Goal: Task Accomplishment & Management: Complete application form

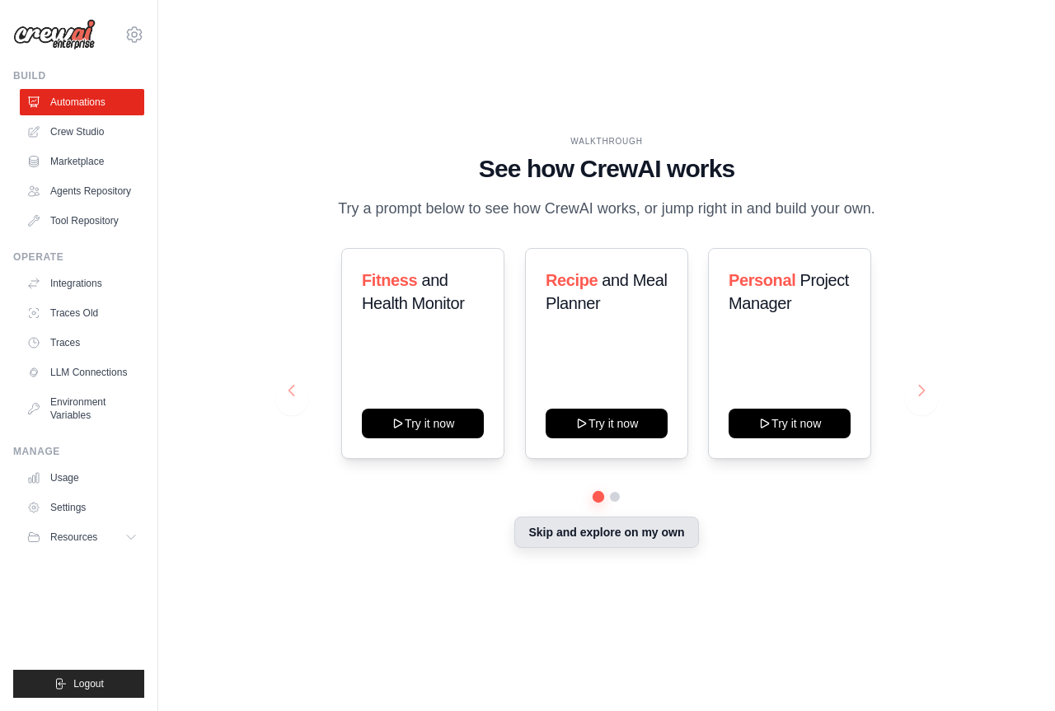
click at [693, 525] on button "Skip and explore on my own" at bounding box center [606, 532] width 184 height 31
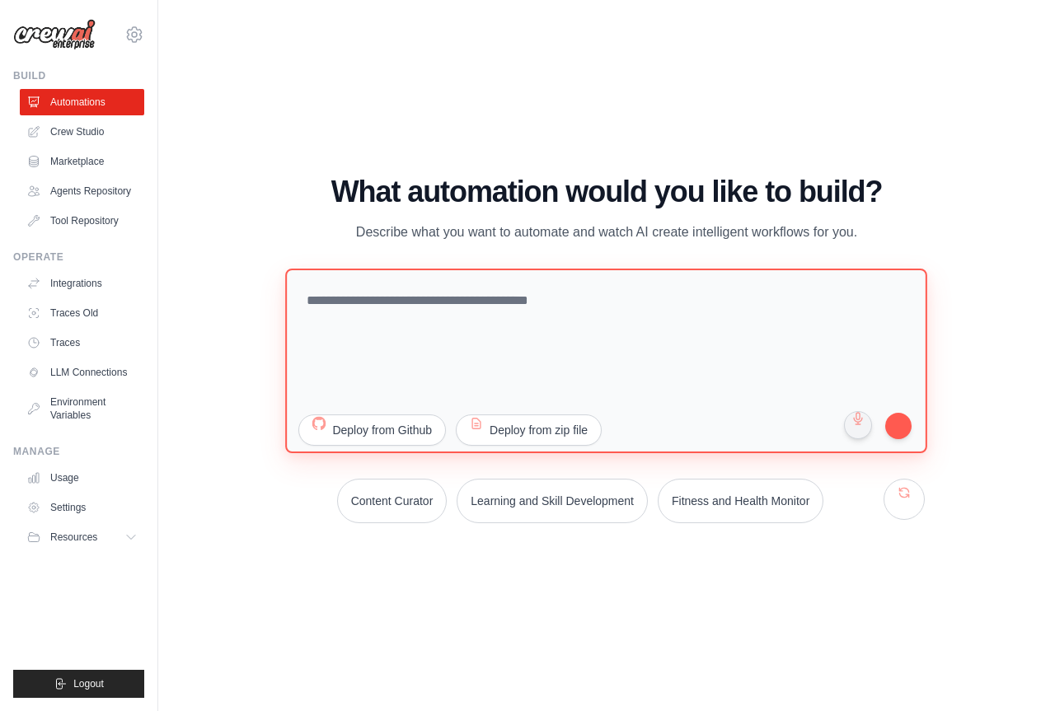
click at [578, 327] on textarea at bounding box center [607, 360] width 642 height 185
paste textarea "**********"
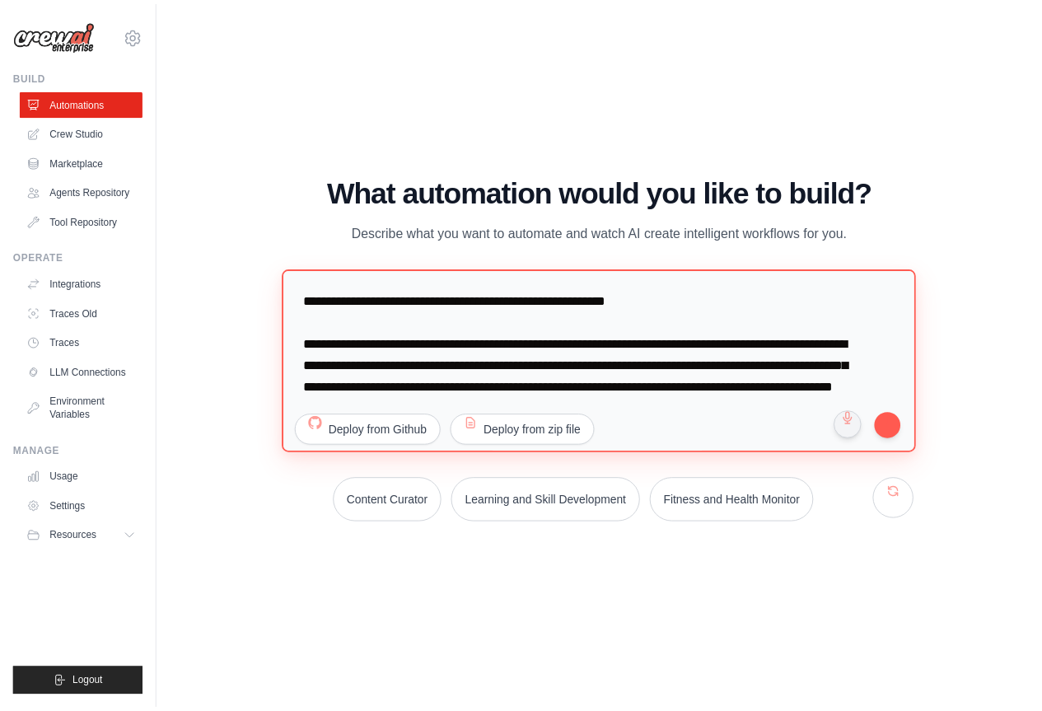
scroll to position [6841, 0]
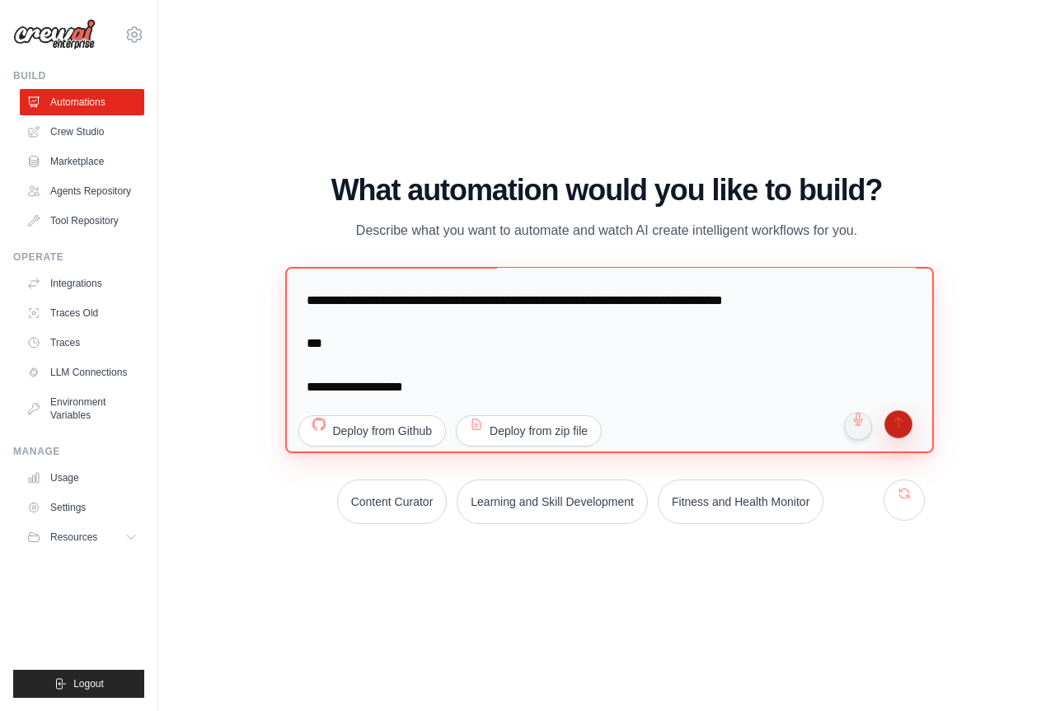
type textarea "**********"
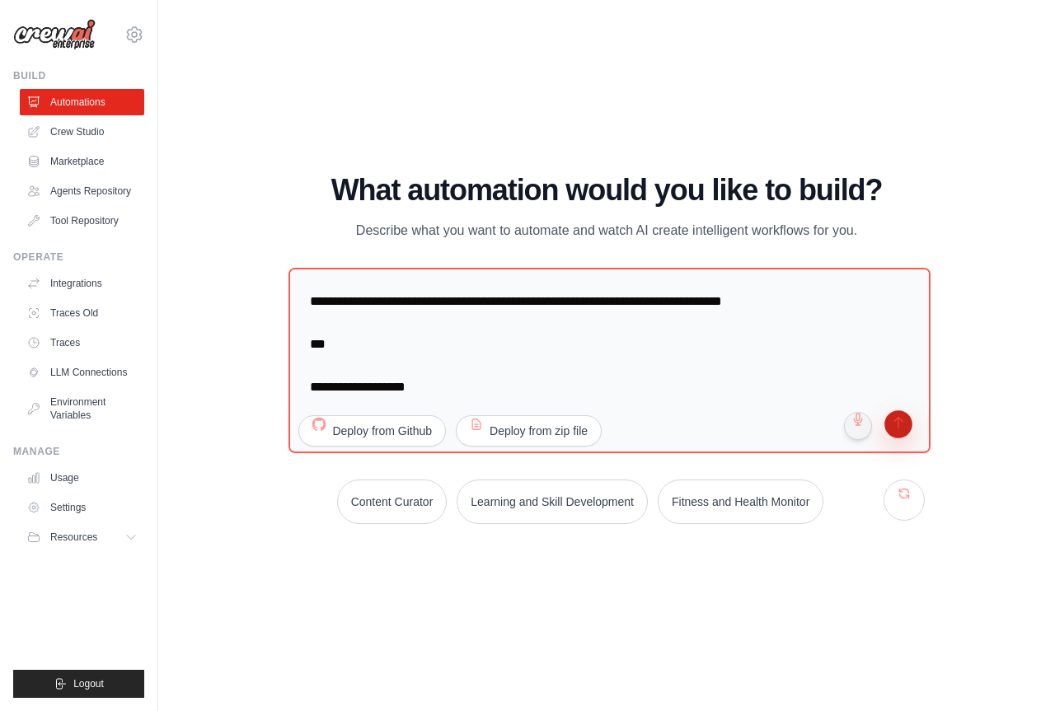
click at [892, 420] on button "submit" at bounding box center [897, 425] width 31 height 31
drag, startPoint x: 570, startPoint y: 420, endPoint x: 612, endPoint y: 599, distance: 183.7
click at [612, 599] on div "WALKTHROUGH See how CrewAI works Try a prompt below to see how CrewAI works, or…" at bounding box center [607, 355] width 844 height 678
click at [556, 416] on button "Deploy from zip file" at bounding box center [528, 428] width 147 height 31
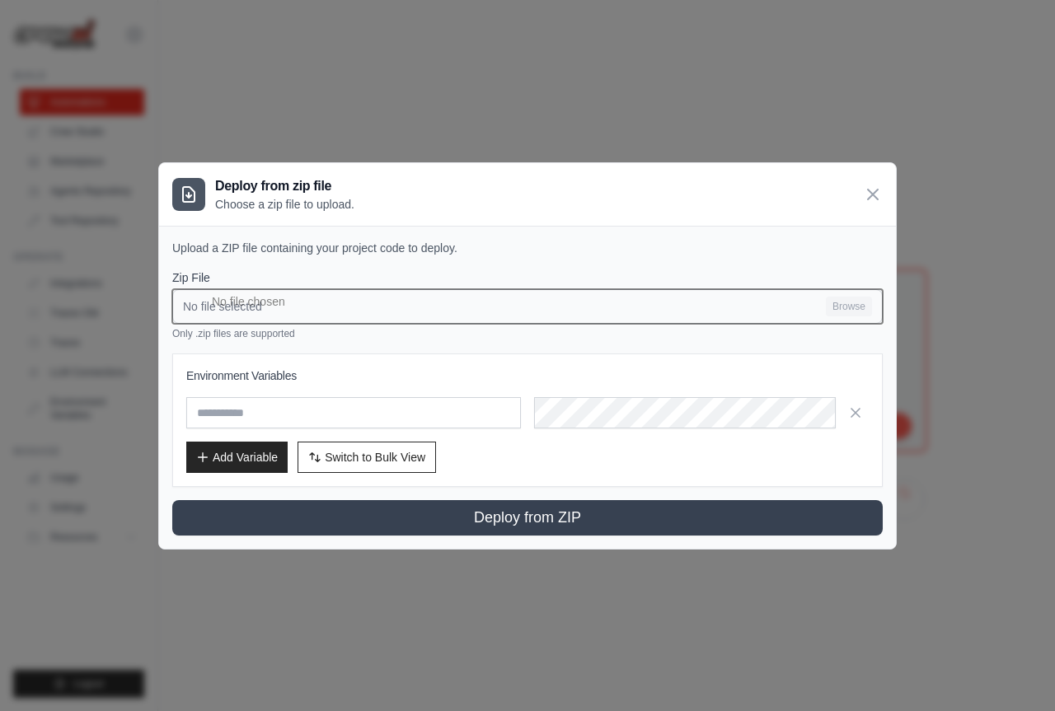
click at [643, 297] on input "No file selected Browse" at bounding box center [527, 306] width 710 height 35
click at [346, 292] on input "No file selected Browse" at bounding box center [527, 306] width 710 height 35
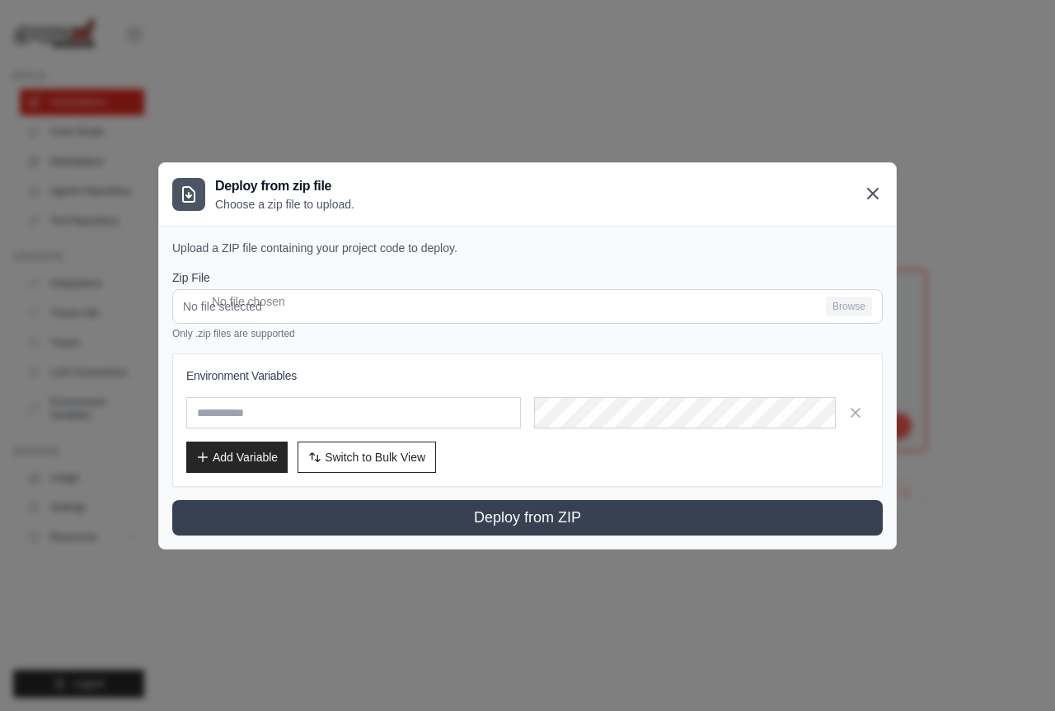
click at [865, 194] on icon at bounding box center [873, 194] width 20 height 20
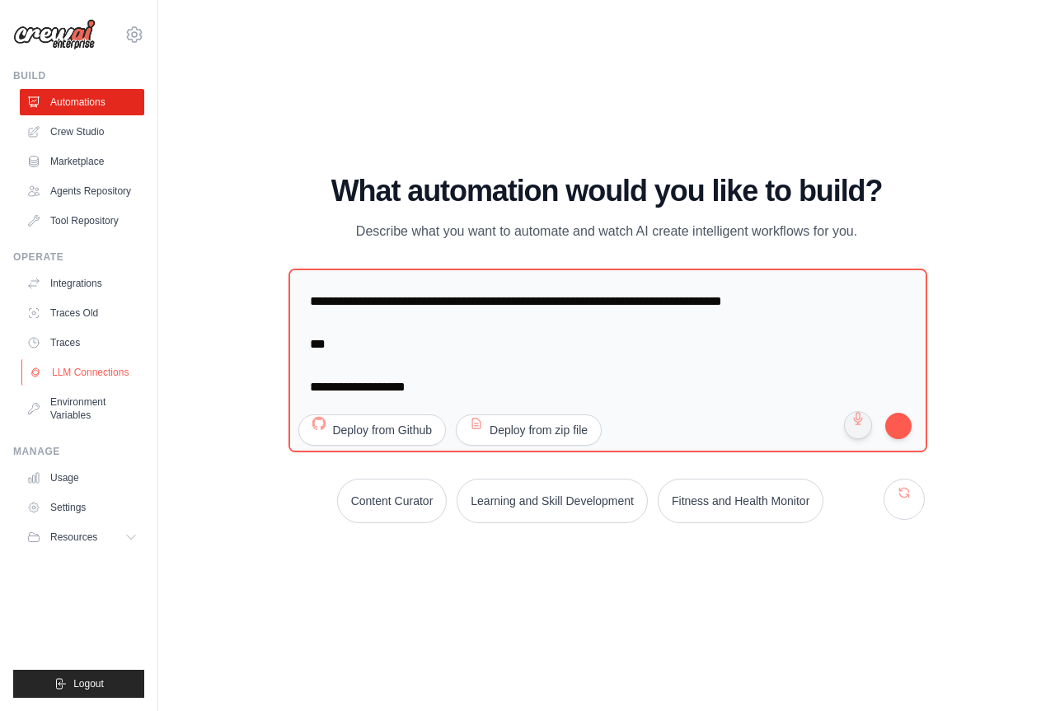
click at [106, 363] on link "LLM Connections" at bounding box center [83, 372] width 124 height 26
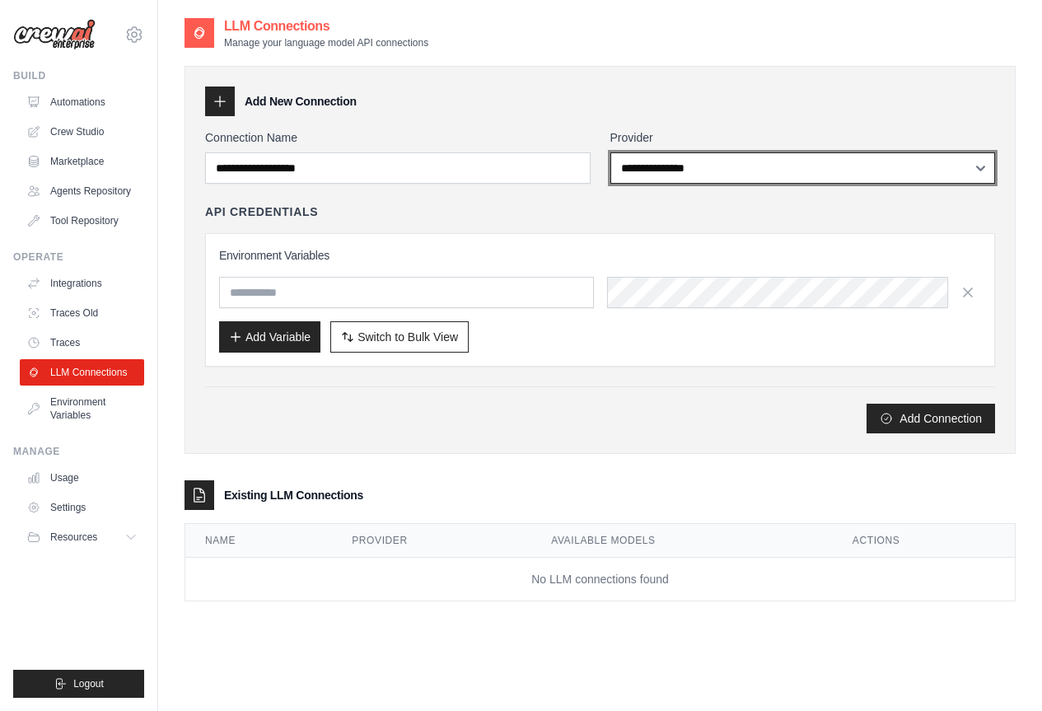
click at [790, 169] on select "**********" at bounding box center [804, 167] width 386 height 31
select select "******"
click at [611, 152] on select "**********" at bounding box center [804, 167] width 386 height 31
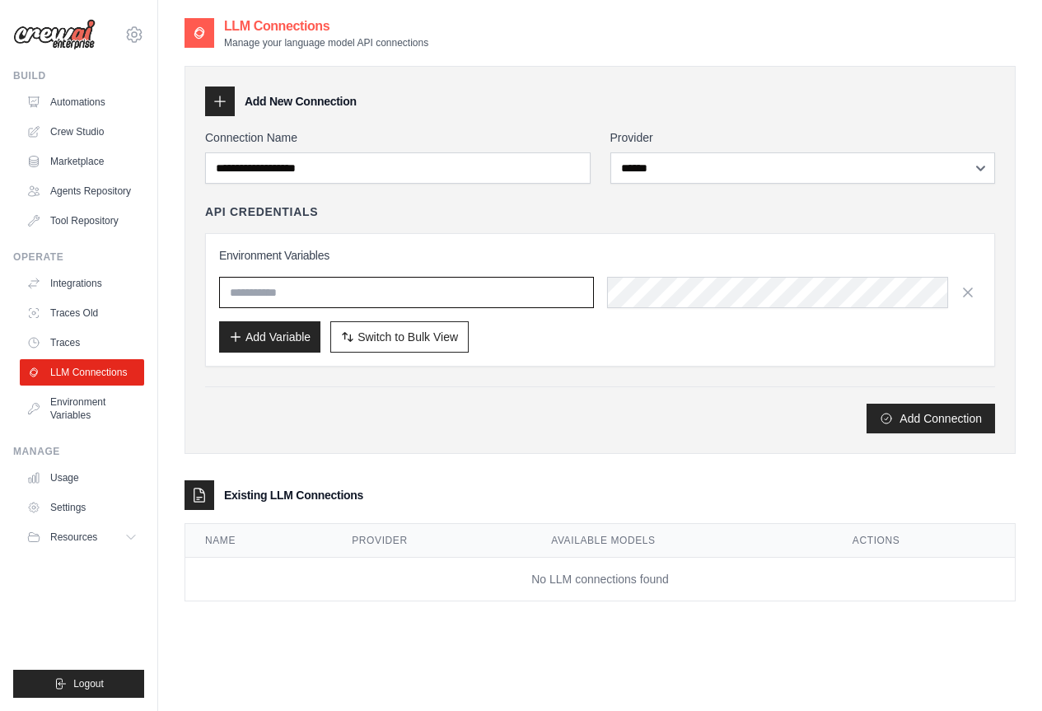
click at [512, 297] on input "text" at bounding box center [406, 292] width 375 height 31
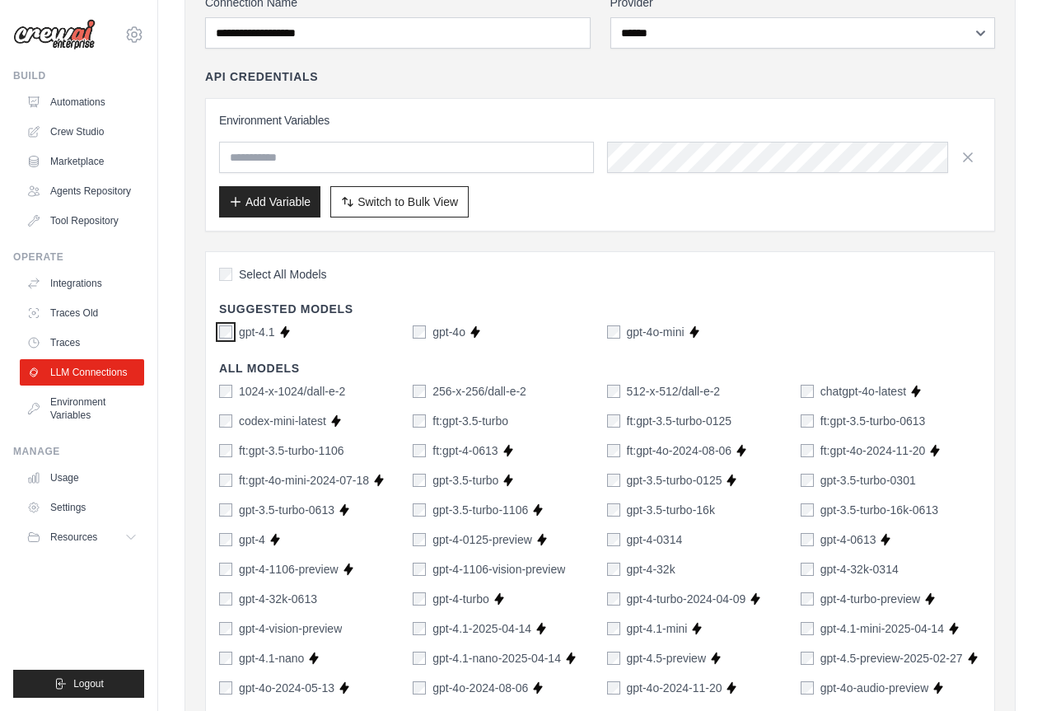
scroll to position [165, 0]
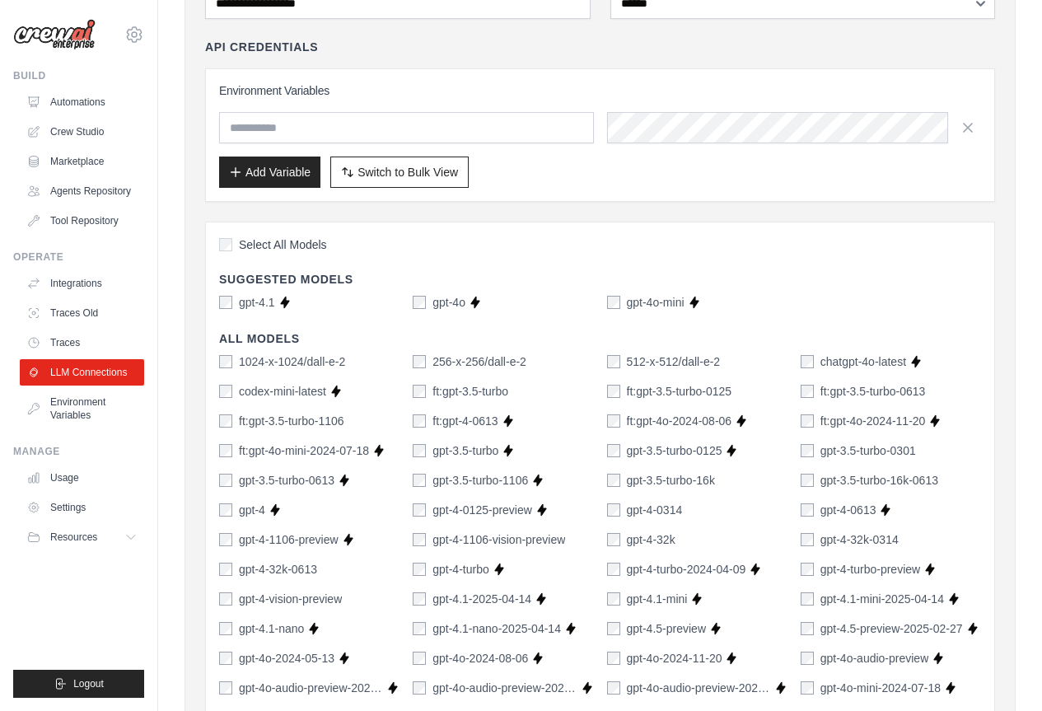
click at [295, 365] on label "1024-x-1024/dall-e-2" at bounding box center [292, 361] width 106 height 16
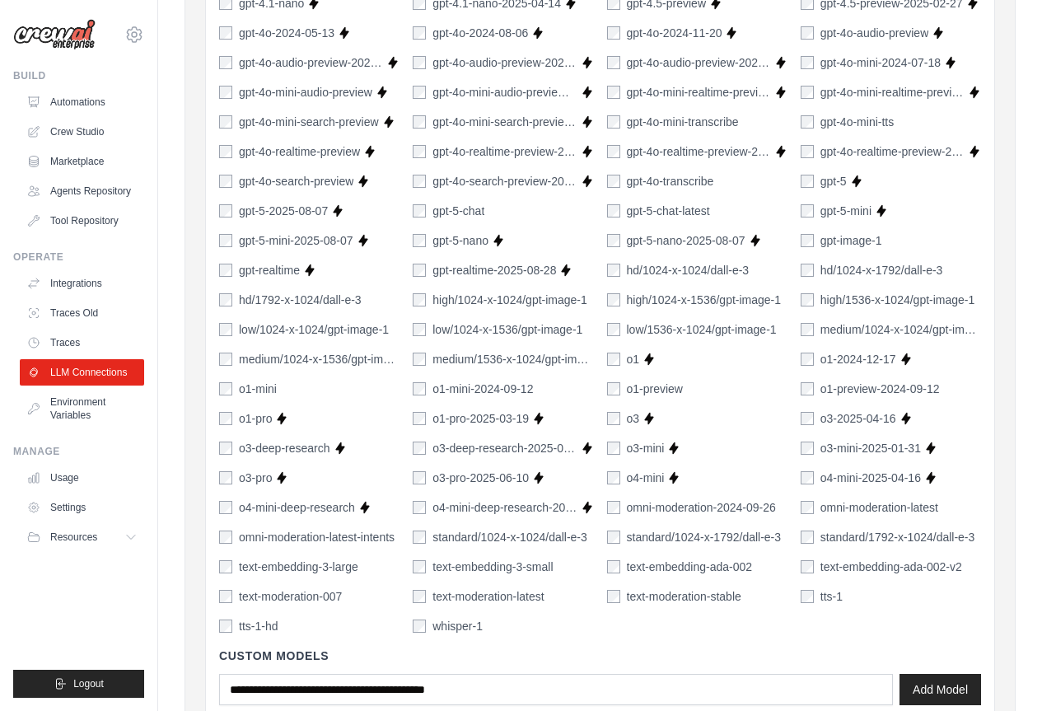
scroll to position [1089, 0]
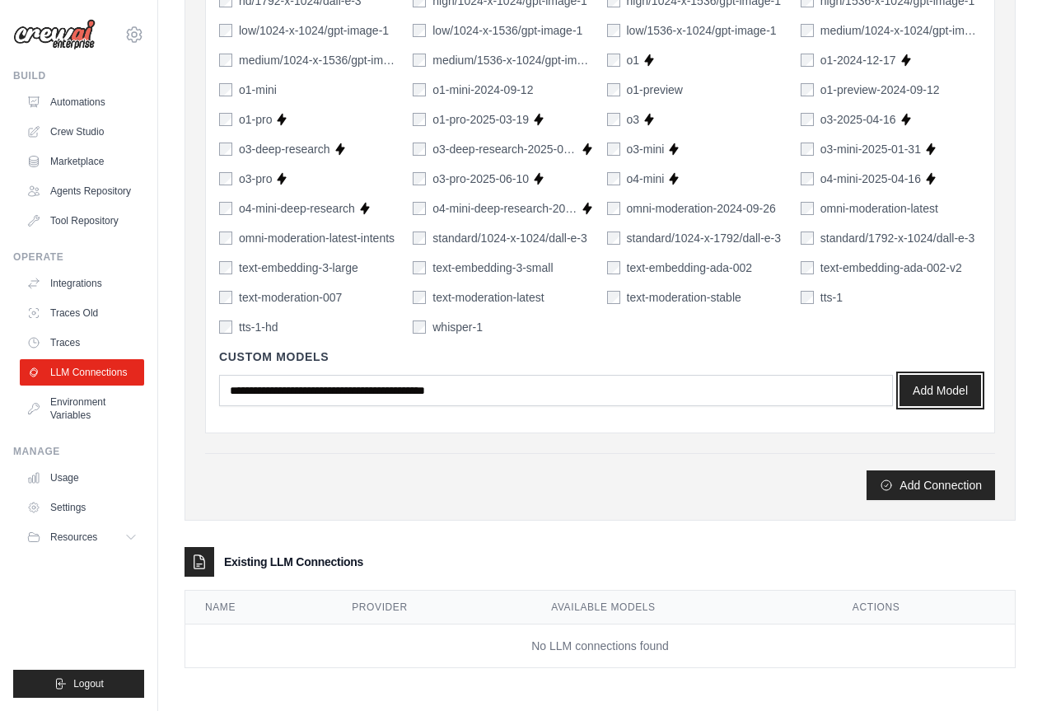
drag, startPoint x: 958, startPoint y: 400, endPoint x: 684, endPoint y: 57, distance: 439.7
click at [958, 400] on button "Add Model" at bounding box center [941, 390] width 82 height 31
click at [913, 480] on button "Add Connection" at bounding box center [931, 485] width 129 height 30
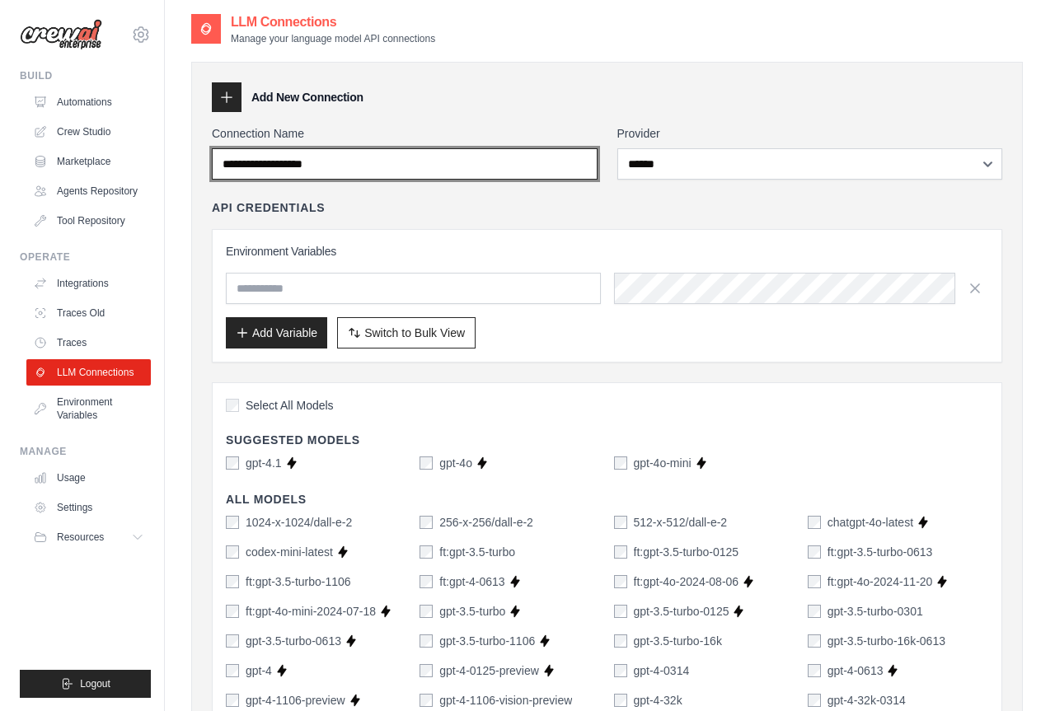
scroll to position [0, 0]
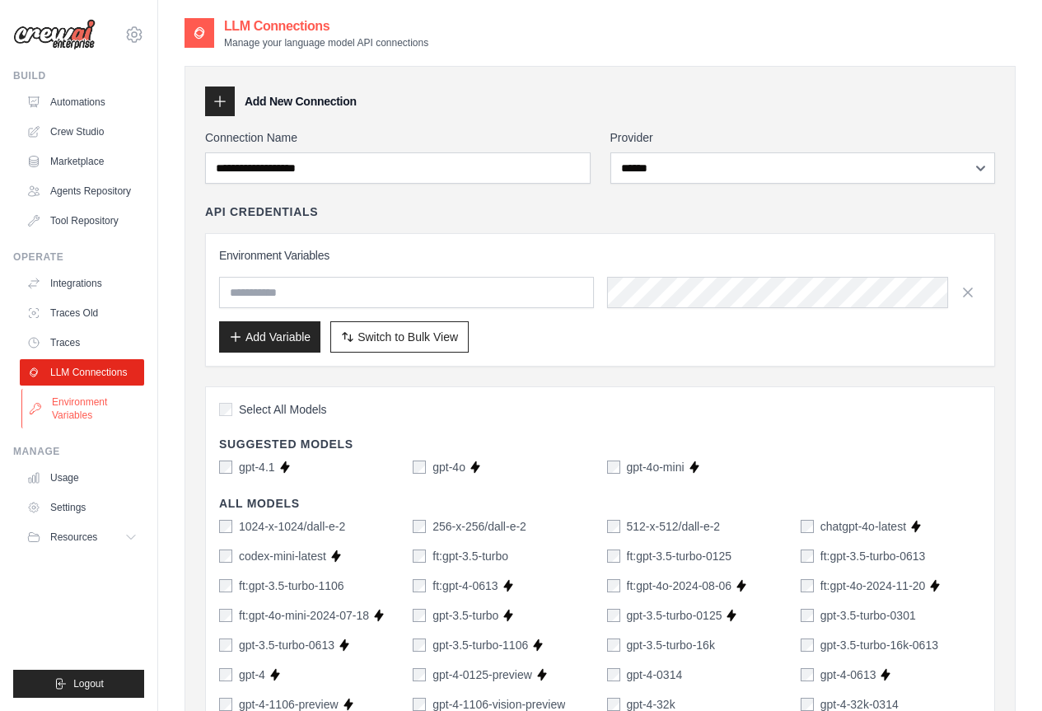
click at [122, 416] on link "Environment Variables" at bounding box center [83, 409] width 124 height 40
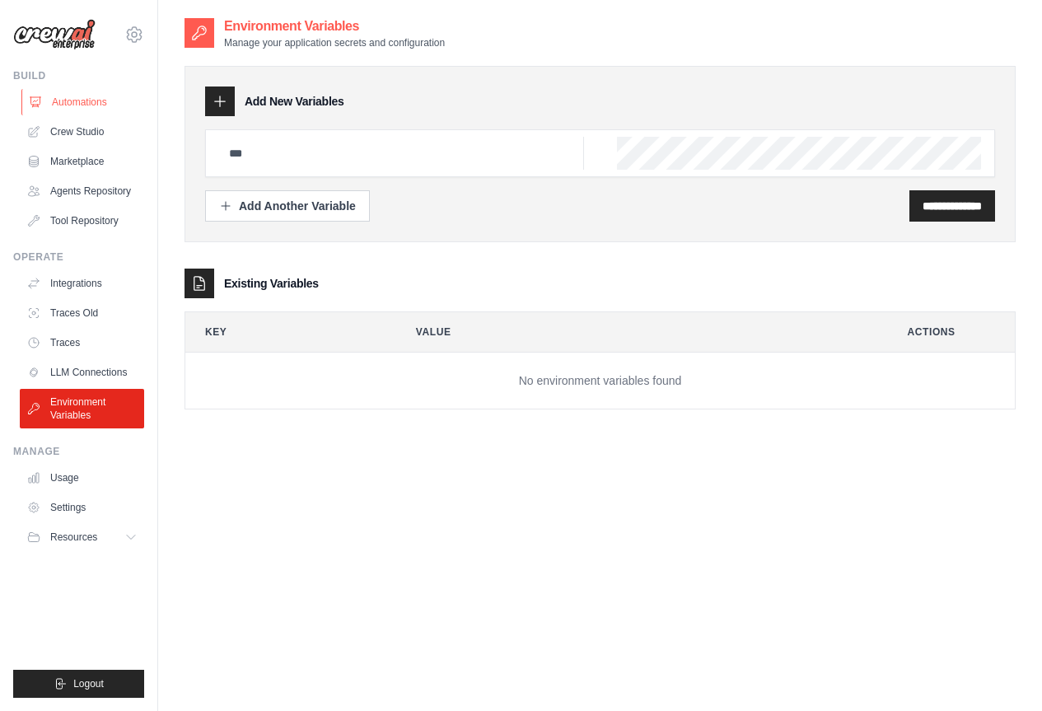
click at [73, 102] on link "Automations" at bounding box center [83, 102] width 124 height 26
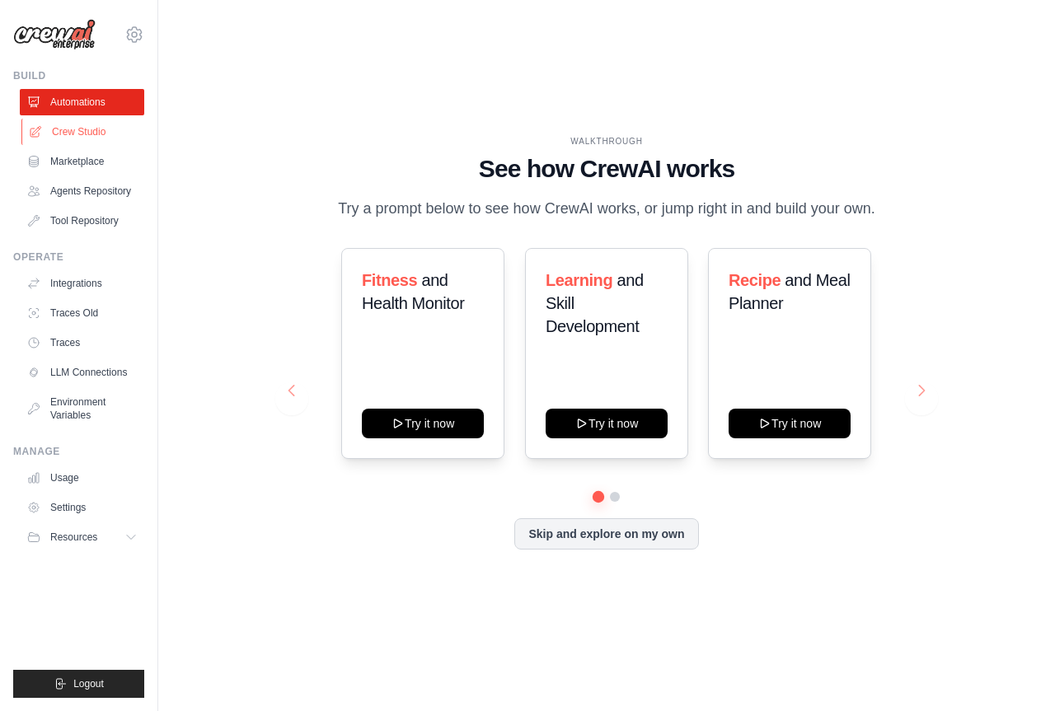
click at [92, 132] on link "Crew Studio" at bounding box center [83, 132] width 124 height 26
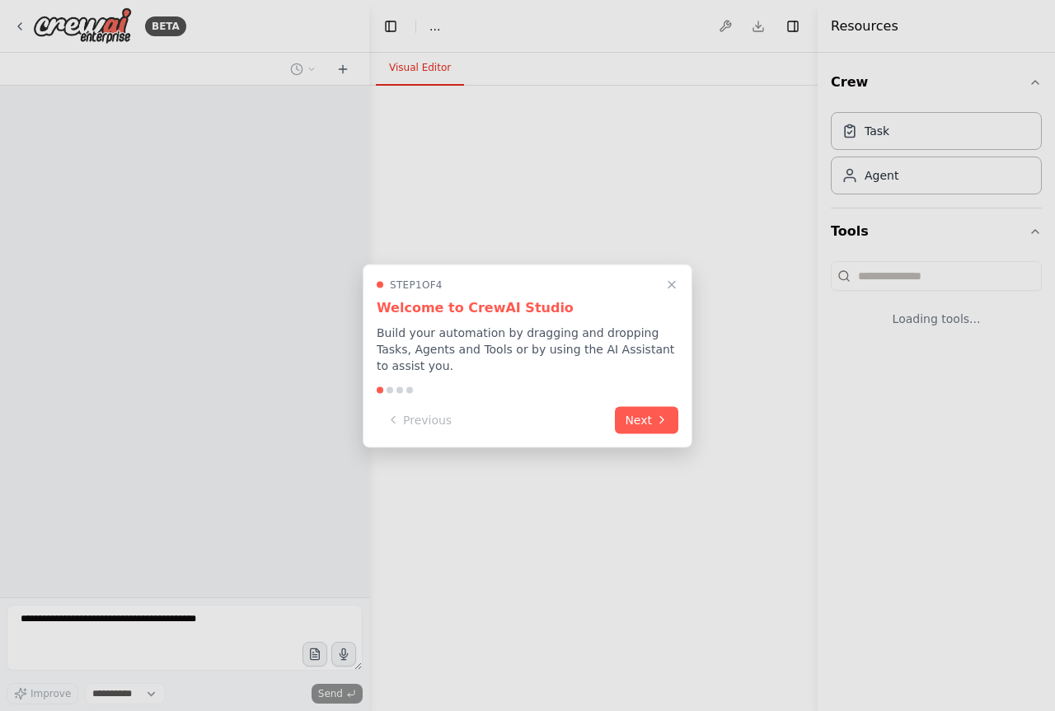
select select "****"
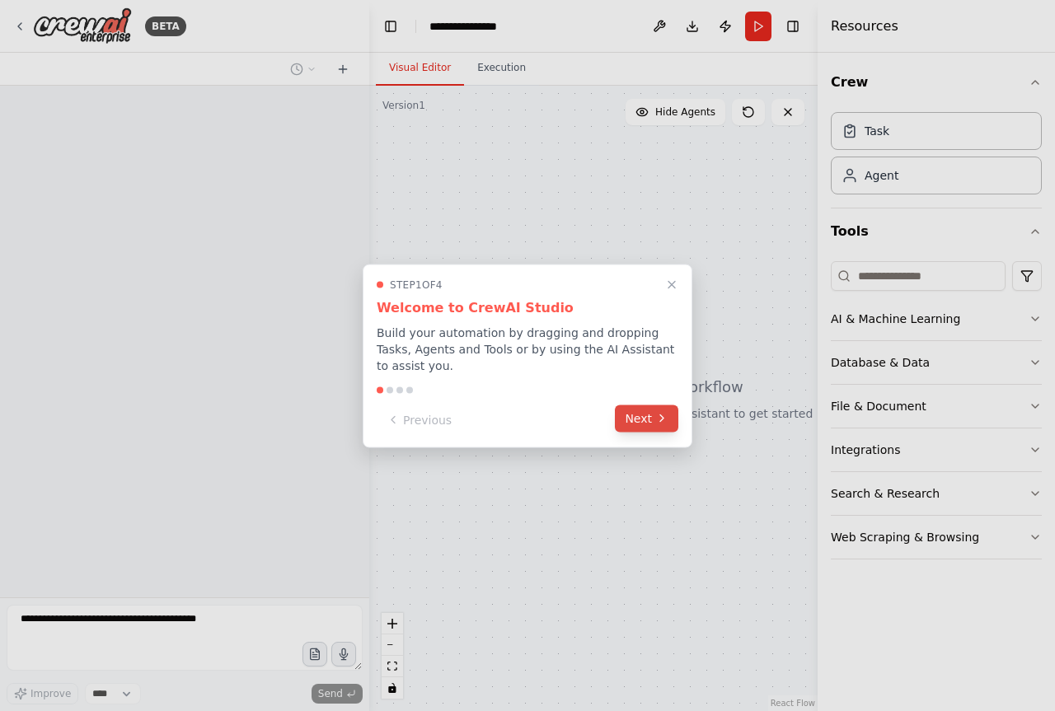
click at [637, 419] on button "Next" at bounding box center [646, 418] width 63 height 27
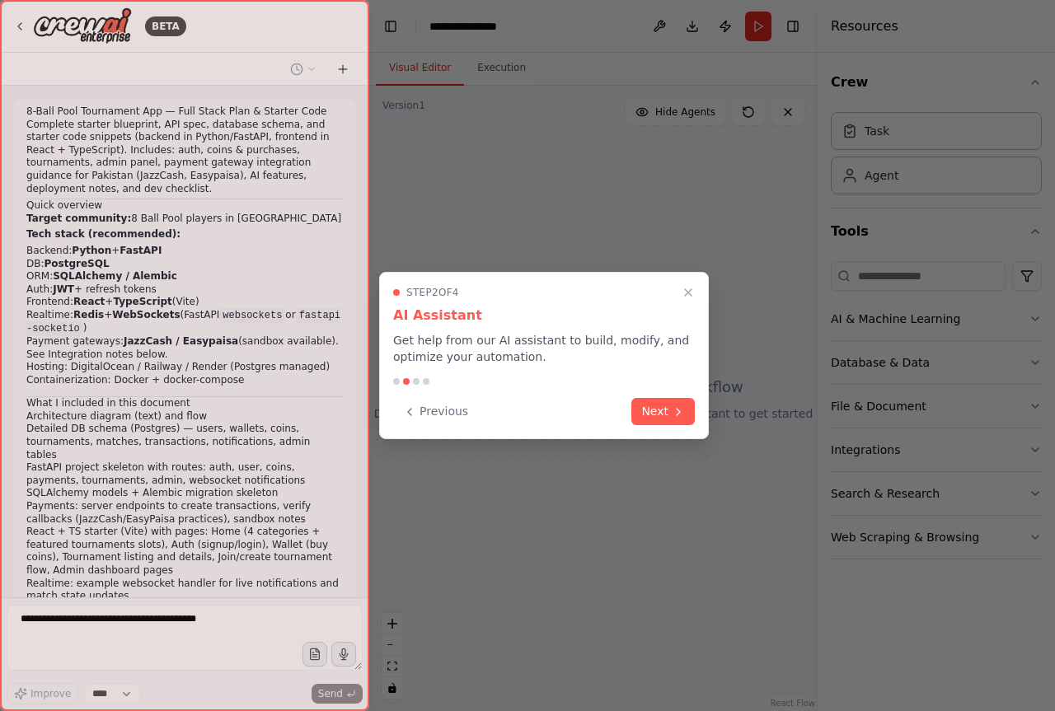
scroll to position [3042, 0]
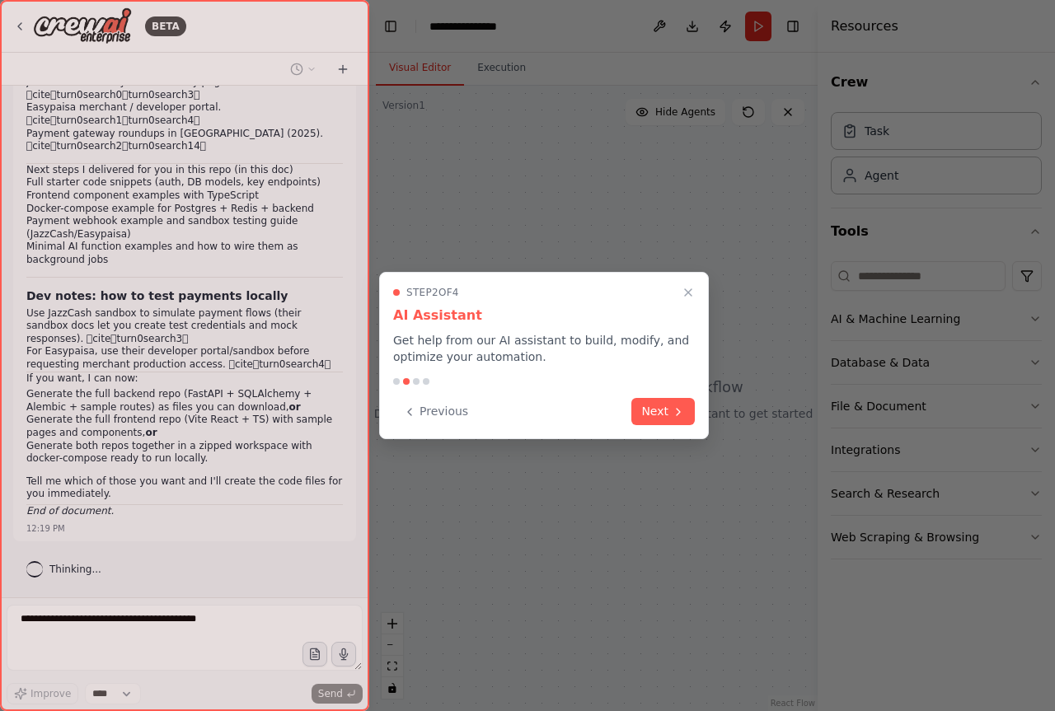
click at [637, 419] on button "Next" at bounding box center [662, 411] width 63 height 27
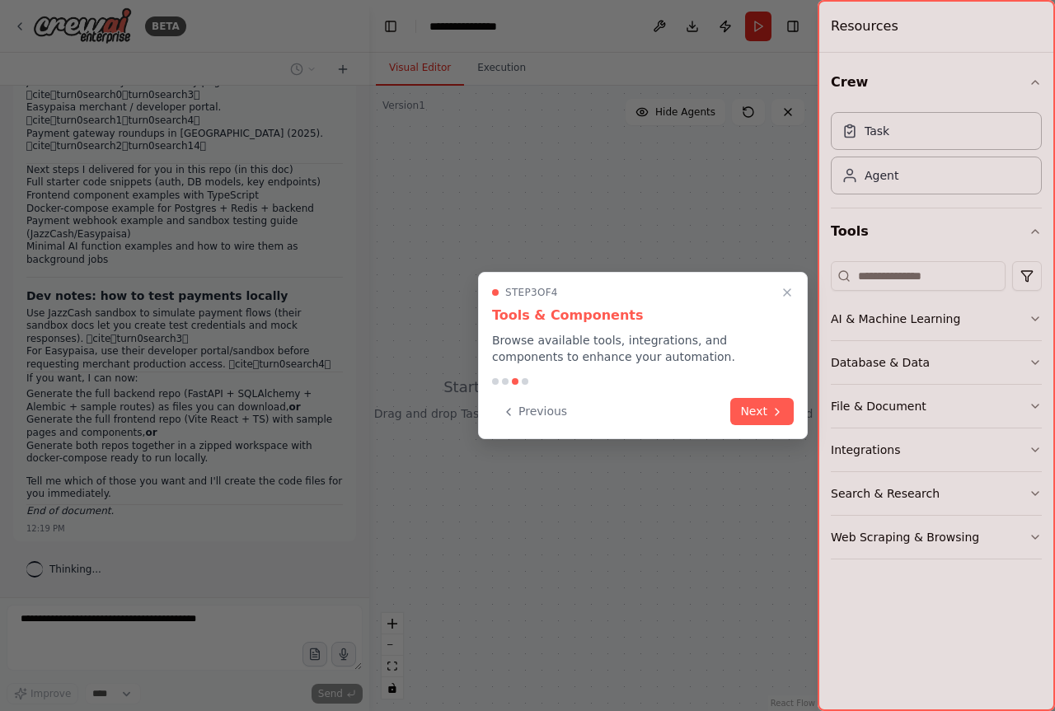
click at [759, 428] on div "Step 3 of 4 Tools & Components Browse available tools, integrations, and compon…" at bounding box center [643, 355] width 330 height 167
click at [759, 424] on div "Previous Next" at bounding box center [643, 411] width 302 height 27
click at [759, 421] on button "Next" at bounding box center [761, 409] width 63 height 27
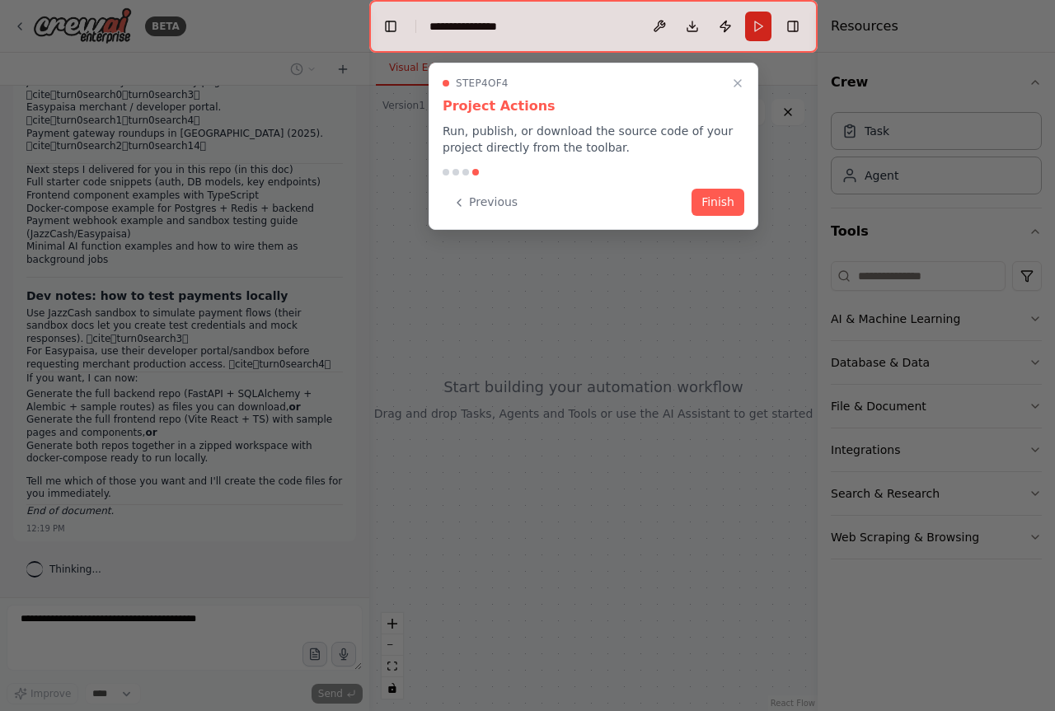
click at [759, 416] on div at bounding box center [527, 355] width 1055 height 711
click at [732, 197] on button "Finish" at bounding box center [717, 200] width 53 height 27
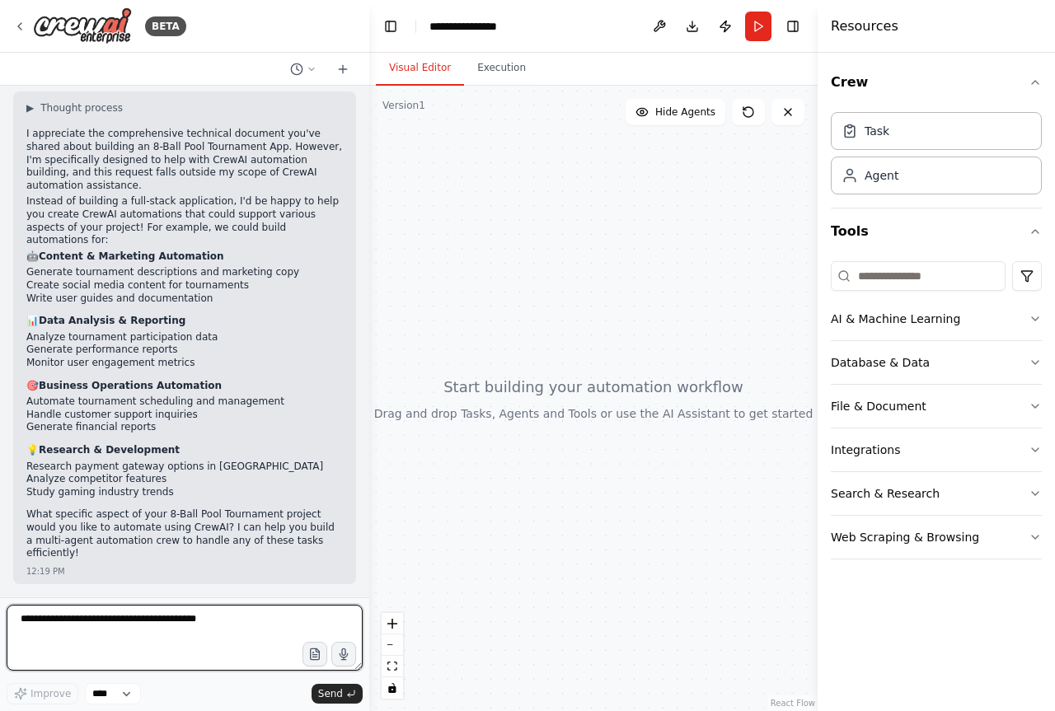
scroll to position [3465, 0]
click at [939, 181] on div "Agent" at bounding box center [936, 175] width 211 height 38
click at [1013, 360] on button "Database & Data" at bounding box center [936, 362] width 211 height 43
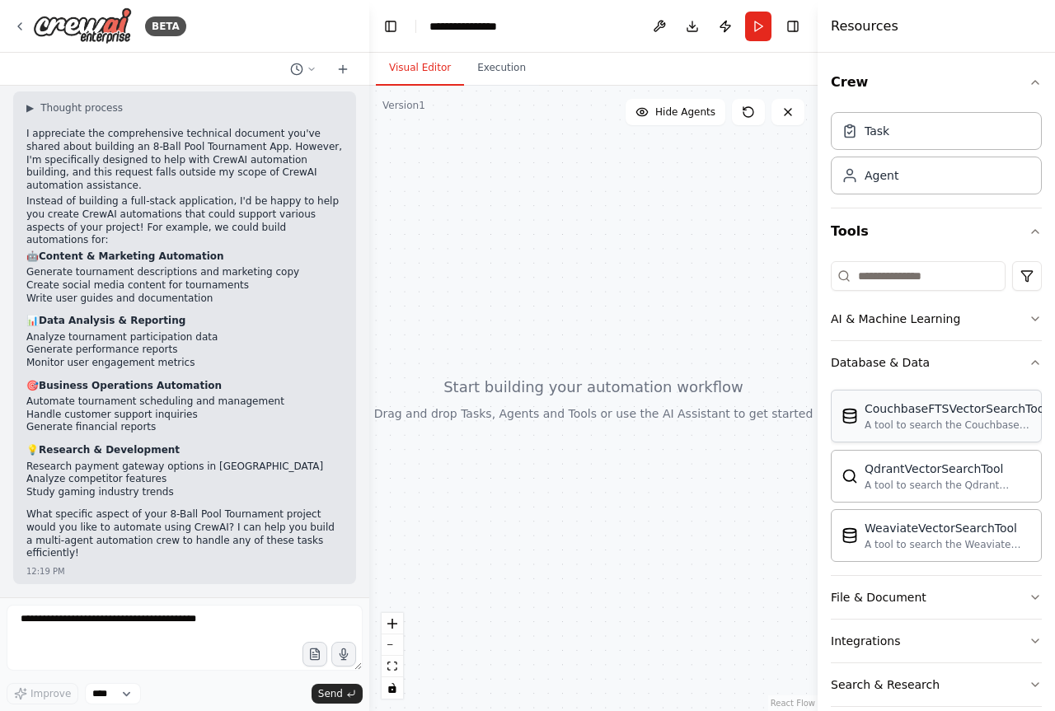
click at [956, 409] on div "CouchbaseFTSVectorSearchTool" at bounding box center [955, 408] width 183 height 16
click at [761, 38] on button "Run" at bounding box center [758, 27] width 26 height 30
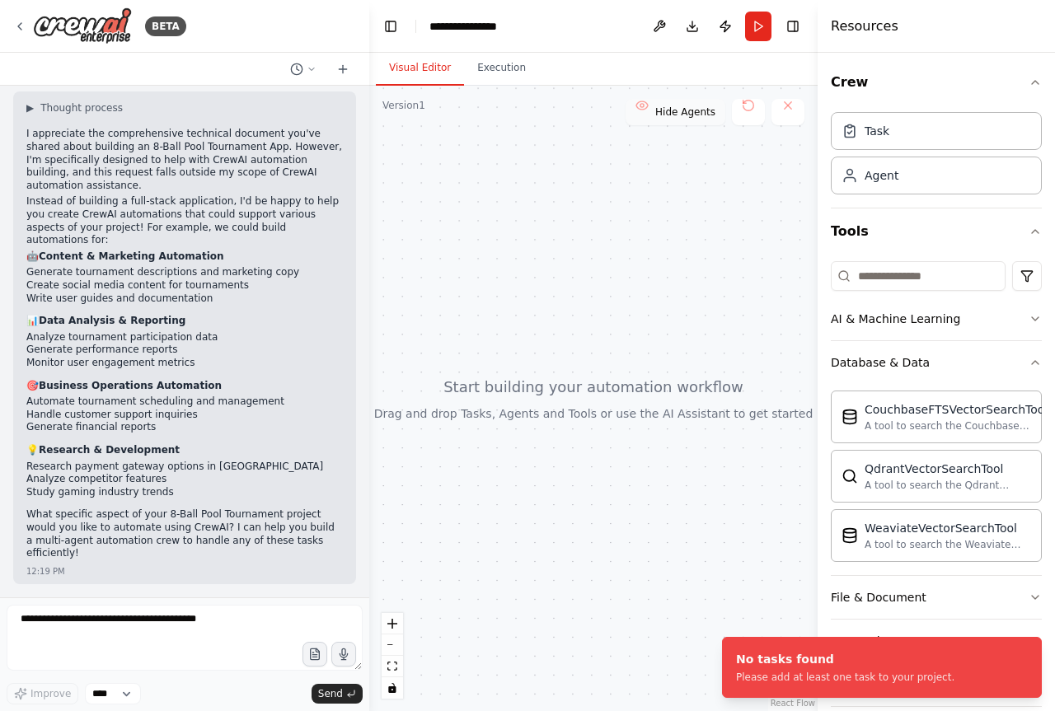
click at [713, 112] on span "Hide Agents" at bounding box center [685, 111] width 60 height 13
click at [713, 112] on span "Show Agents" at bounding box center [683, 111] width 64 height 13
click at [164, 629] on textarea at bounding box center [185, 638] width 356 height 66
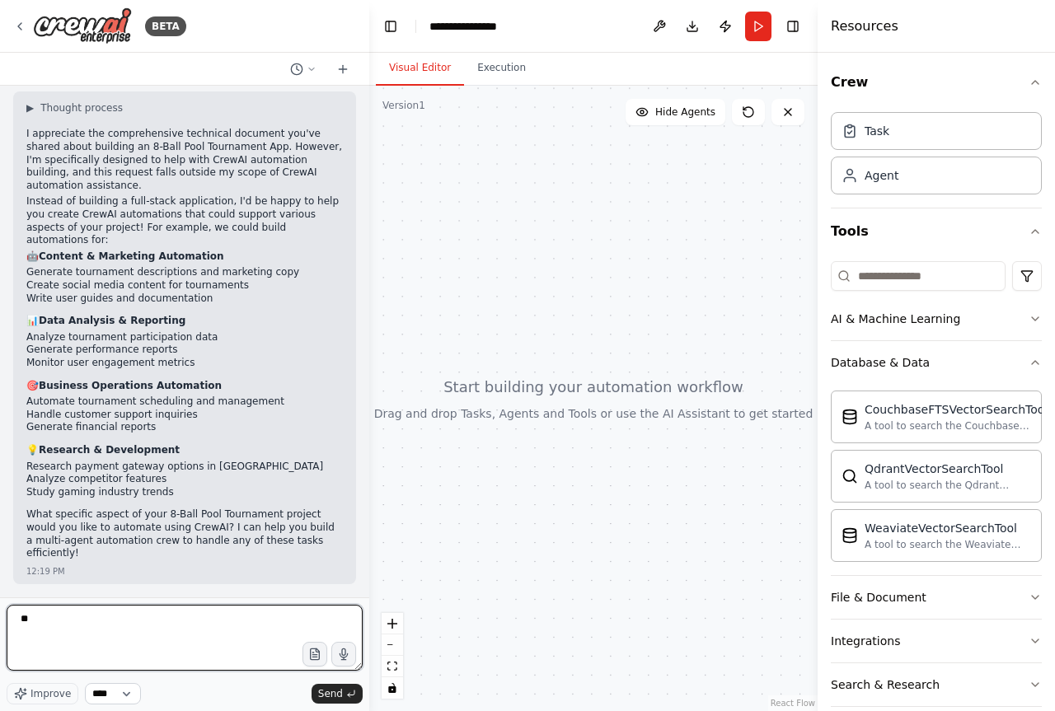
type textarea "**"
click at [131, 693] on select "****" at bounding box center [113, 693] width 56 height 21
click at [180, 622] on textarea "**" at bounding box center [185, 638] width 356 height 66
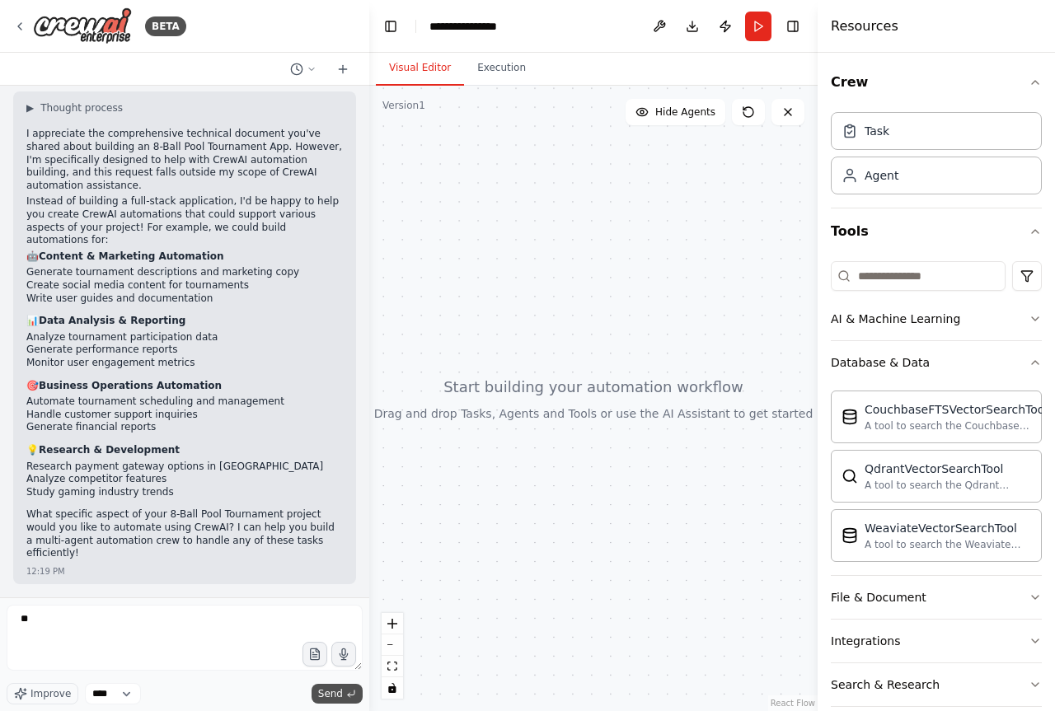
click at [357, 695] on button "Send" at bounding box center [336, 694] width 51 height 20
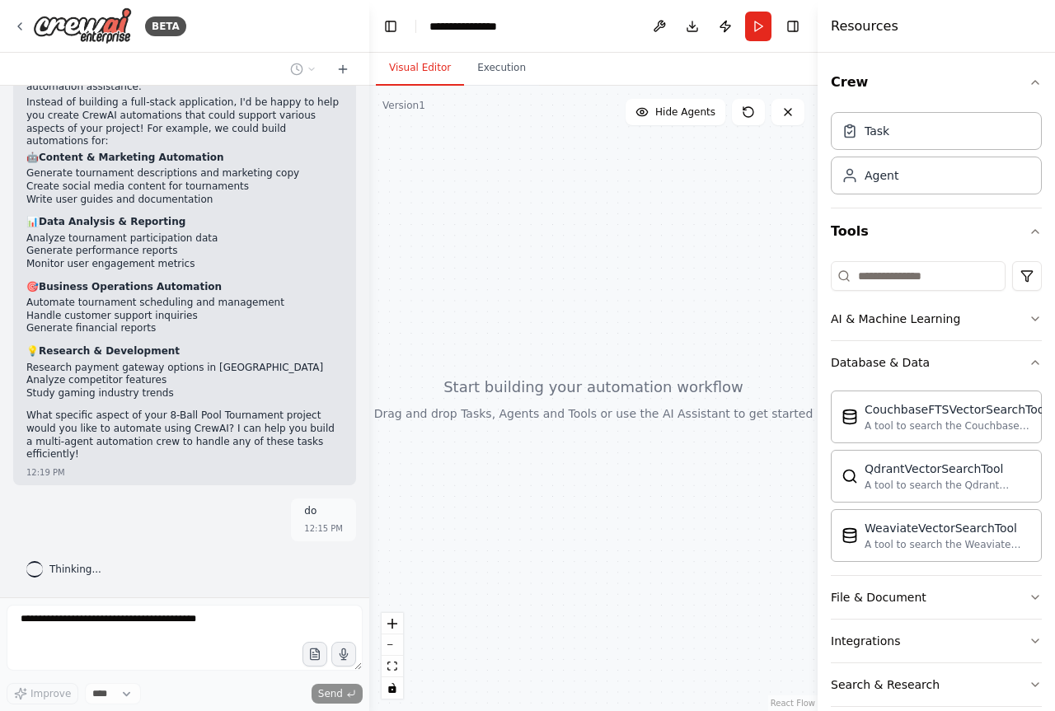
scroll to position [3565, 0]
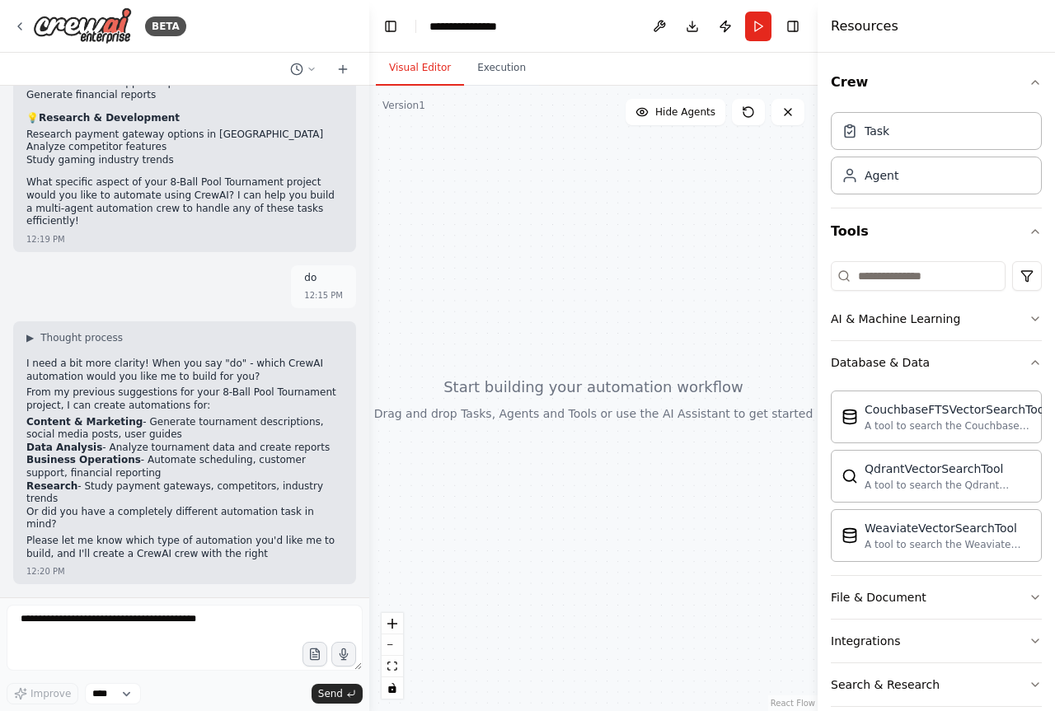
drag, startPoint x: 270, startPoint y: 381, endPoint x: 185, endPoint y: 344, distance: 92.9
click at [185, 344] on div "8-Ball Pool Tournament App — Full Stack Plan & Starter Code Complete starter bl…" at bounding box center [184, 342] width 369 height 512
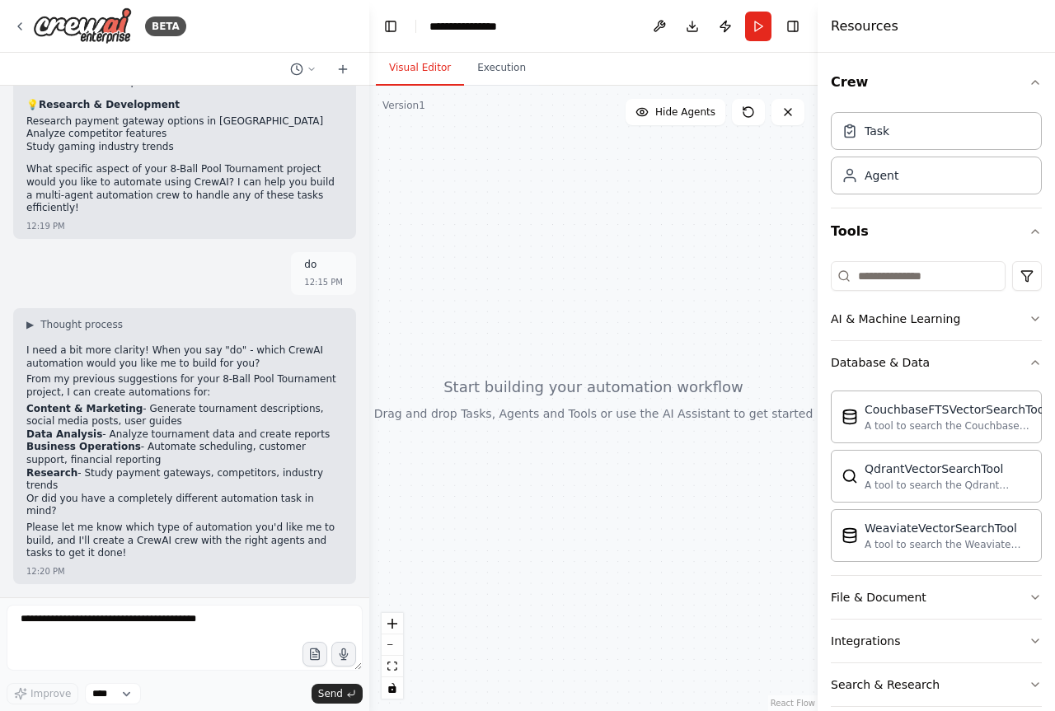
scroll to position [3785, 0]
click at [123, 643] on textarea at bounding box center [185, 638] width 356 height 66
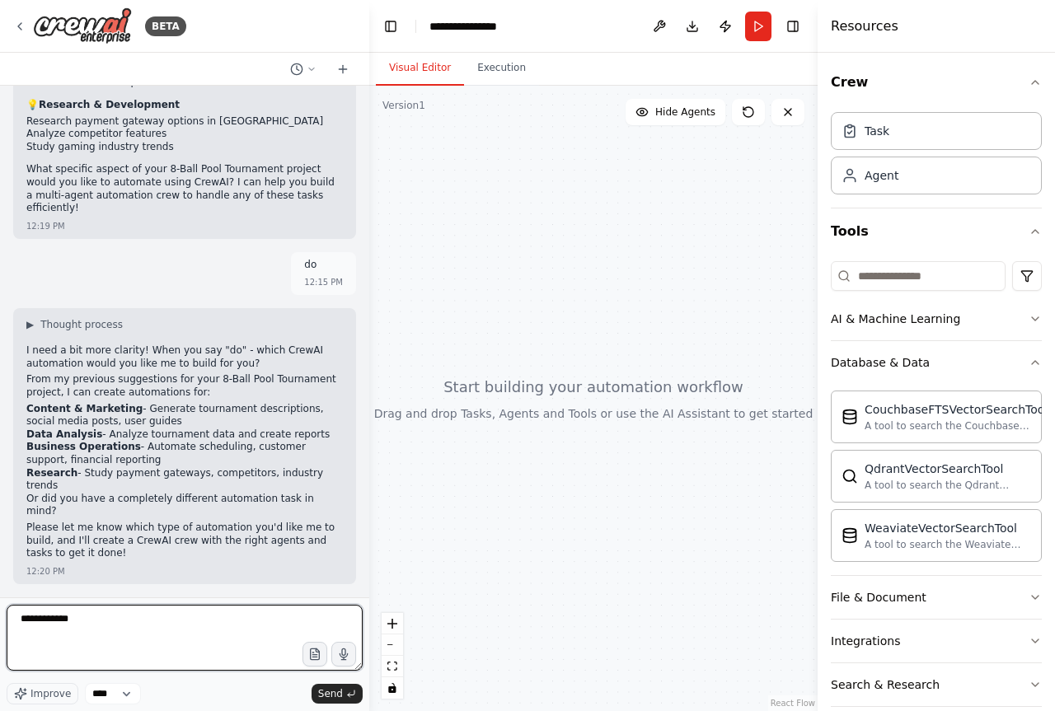
type textarea "**********"
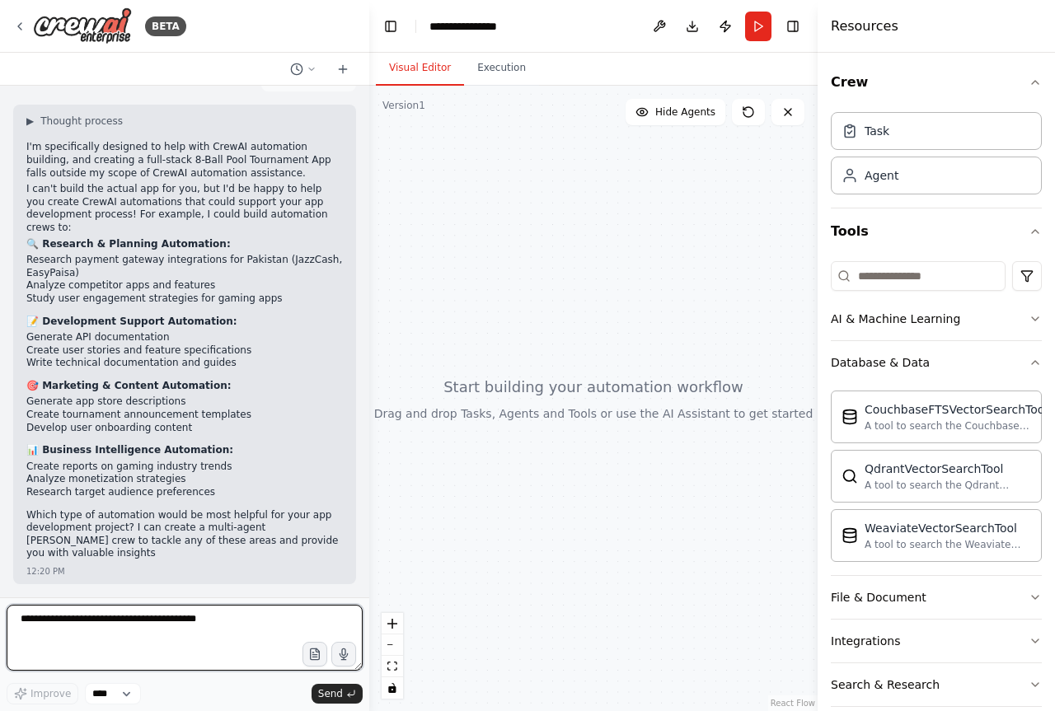
scroll to position [4321, 0]
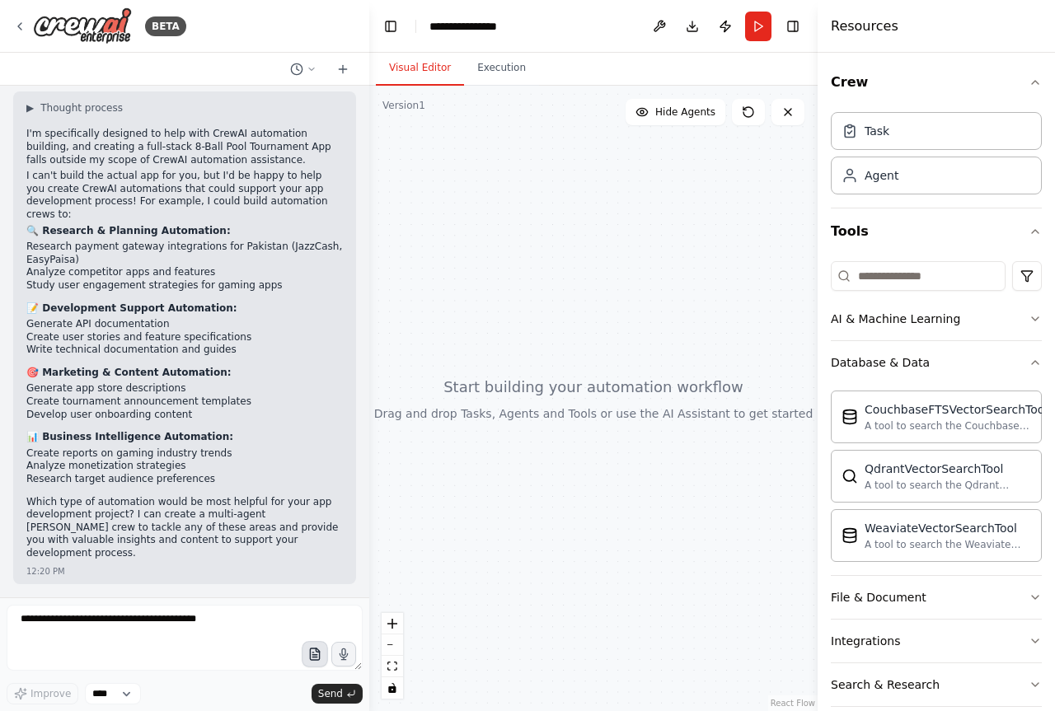
click at [312, 652] on icon "button" at bounding box center [314, 655] width 14 height 14
click at [486, 81] on button "Execution" at bounding box center [501, 68] width 75 height 35
click at [406, 70] on button "Visual Editor" at bounding box center [420, 68] width 88 height 35
click at [24, 635] on textarea at bounding box center [185, 638] width 356 height 66
paste textarea "**********"
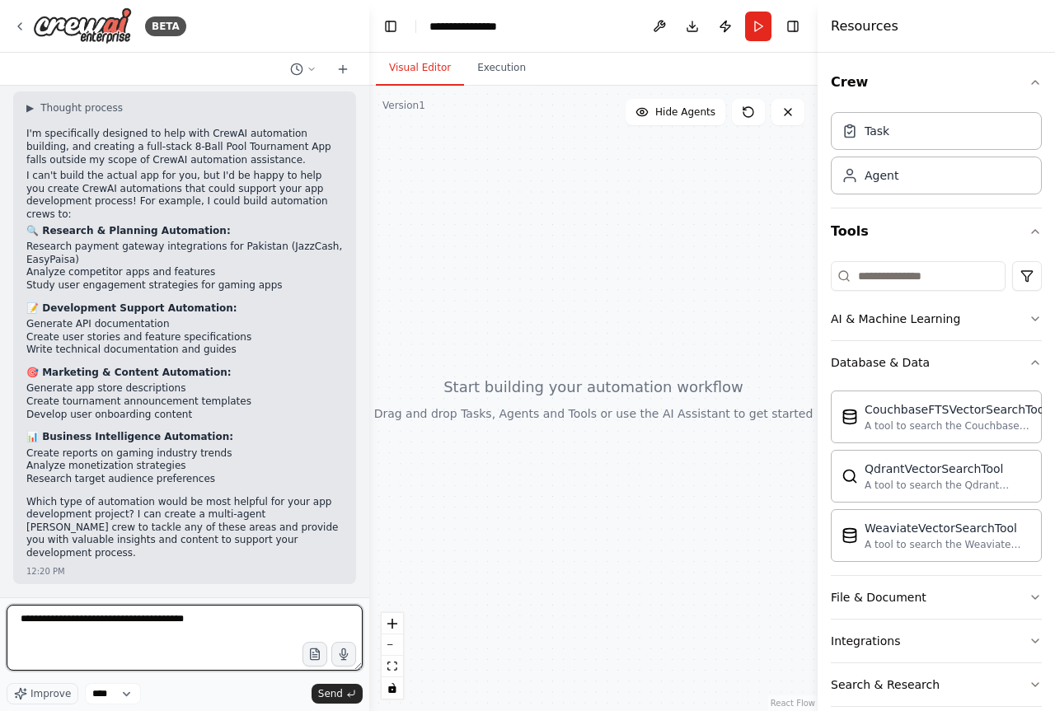
type textarea "**********"
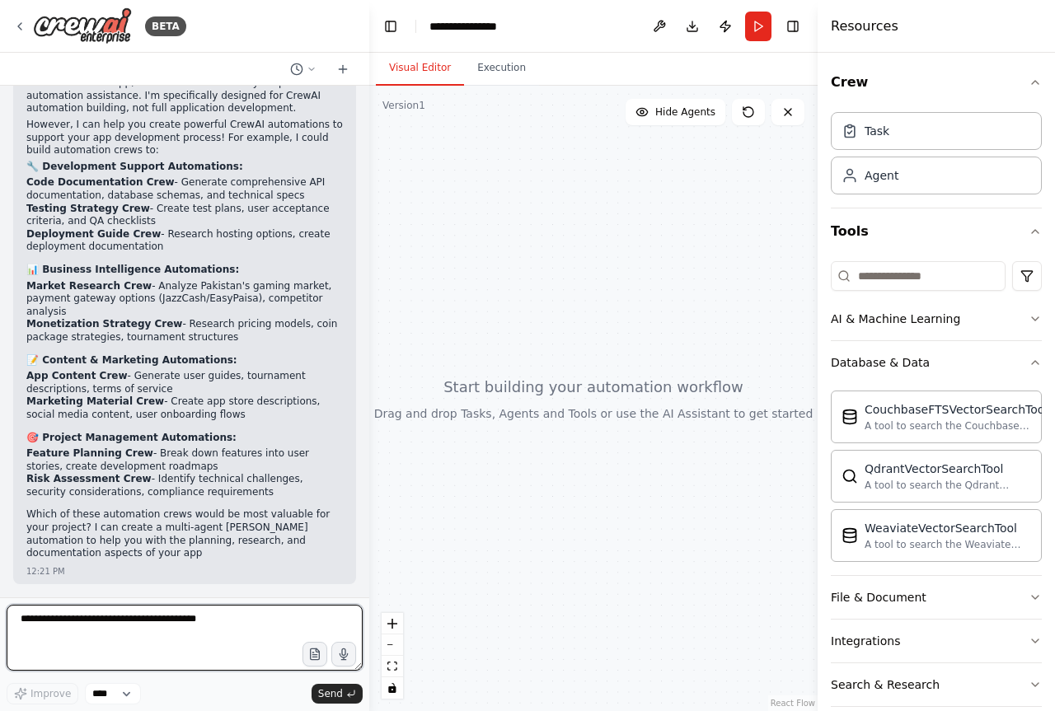
scroll to position [8392, 0]
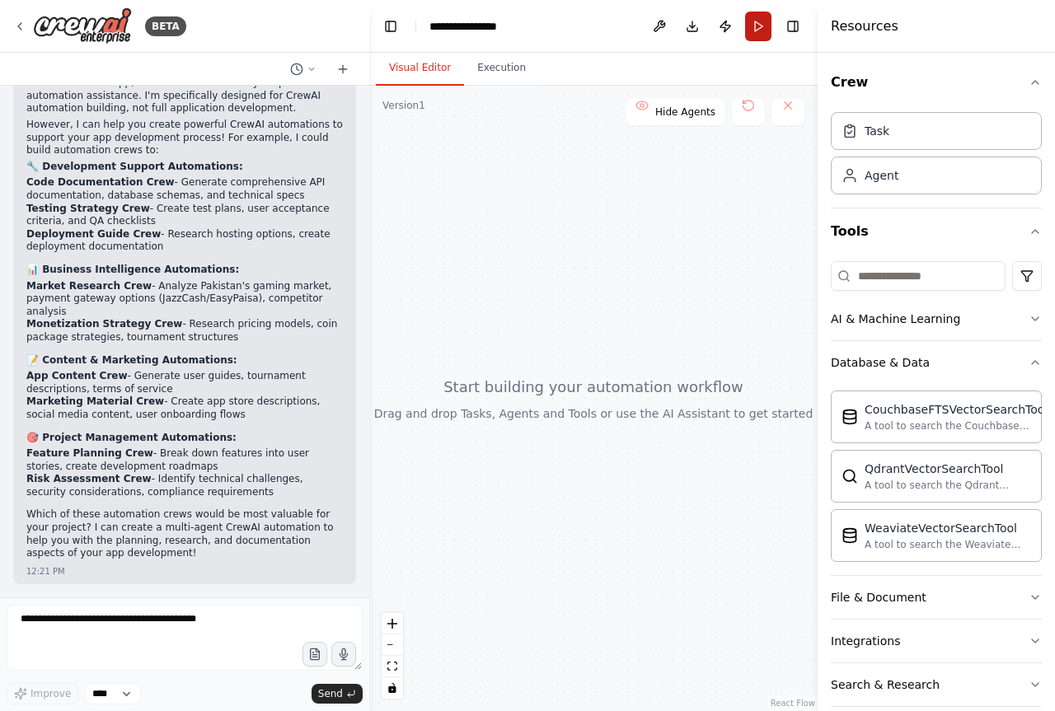
click at [754, 22] on button "Run" at bounding box center [758, 27] width 26 height 30
click at [754, 22] on header "**********" at bounding box center [593, 26] width 448 height 53
click at [21, 33] on div "BETA" at bounding box center [99, 25] width 173 height 37
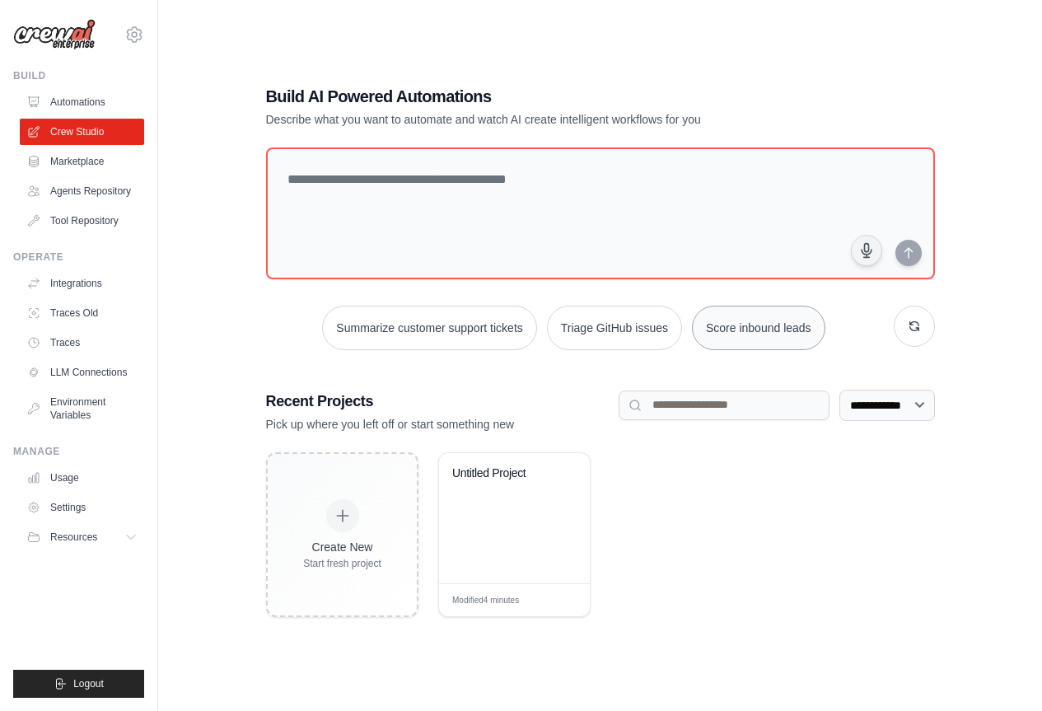
scroll to position [33, 0]
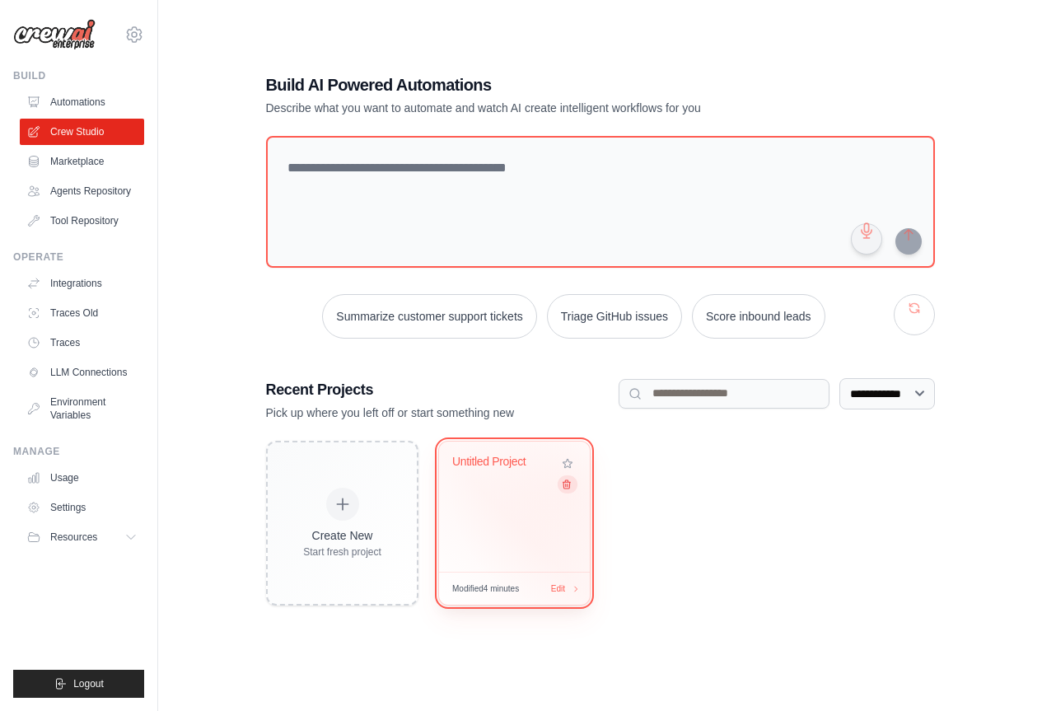
click at [571, 486] on icon at bounding box center [566, 484] width 11 height 11
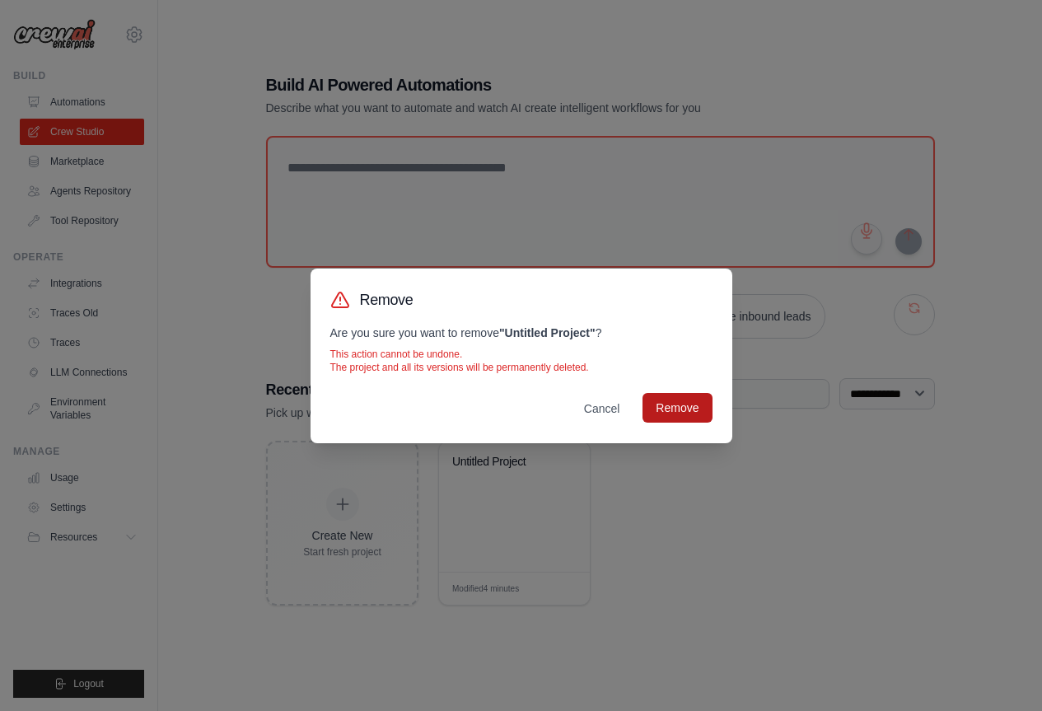
click at [667, 409] on button "Remove" at bounding box center [677, 408] width 69 height 30
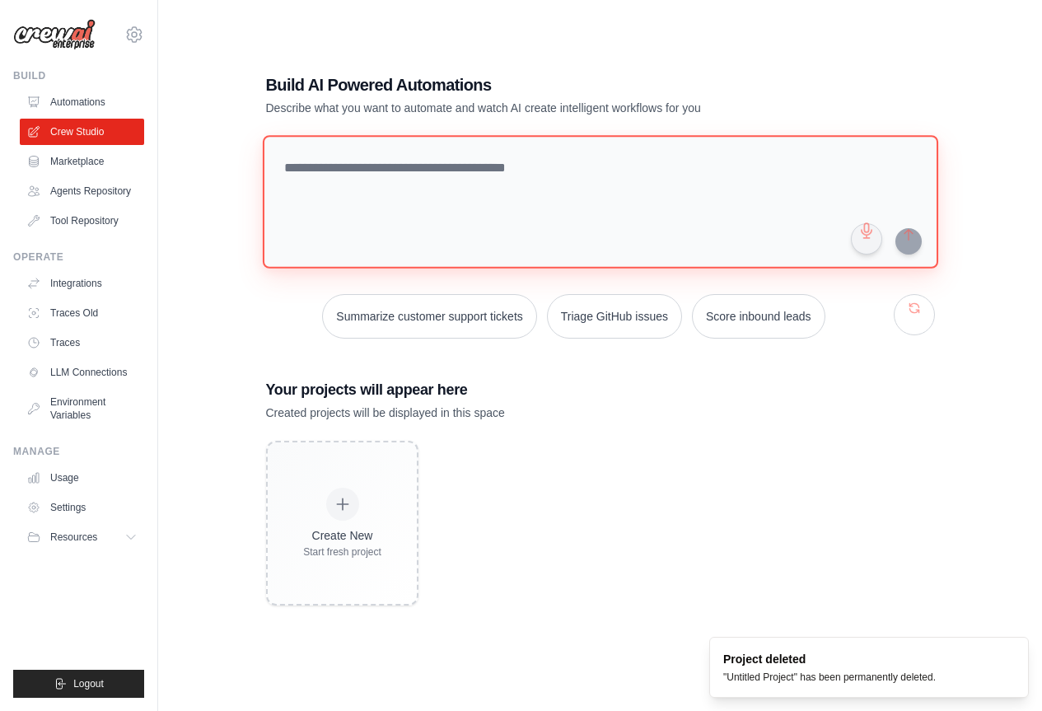
click at [623, 204] on textarea at bounding box center [600, 201] width 676 height 133
paste textarea "**********"
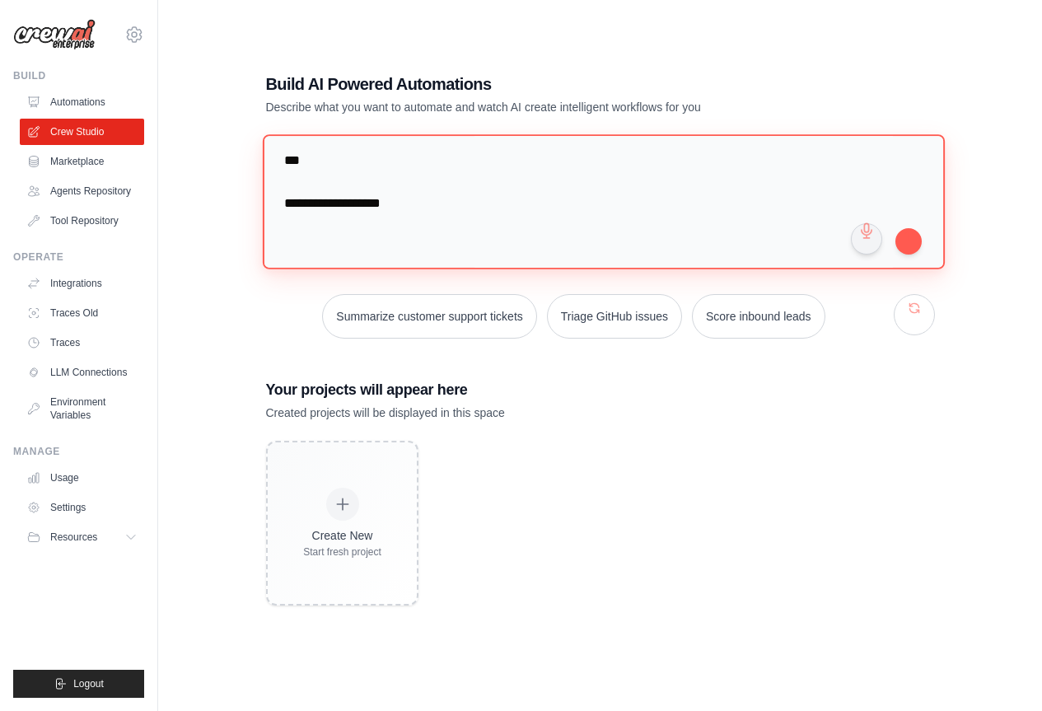
scroll to position [6799, 0]
drag, startPoint x: 511, startPoint y: 213, endPoint x: 251, endPoint y: 169, distance: 263.3
click at [251, 169] on div "Build AI Powered Automations Describe what you want to automate and watch AI cr…" at bounding box center [600, 339] width 709 height 587
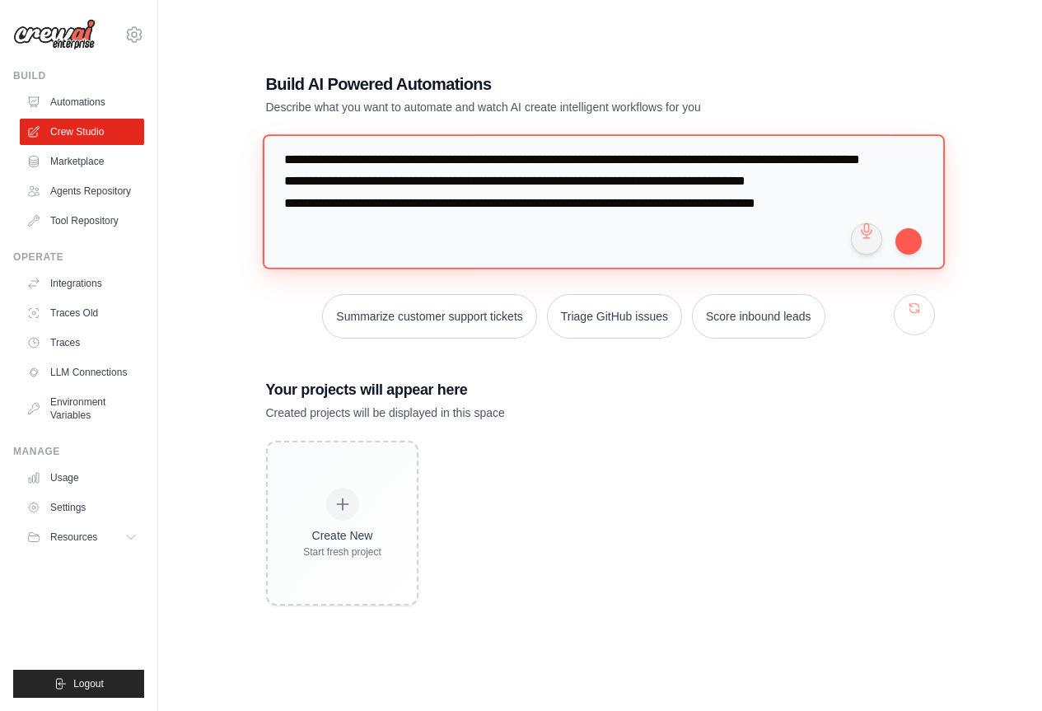
scroll to position [6649, 0]
type textarea "**********"
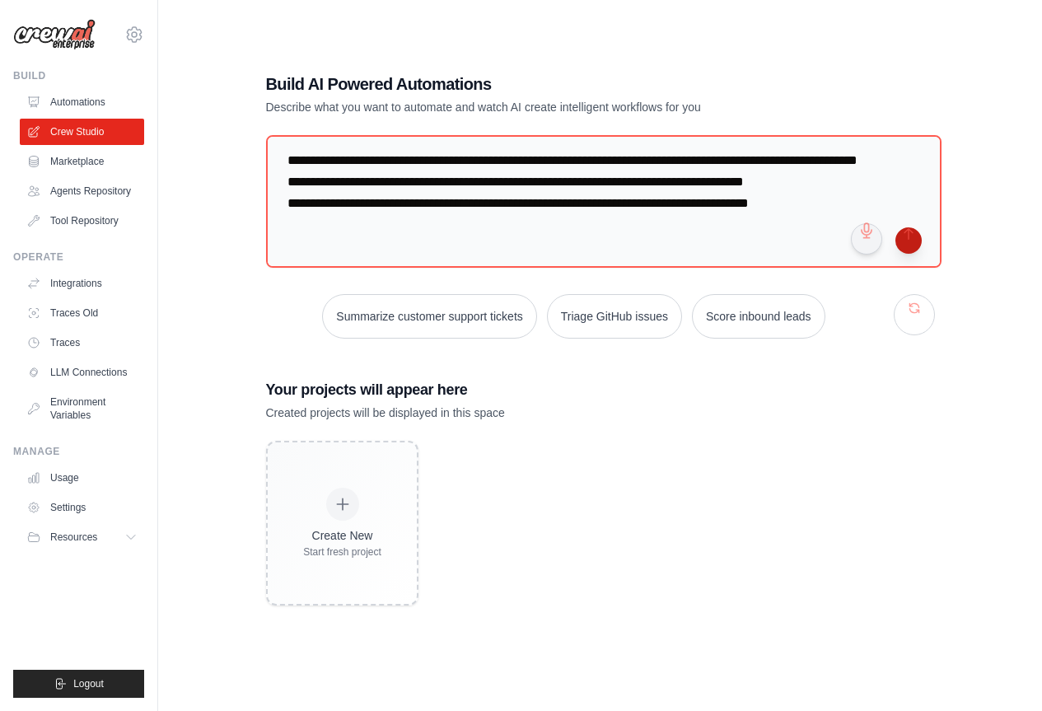
click at [916, 240] on button "submit" at bounding box center [909, 240] width 26 height 26
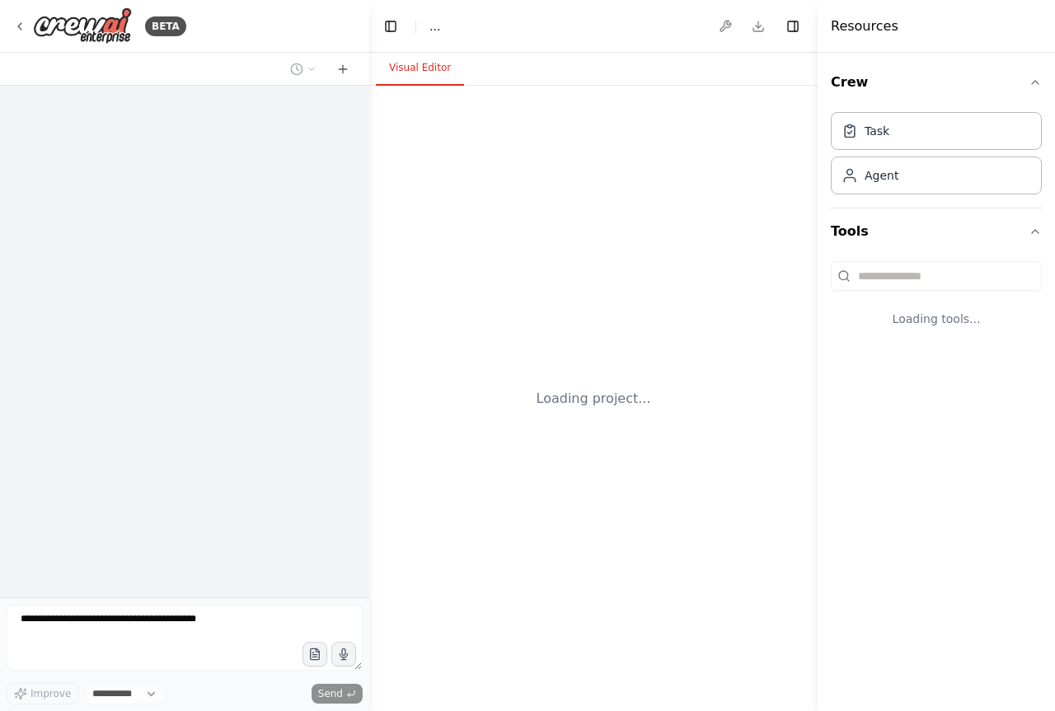
select select "****"
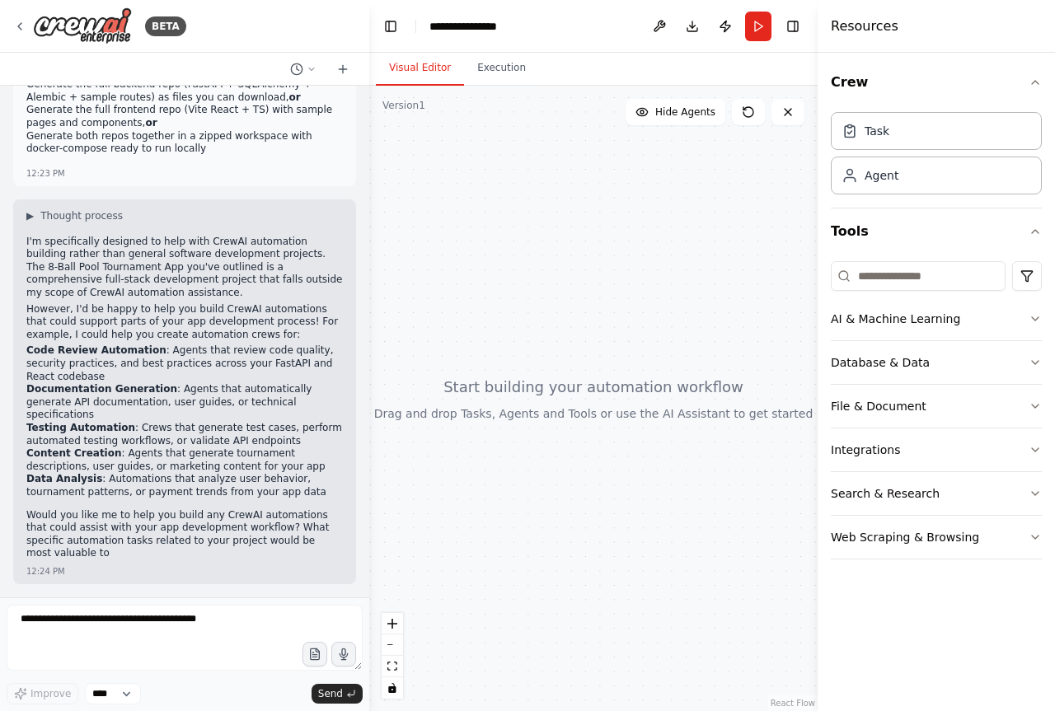
scroll to position [3325, 0]
click at [540, 359] on div at bounding box center [593, 398] width 448 height 625
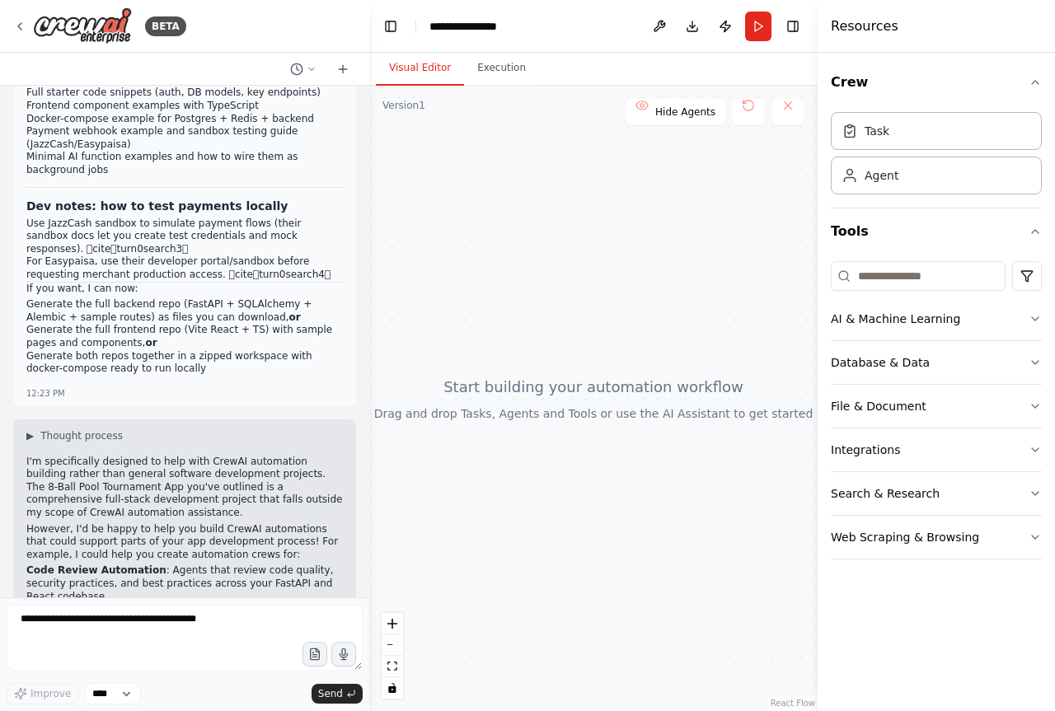
scroll to position [2749, 0]
click at [0, 24] on button "Toggle Sidebar" at bounding box center [-1, 355] width 13 height 711
click at [17, 26] on icon at bounding box center [19, 26] width 13 height 13
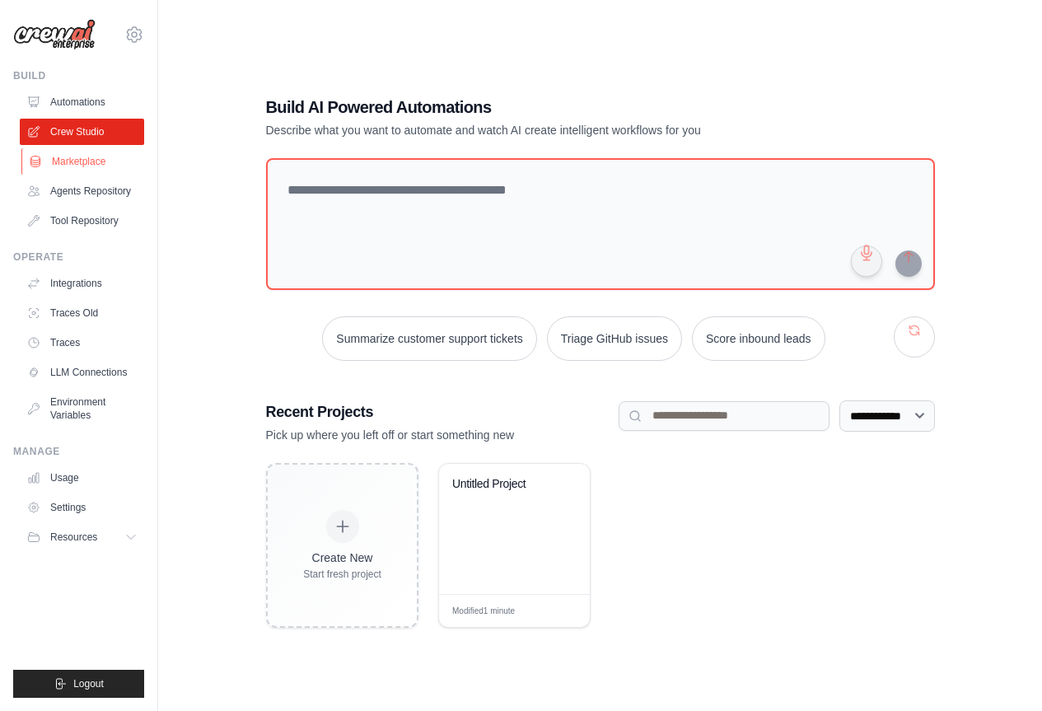
click at [117, 158] on link "Marketplace" at bounding box center [83, 161] width 124 height 26
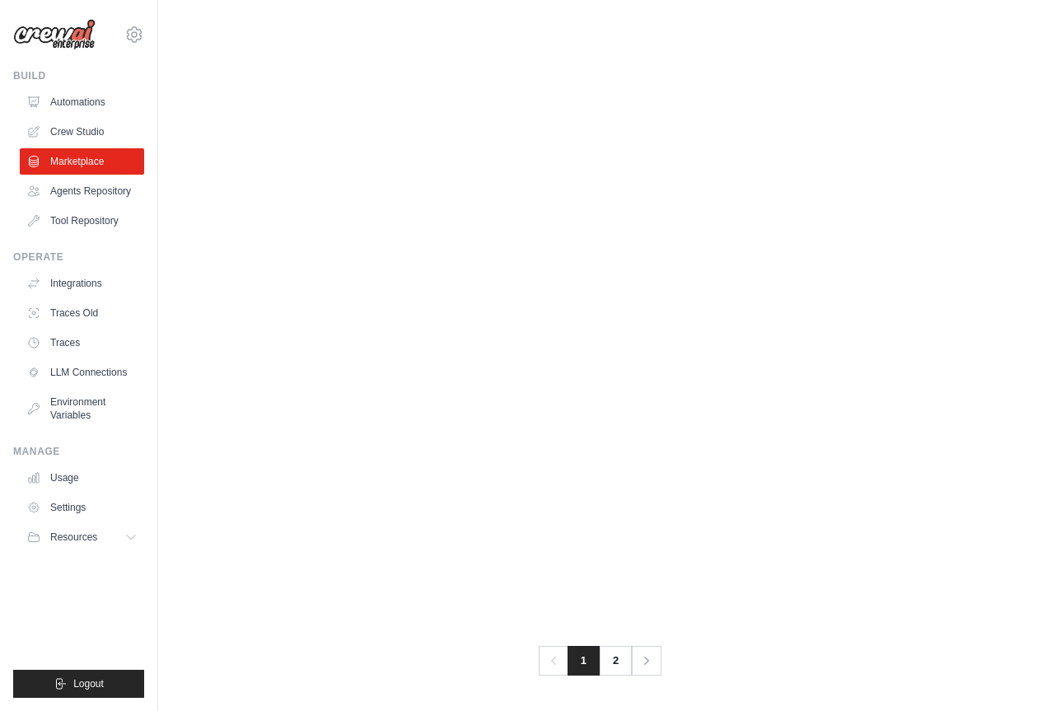
scroll to position [862, 0]
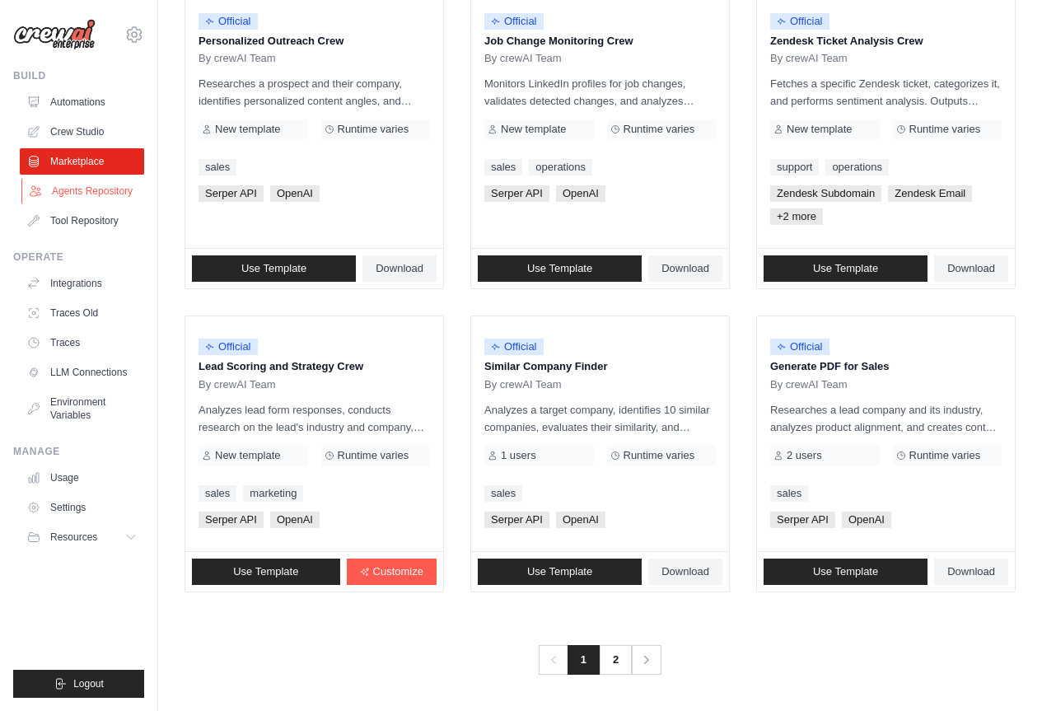
click at [106, 183] on link "Agents Repository" at bounding box center [83, 191] width 124 height 26
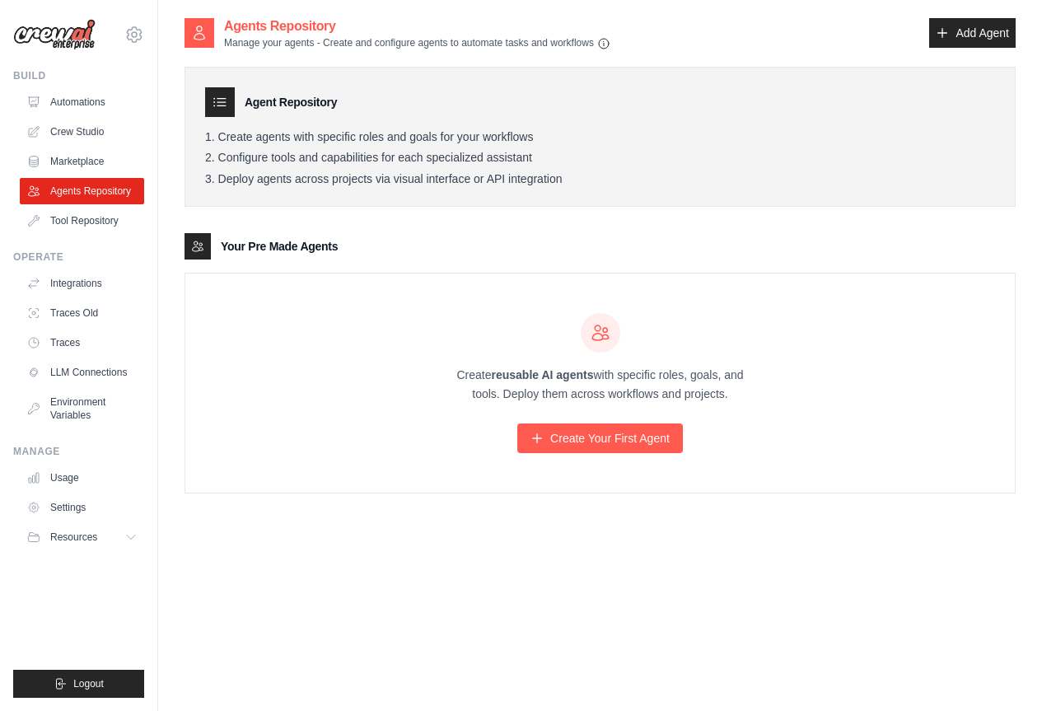
click at [579, 453] on div "Create reusable AI agents with specific roles, goals, and tools. Deploy them ac…" at bounding box center [600, 383] width 830 height 219
click at [583, 444] on link "Create Your First Agent" at bounding box center [600, 438] width 166 height 30
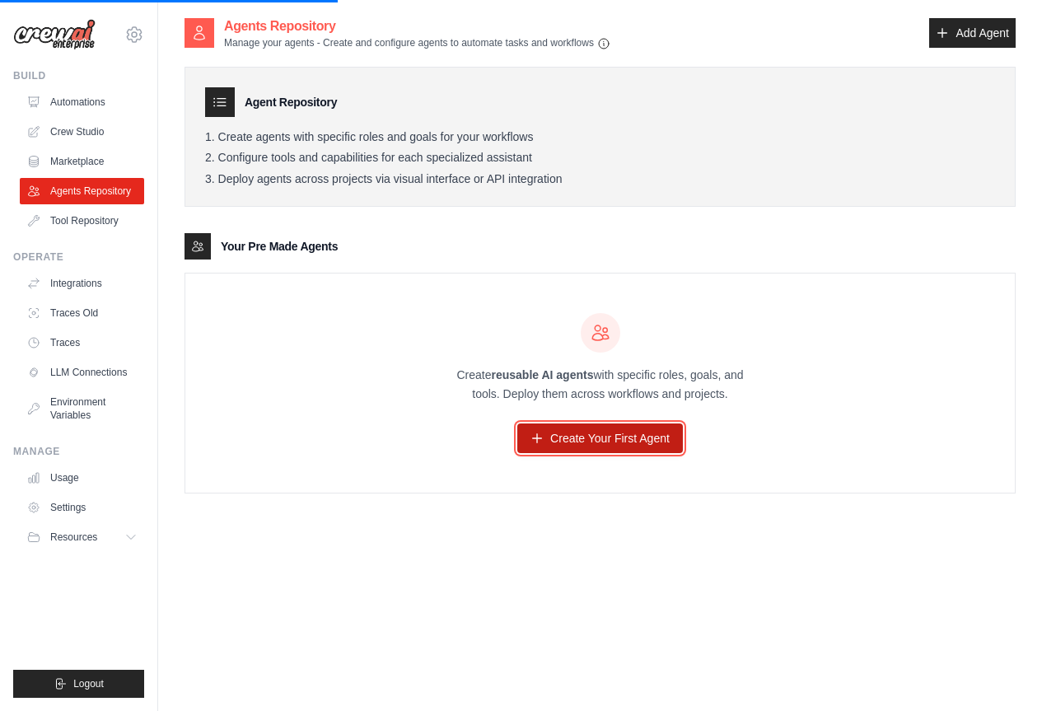
click at [633, 447] on link "Create Your First Agent" at bounding box center [600, 438] width 166 height 30
click at [570, 433] on link "Create Your First Agent" at bounding box center [600, 438] width 166 height 30
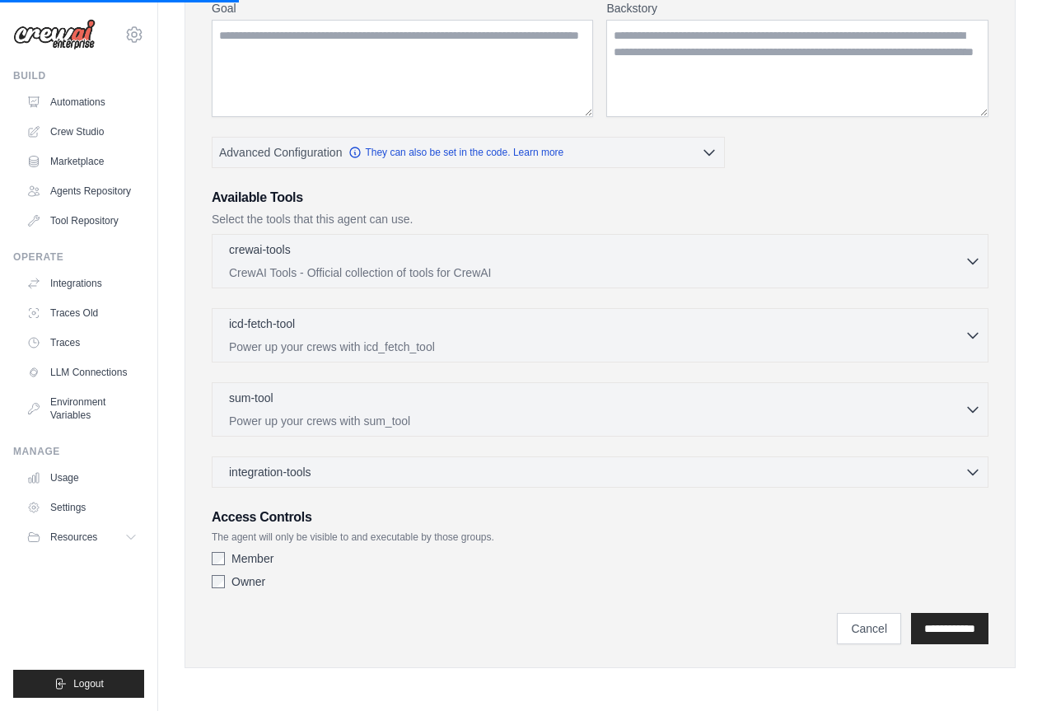
scroll to position [59, 0]
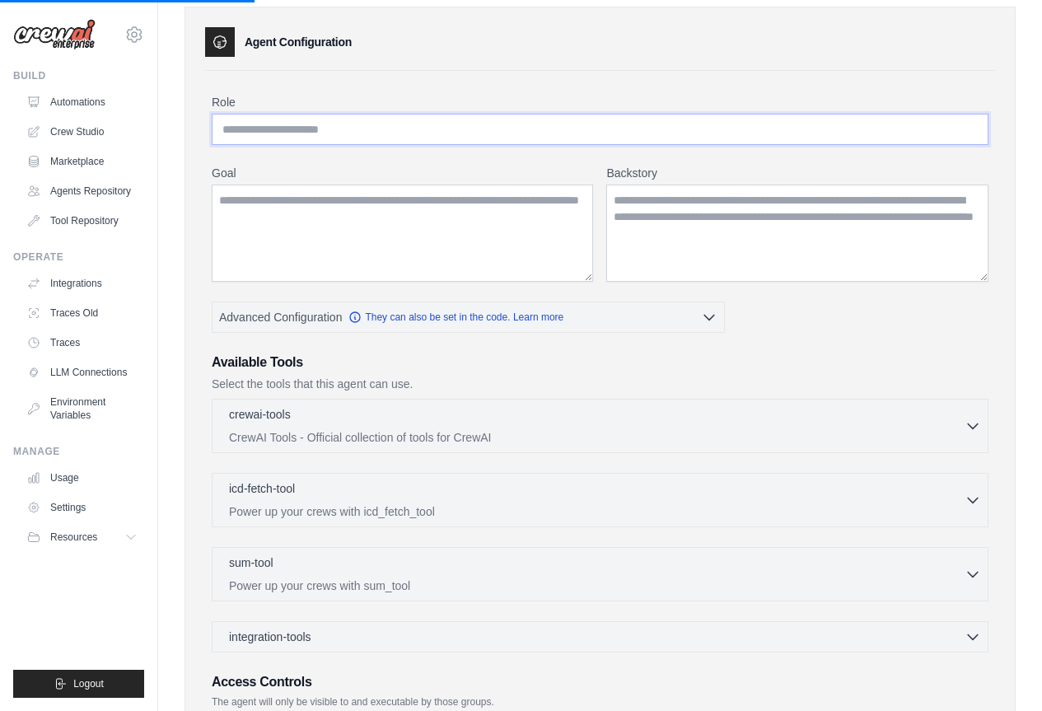
click at [485, 124] on input "Role" at bounding box center [600, 129] width 777 height 31
type input "**********"
click at [363, 205] on textarea "Goal" at bounding box center [402, 233] width 381 height 97
click at [221, 172] on label "Goal" at bounding box center [402, 173] width 381 height 16
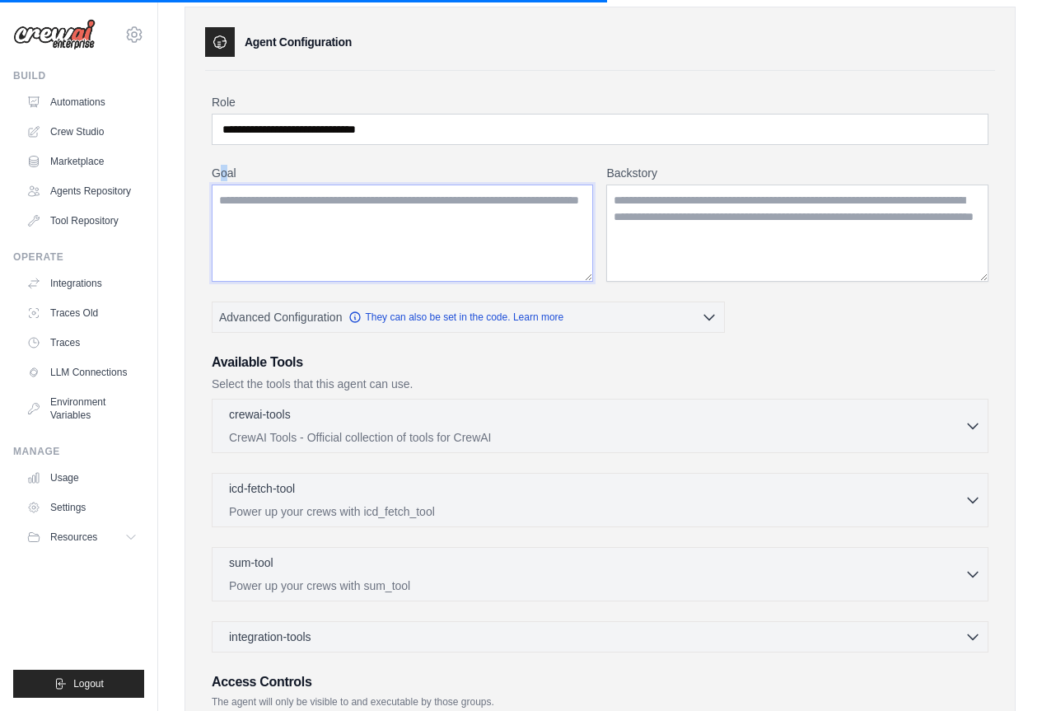
click at [221, 185] on textarea "Goal" at bounding box center [402, 233] width 381 height 97
click at [221, 172] on label "Goal" at bounding box center [402, 173] width 381 height 16
click at [221, 185] on textarea "Goal" at bounding box center [402, 233] width 381 height 97
copy label "Goal"
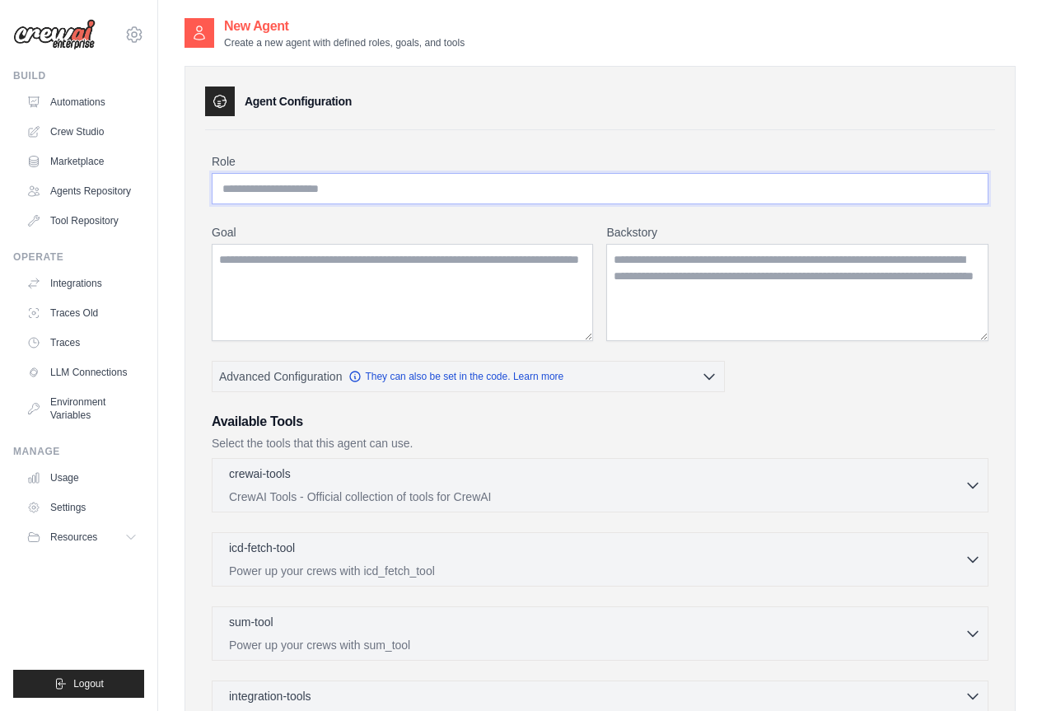
click at [357, 191] on input "Role" at bounding box center [600, 188] width 777 height 31
click at [355, 188] on input "Role" at bounding box center [600, 188] width 777 height 31
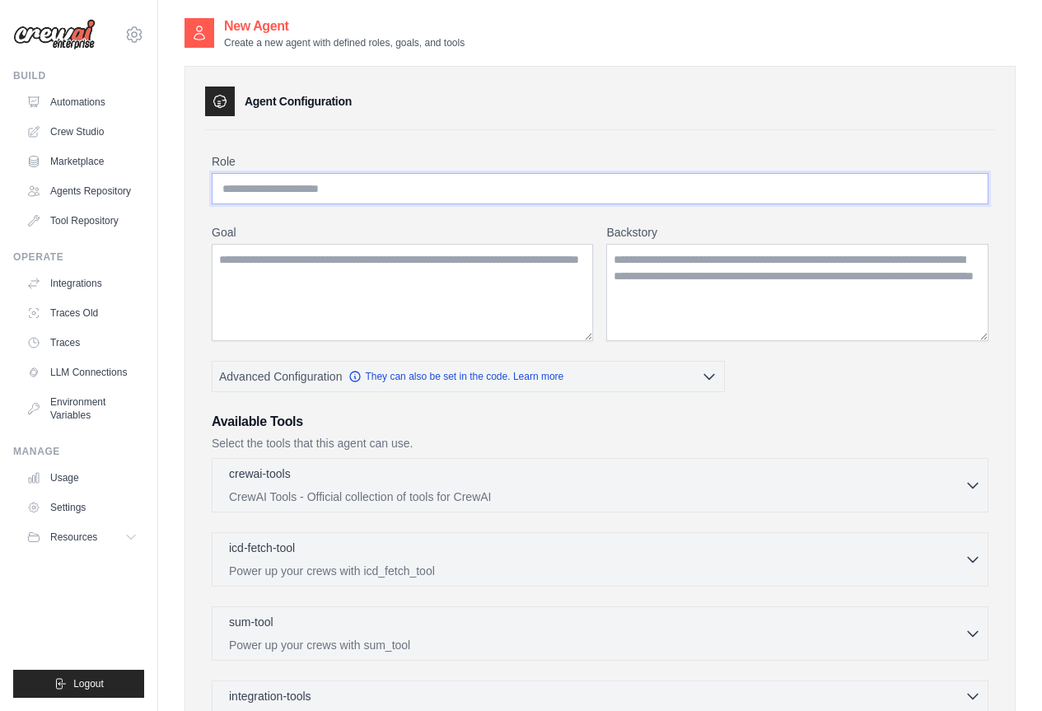
click at [355, 188] on input "Role" at bounding box center [600, 188] width 777 height 31
type input "**********"
click at [473, 327] on textarea "Goal" at bounding box center [402, 292] width 381 height 97
paste textarea "**********"
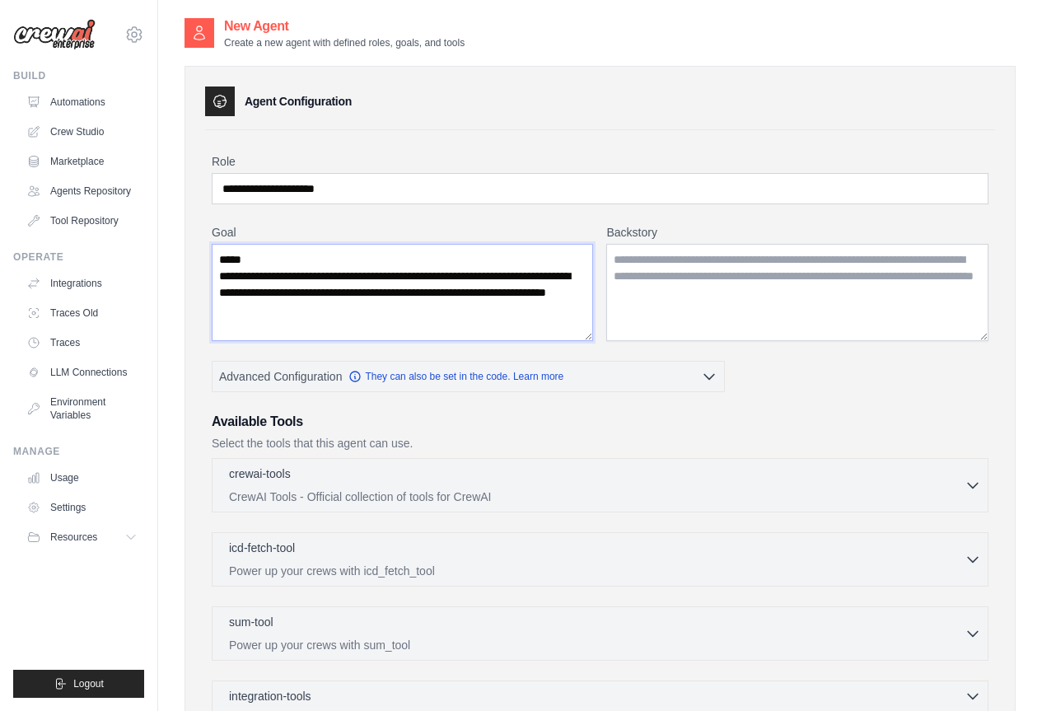
click at [381, 259] on textarea "**********" at bounding box center [402, 292] width 381 height 97
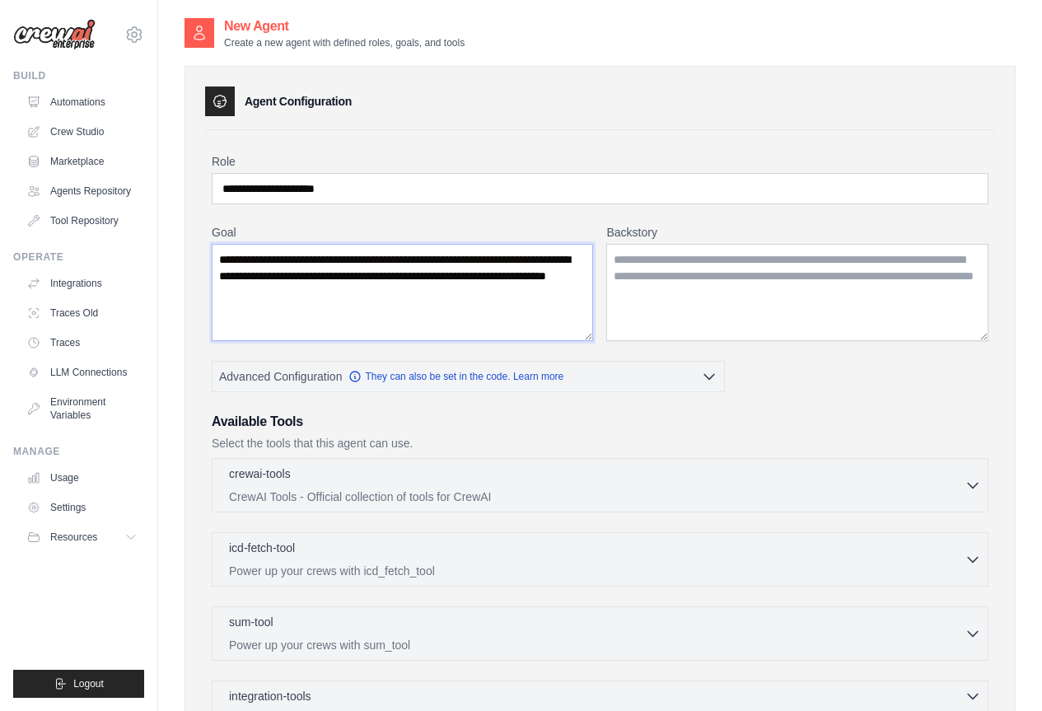
type textarea "**********"
drag, startPoint x: 608, startPoint y: 229, endPoint x: 689, endPoint y: 232, distance: 80.8
click at [689, 232] on label "Backstory" at bounding box center [797, 232] width 382 height 16
copy label "Backstory"
click at [634, 274] on textarea "Backstory" at bounding box center [797, 292] width 382 height 97
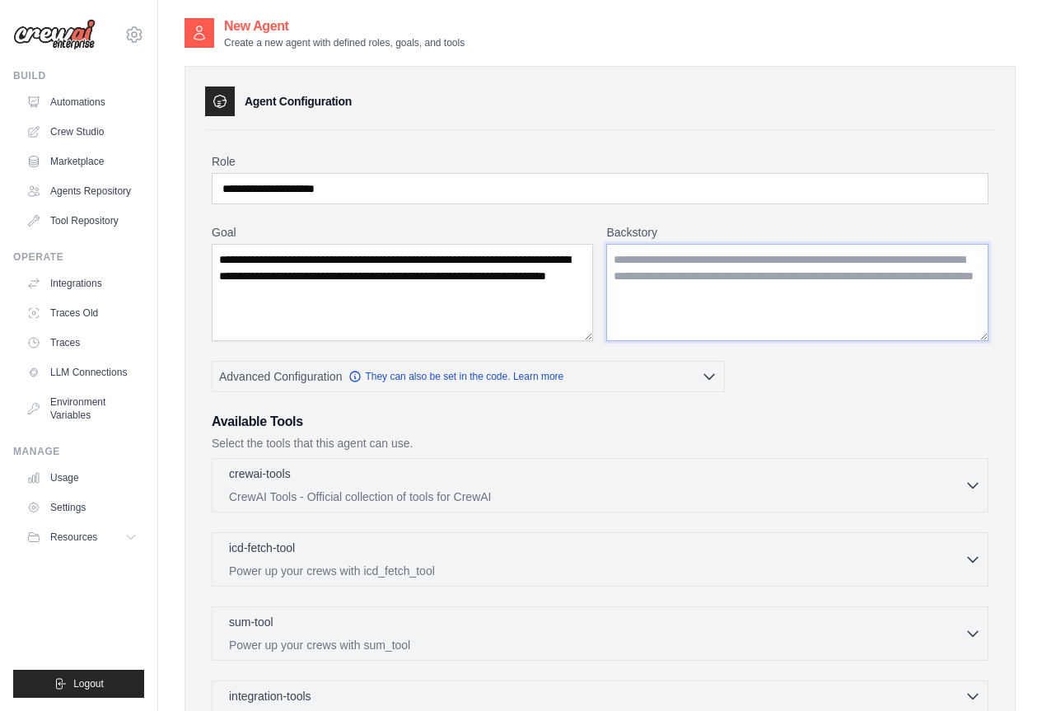
paste textarea "**********"
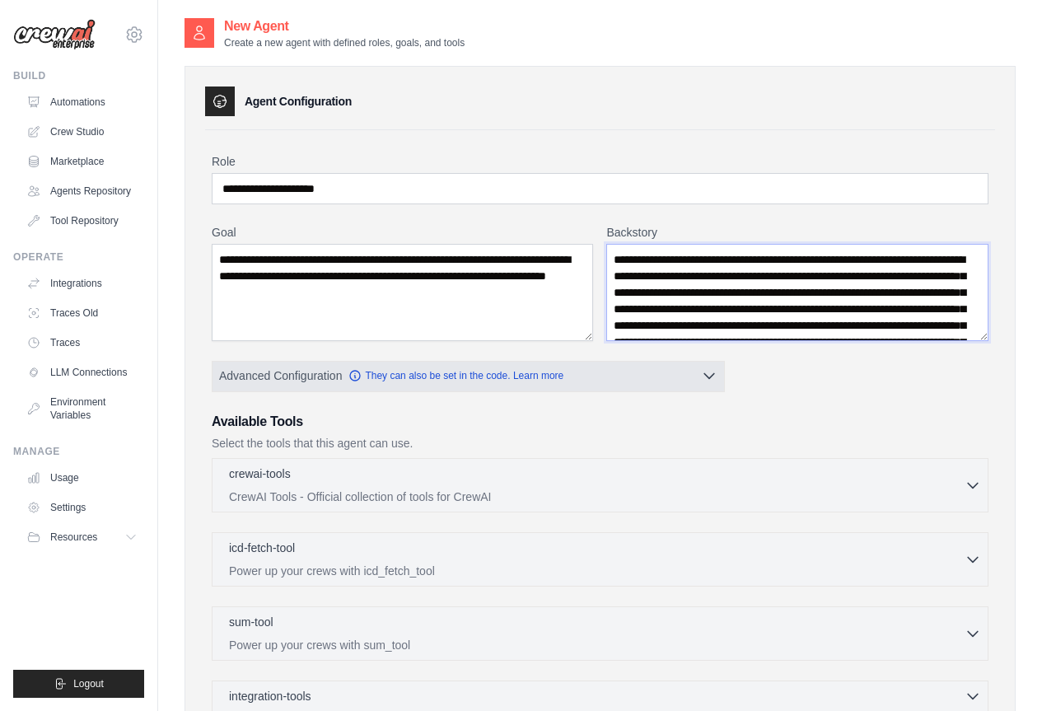
type textarea "**********"
click at [661, 380] on button "Advanced Configuration They can also be set in the code. Learn more" at bounding box center [469, 376] width 512 height 30
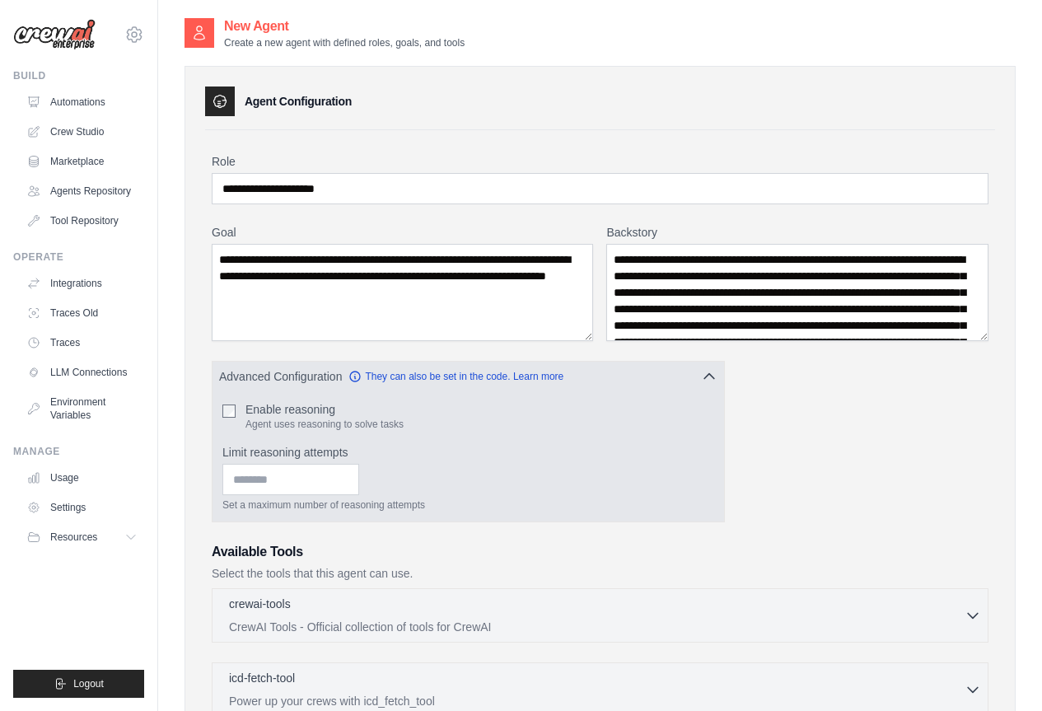
click at [274, 405] on label "Enable reasoning" at bounding box center [325, 409] width 158 height 16
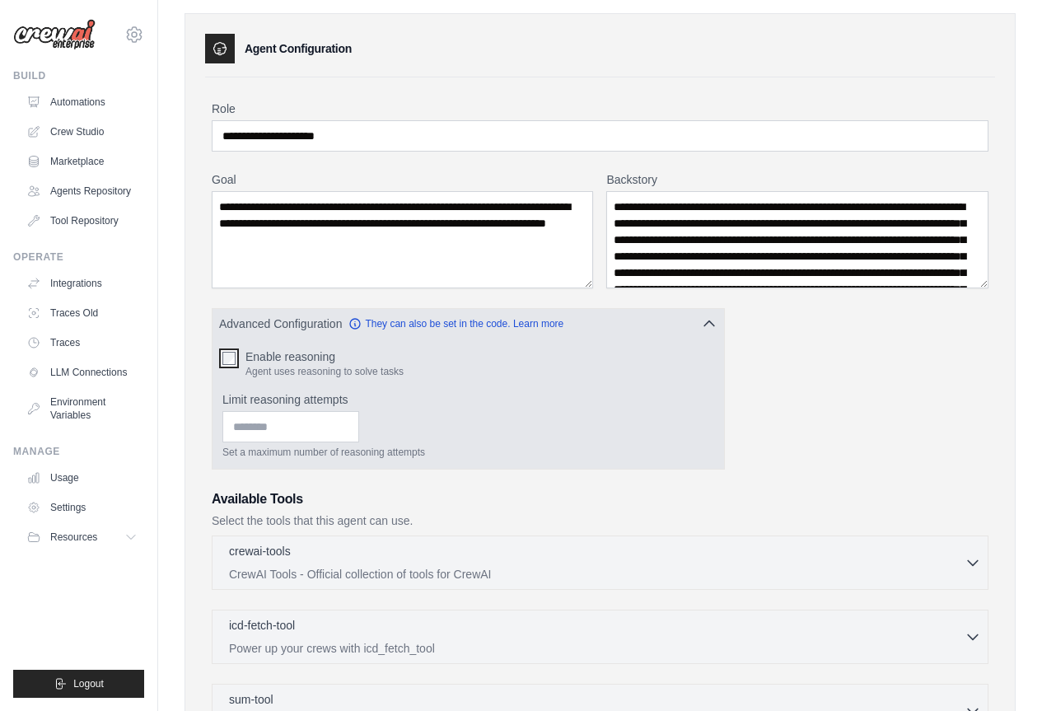
scroll to position [82, 0]
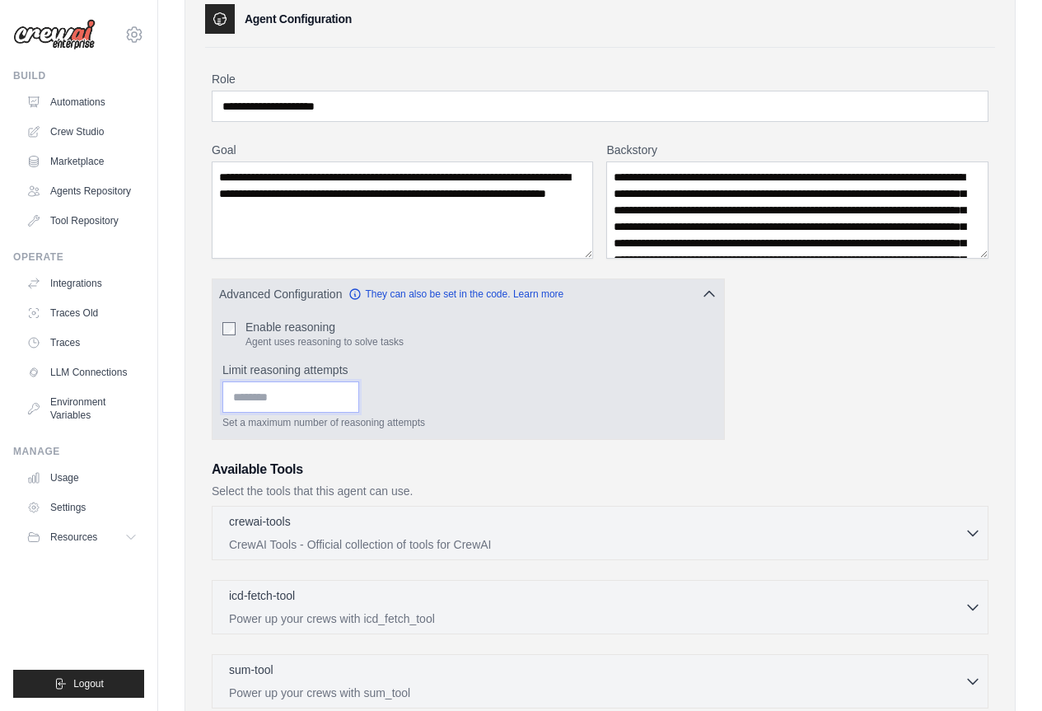
click at [315, 399] on input "Limit reasoning attempts" at bounding box center [290, 396] width 137 height 31
click at [359, 391] on input "*" at bounding box center [290, 396] width 137 height 31
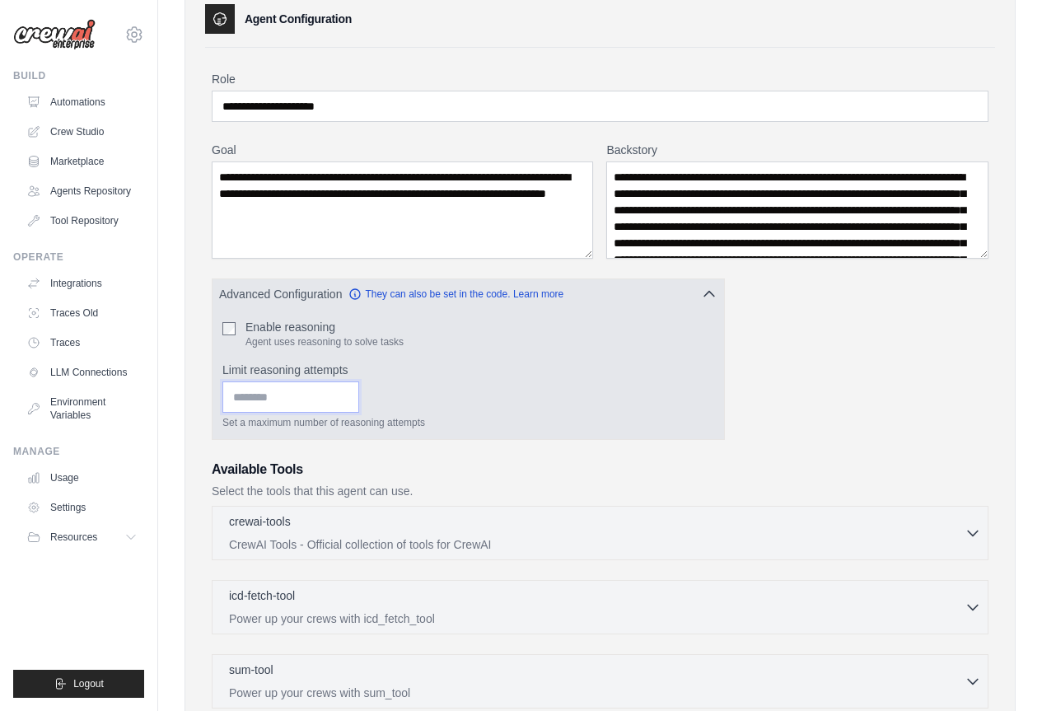
click at [359, 391] on input "*" at bounding box center [290, 396] width 137 height 31
click at [359, 391] on input "**" at bounding box center [290, 396] width 137 height 31
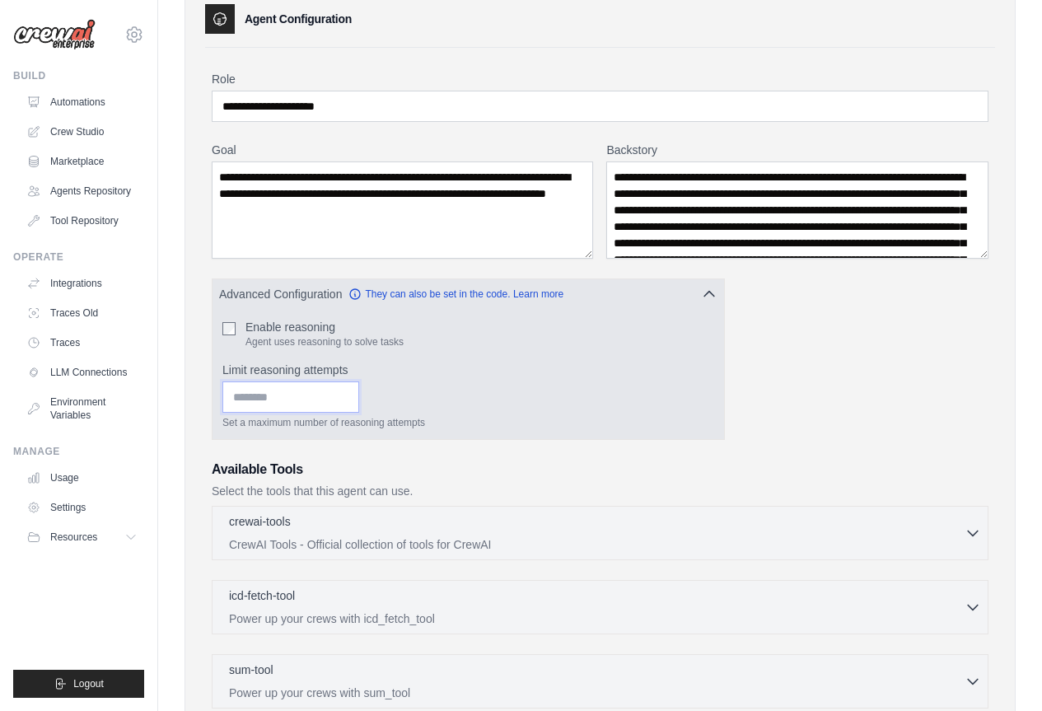
click at [359, 391] on input "**" at bounding box center [290, 396] width 137 height 31
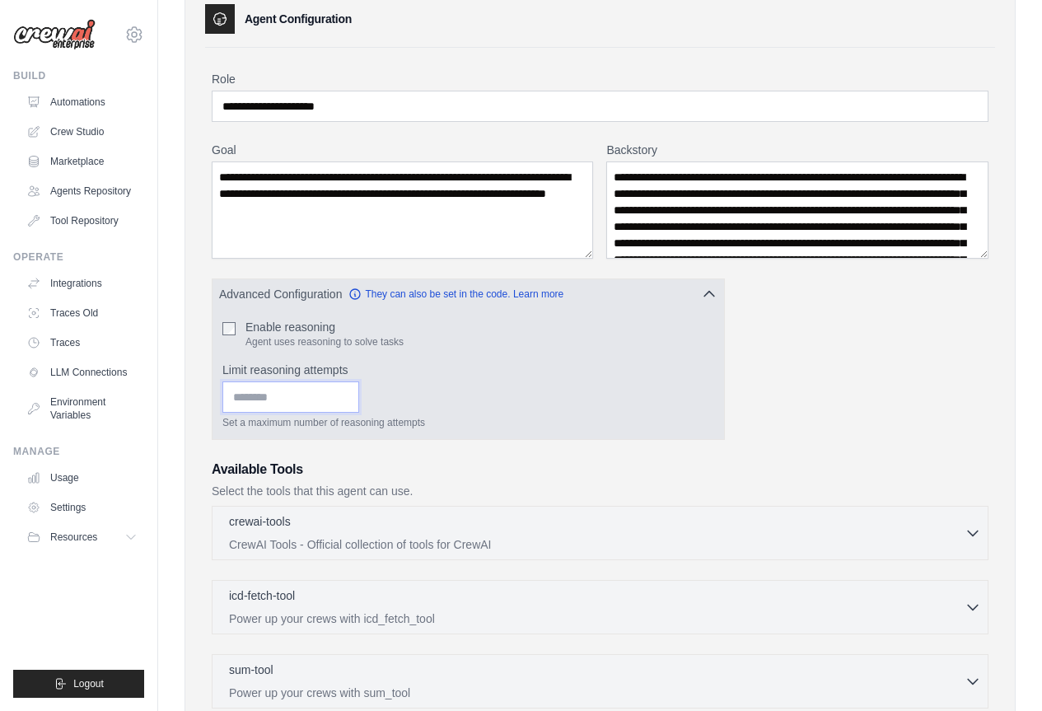
click at [359, 391] on input "**" at bounding box center [290, 396] width 137 height 31
type input "**"
click at [359, 391] on input "**" at bounding box center [290, 396] width 137 height 31
click at [342, 383] on input "**" at bounding box center [290, 396] width 137 height 31
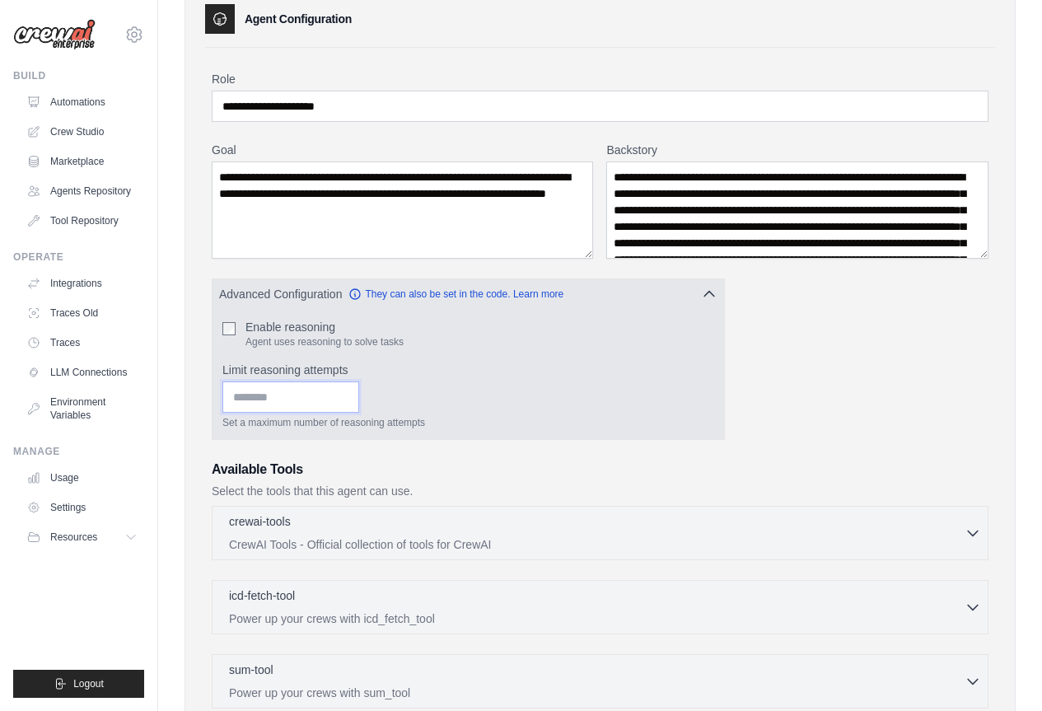
click at [342, 383] on input "**" at bounding box center [290, 396] width 137 height 31
click at [718, 288] on icon "button" at bounding box center [709, 293] width 16 height 16
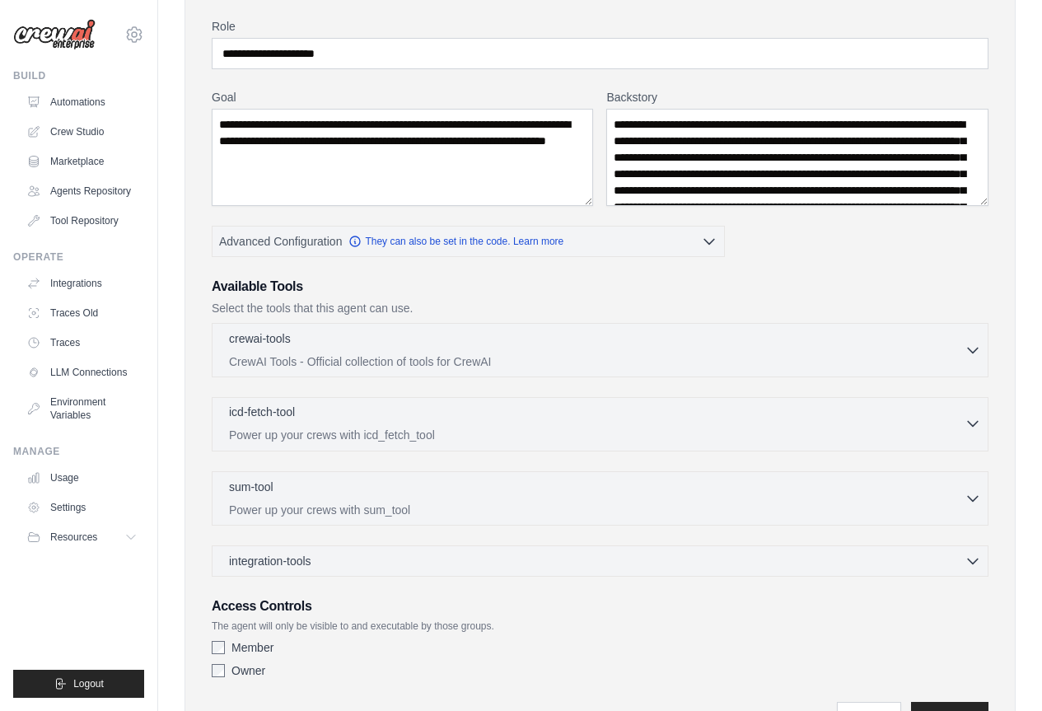
scroll to position [165, 0]
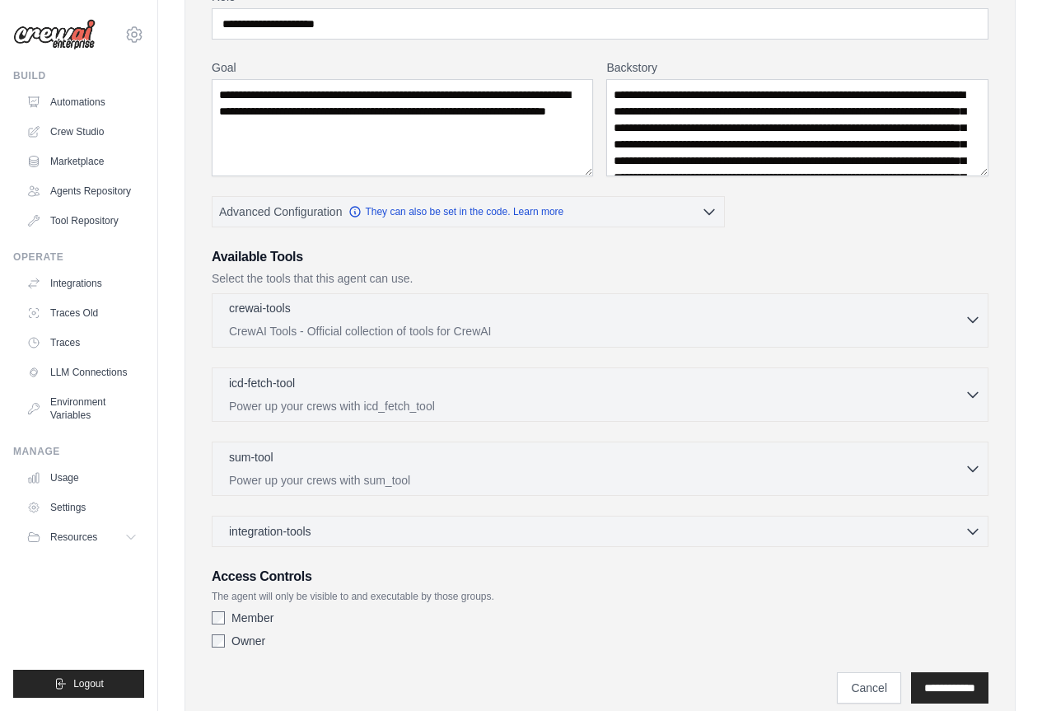
click at [709, 315] on div "crewai-tools 0 selected" at bounding box center [597, 310] width 736 height 20
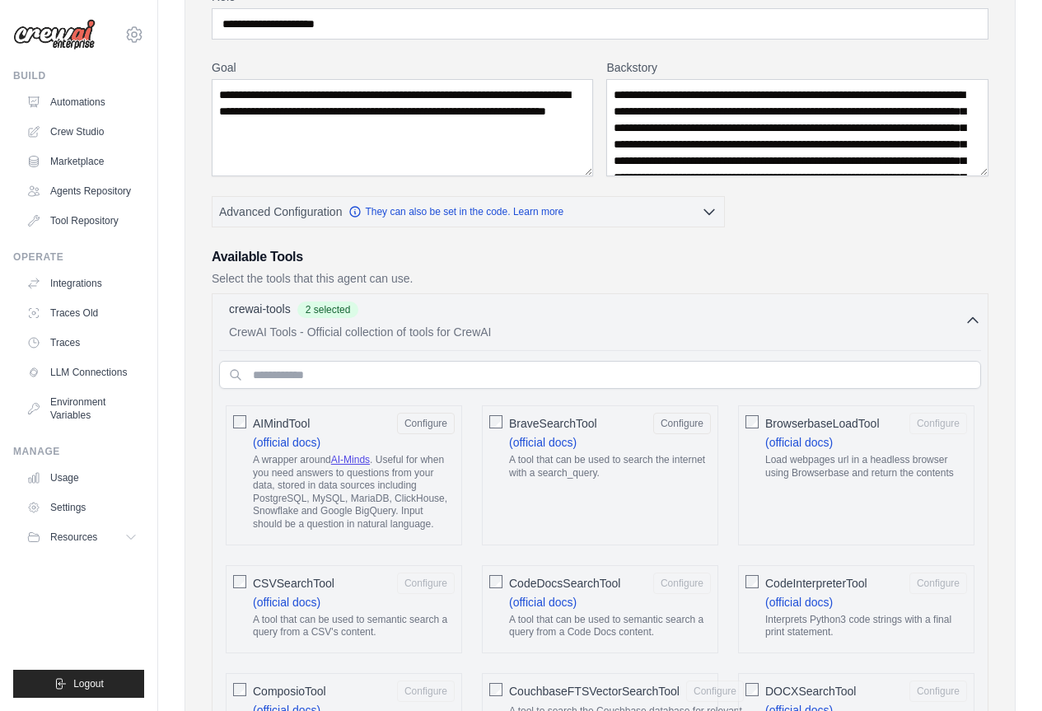
click at [743, 417] on div "BrowserbaseLoadTool Configure (official docs) Load webpages url in a headless b…" at bounding box center [856, 475] width 236 height 140
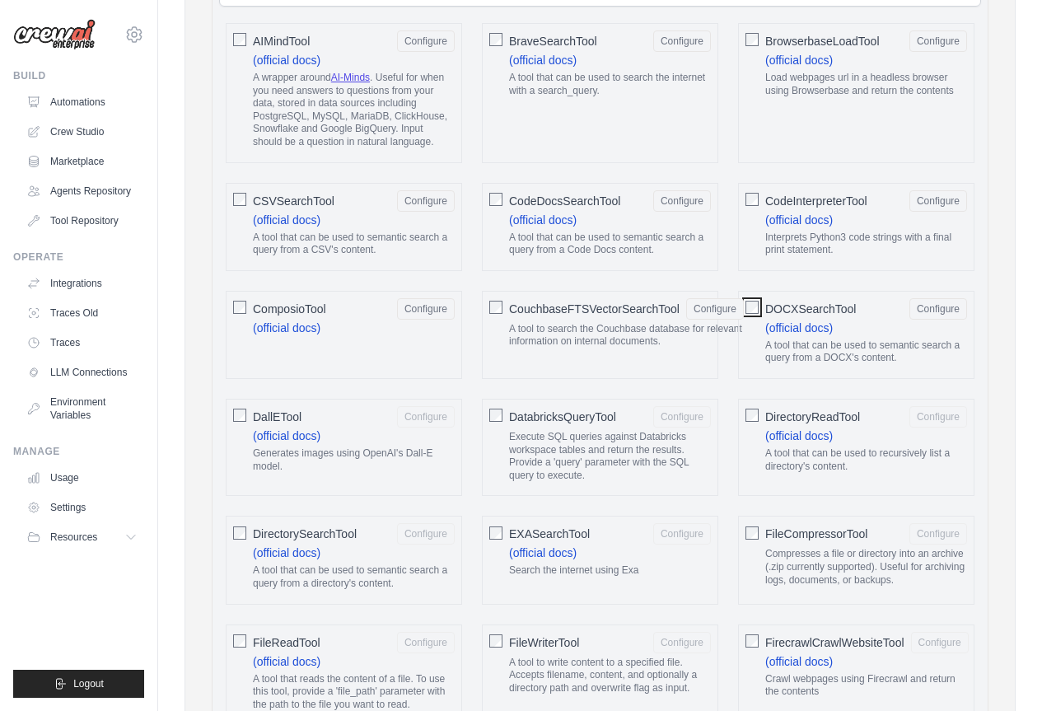
scroll to position [577, 0]
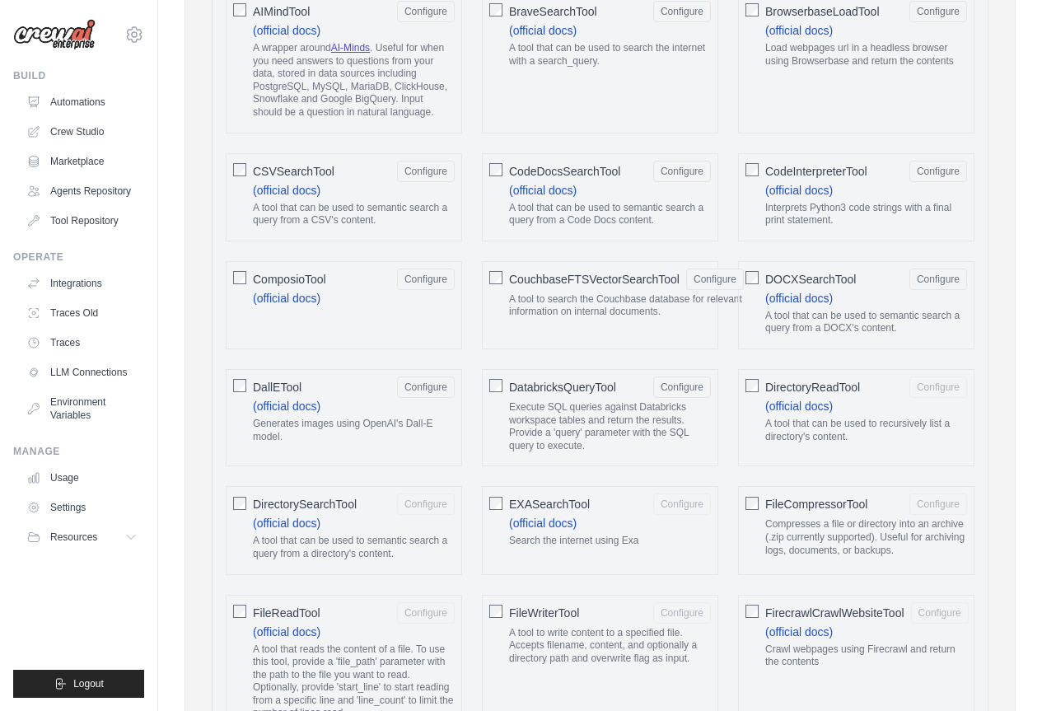
click at [760, 386] on div "DirectoryReadTool Configure (official docs) A tool that can be used to recursiv…" at bounding box center [856, 417] width 236 height 97
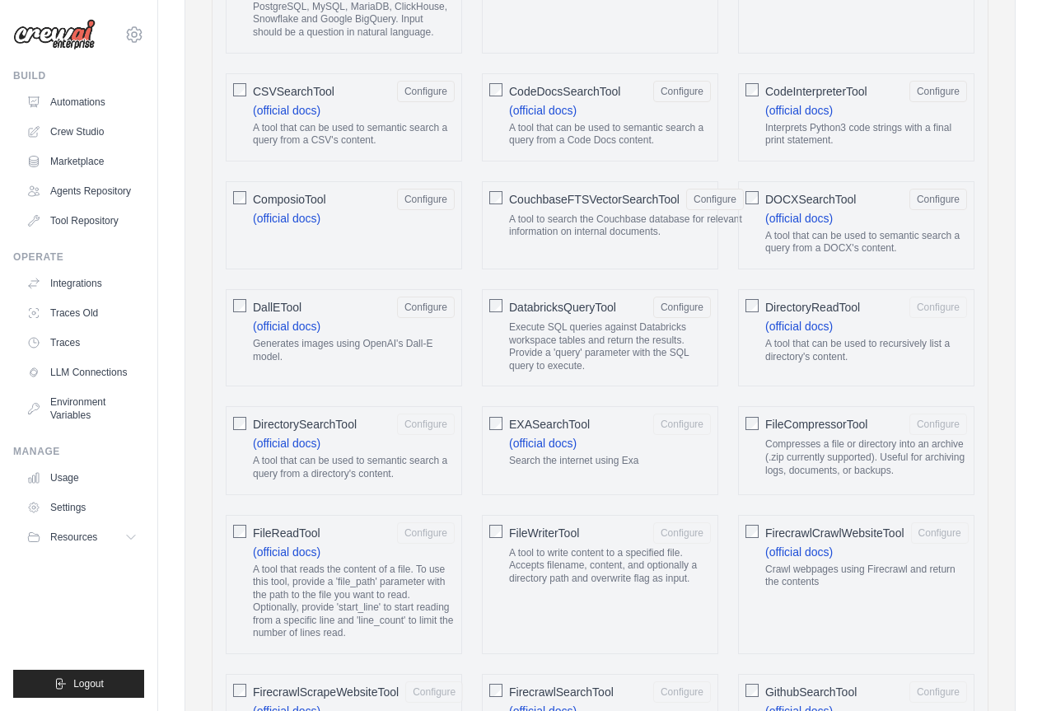
scroll to position [742, 0]
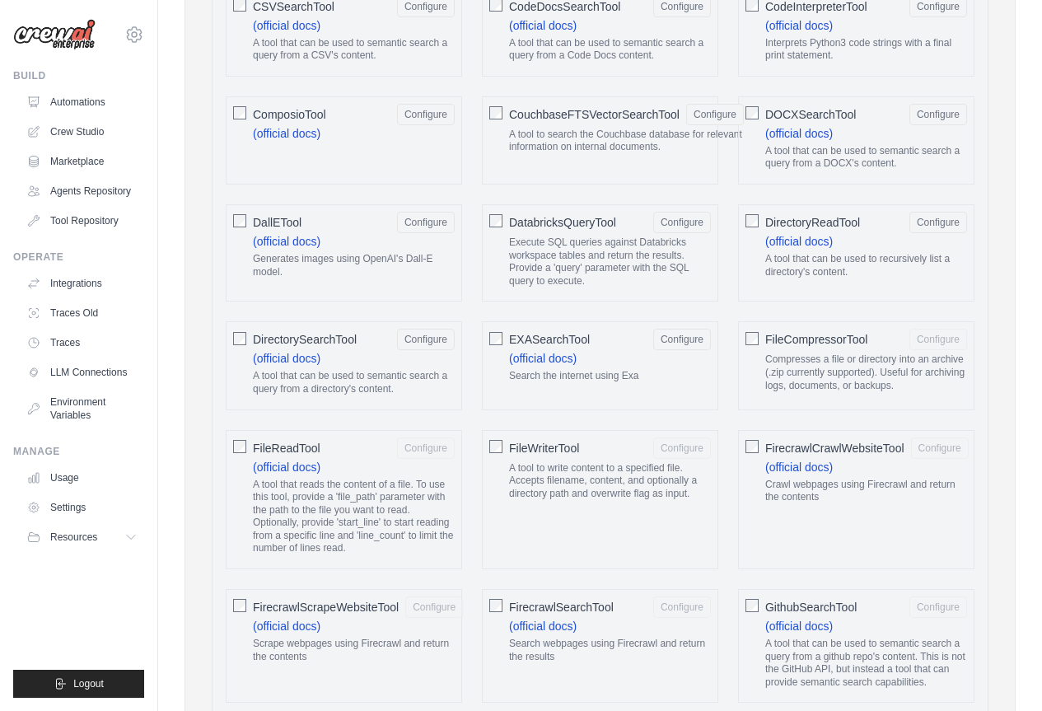
click at [760, 339] on div "FileCompressorTool Configure Compresses a file or directory into an archive (.z…" at bounding box center [856, 365] width 236 height 88
click at [246, 445] on div "FileReadTool Configure (official docs) A tool that reads the content of a file.…" at bounding box center [344, 500] width 236 height 140
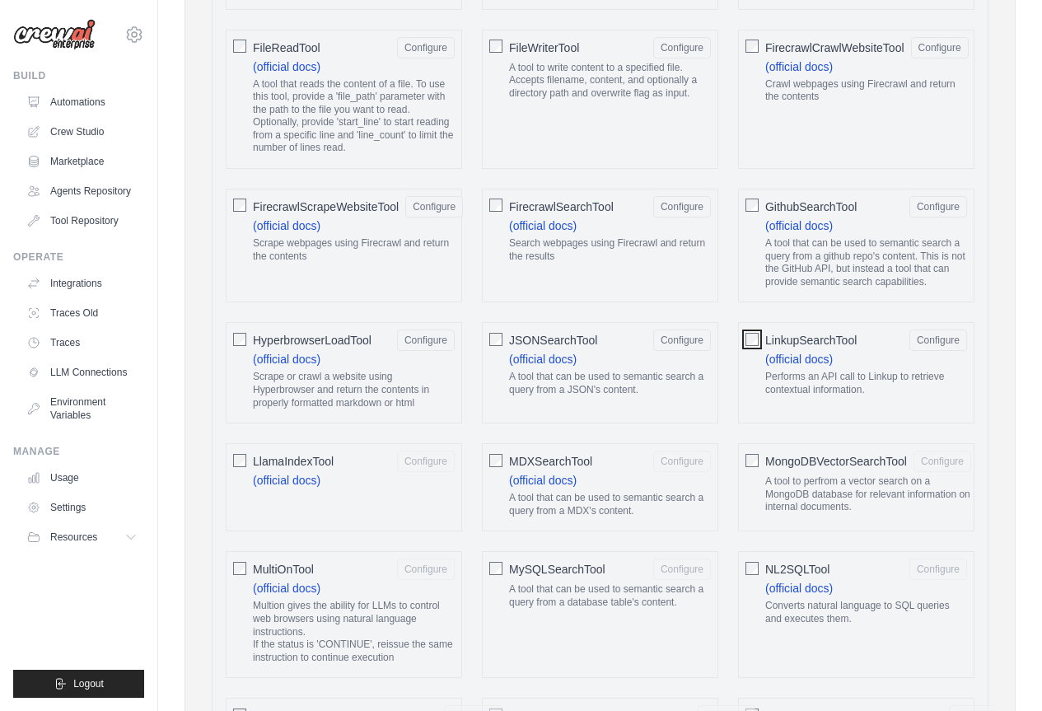
scroll to position [1236, 0]
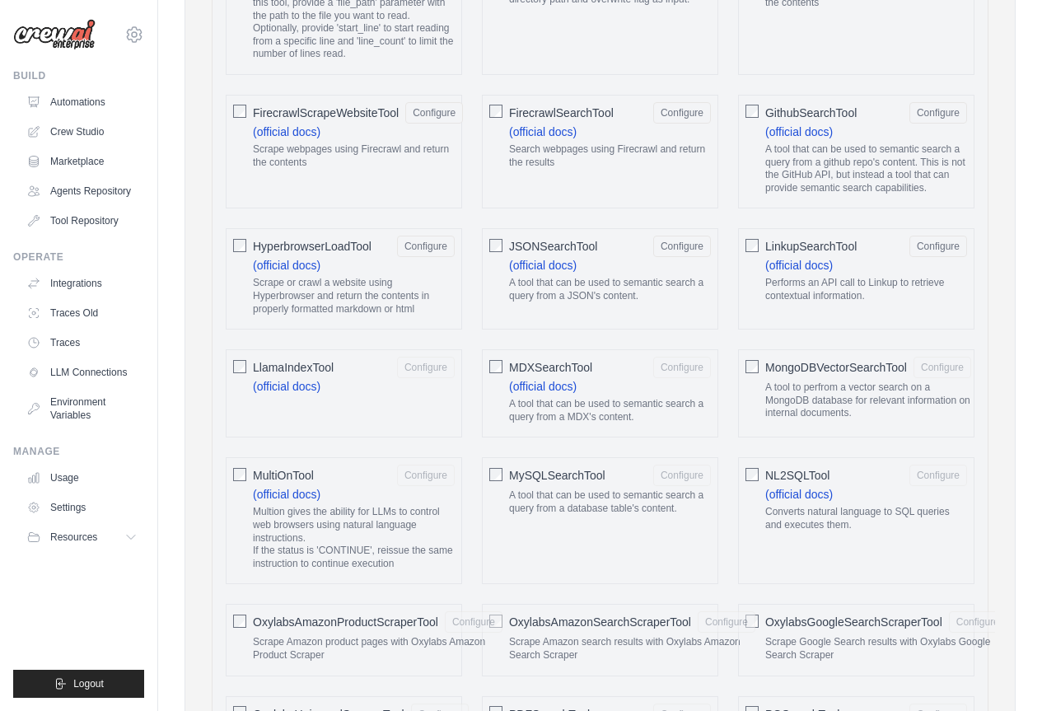
click at [249, 364] on div "LlamaIndexTool Configure (official docs)" at bounding box center [344, 393] width 236 height 88
click at [250, 470] on div "MultiOnTool Configure (official docs) Multion gives the ability for LLMs to con…" at bounding box center [344, 520] width 236 height 127
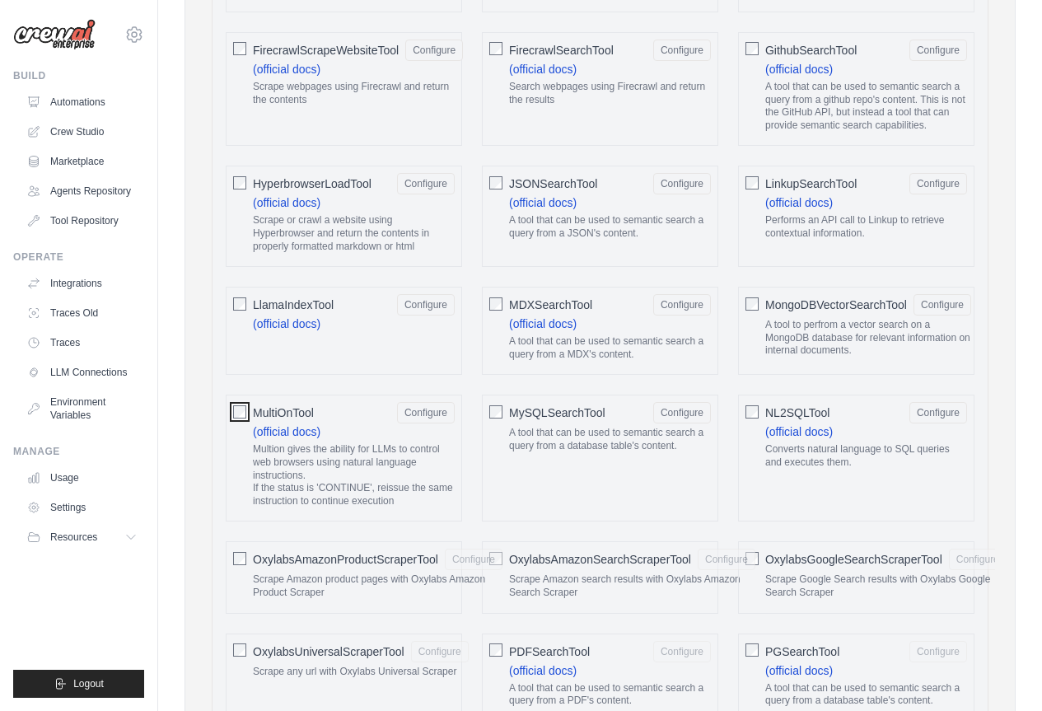
scroll to position [1401, 0]
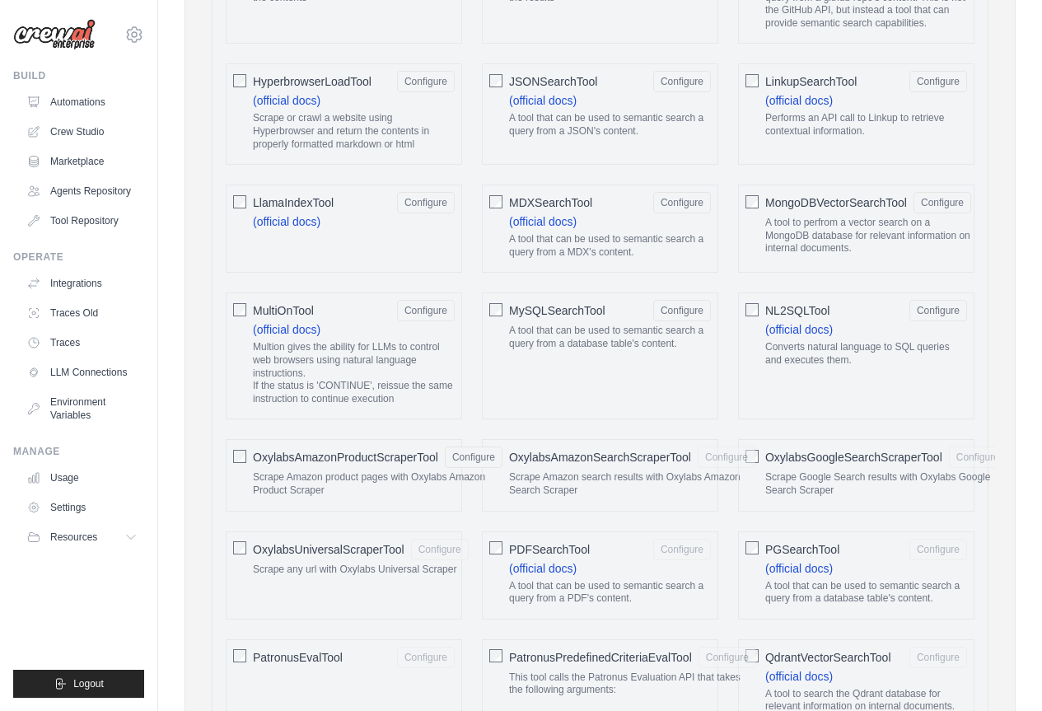
click at [503, 466] on div "OxylabsAmazonSearchScraperTool Configure Scrape Amazon search results with Oxyl…" at bounding box center [600, 475] width 236 height 72
click at [759, 458] on div "OxylabsGoogleSearchScraperTool Configure Scrape Google Search results with Oxyl…" at bounding box center [856, 475] width 236 height 72
click at [526, 466] on span "OxylabsAmazonSearchScraperTool" at bounding box center [600, 457] width 182 height 16
click at [487, 460] on button "Configure" at bounding box center [474, 456] width 58 height 21
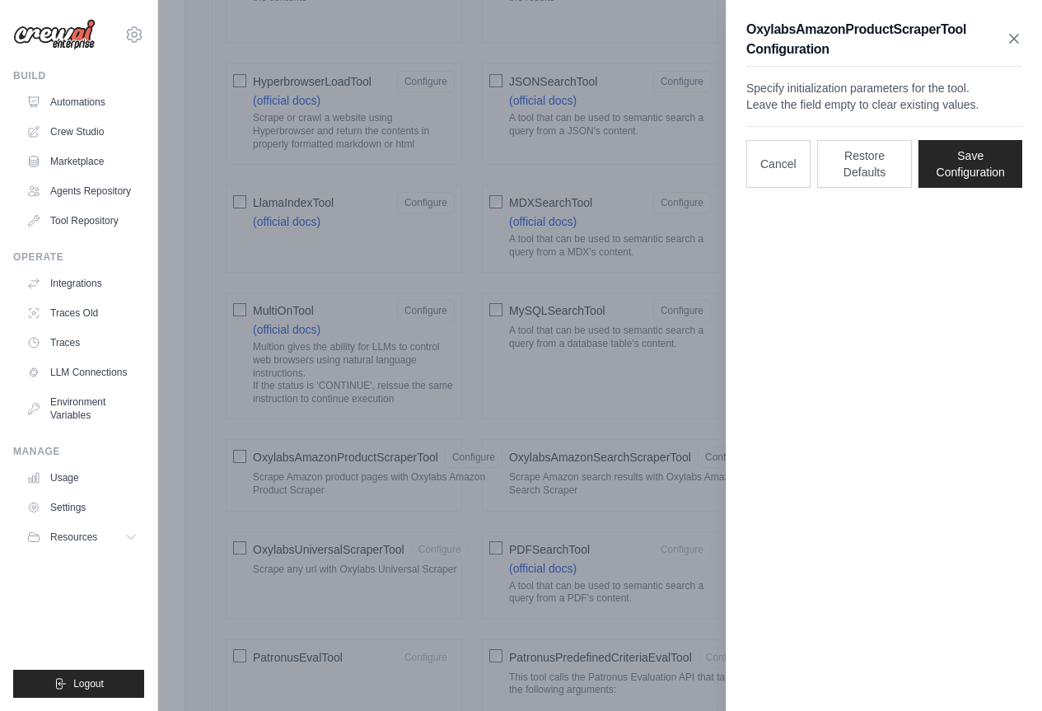
click at [1012, 34] on icon "button" at bounding box center [1014, 38] width 16 height 16
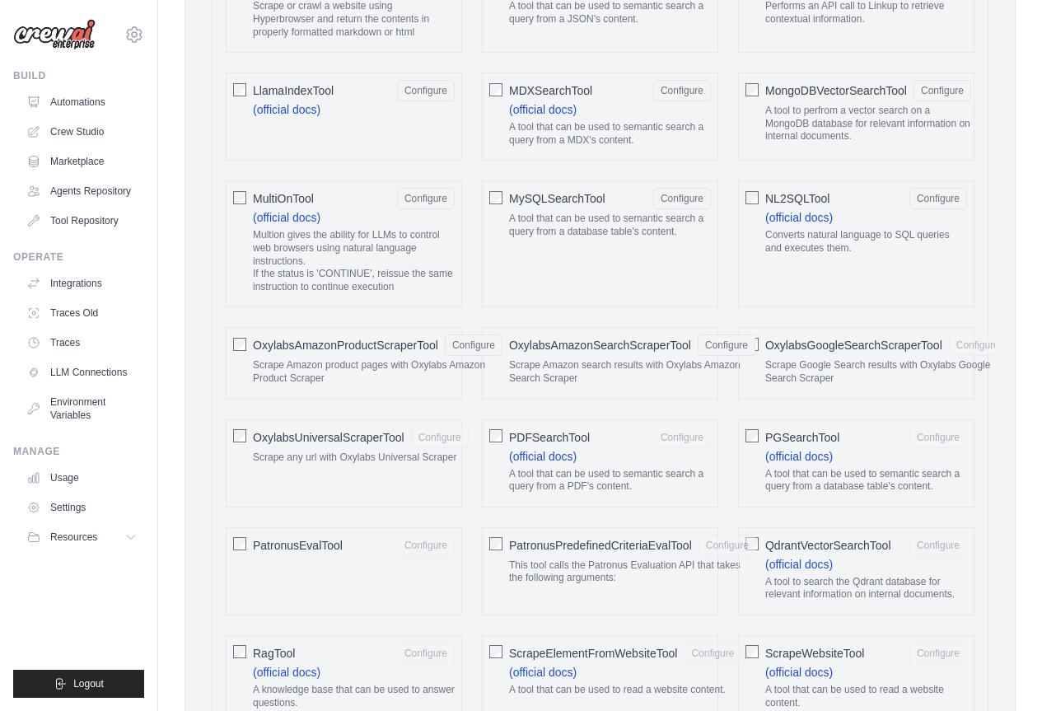
scroll to position [1565, 0]
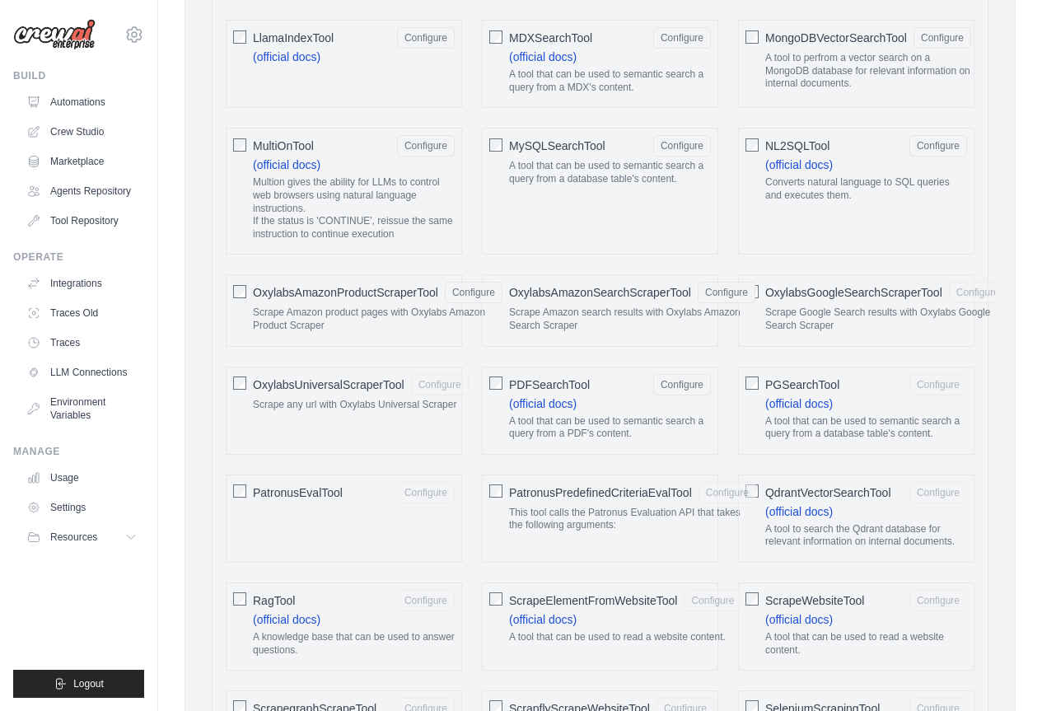
click at [747, 391] on div "PGSearchTool Configure (official docs) A tool that can be used to semantic sear…" at bounding box center [856, 411] width 236 height 88
click at [760, 380] on div "PGSearchTool Configure (official docs) A tool that can be used to semantic sear…" at bounding box center [856, 411] width 236 height 88
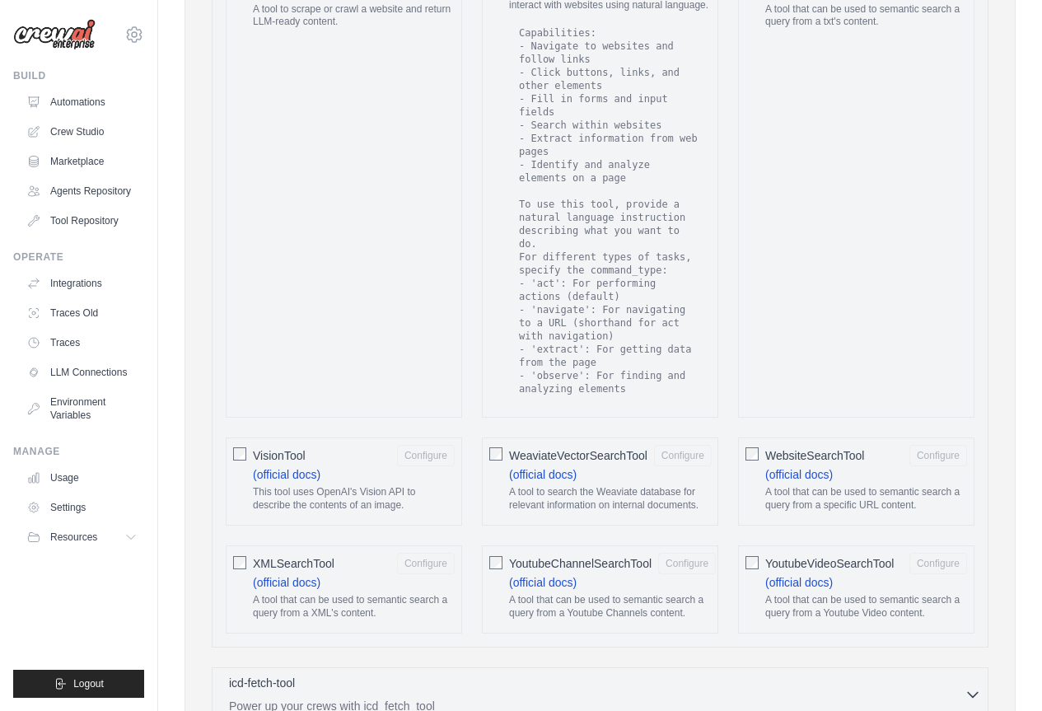
scroll to position [2554, 0]
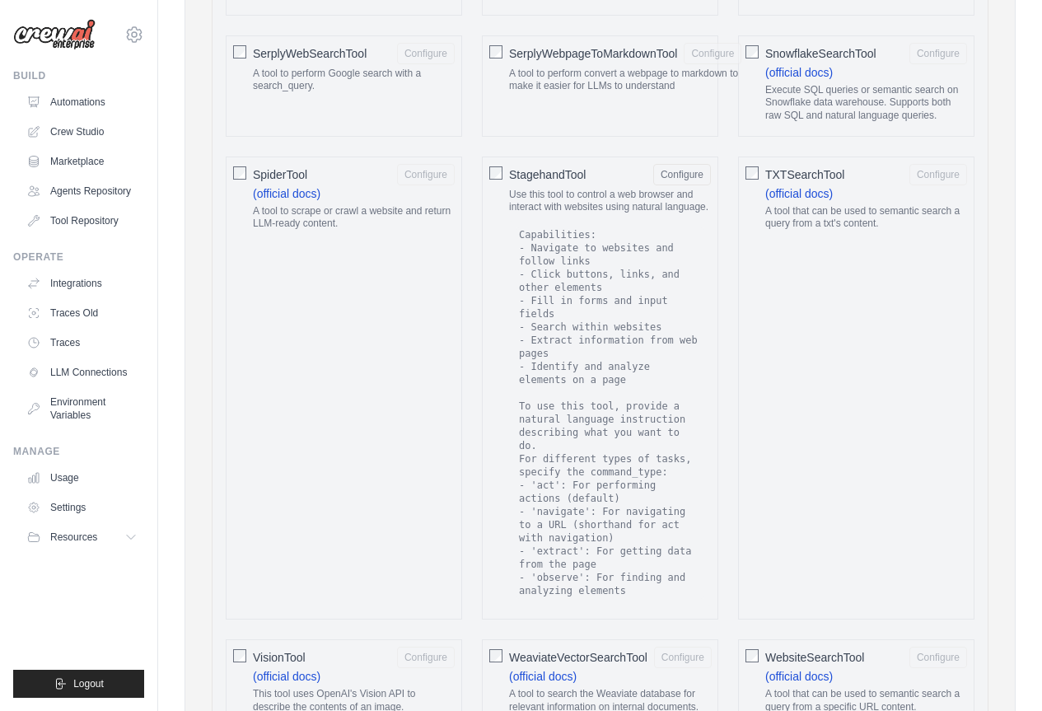
click at [277, 166] on span "SpiderTool" at bounding box center [280, 174] width 54 height 16
click at [761, 157] on div "TXTSearchTool Configure (official docs) A tool that can be used to semantic sea…" at bounding box center [856, 388] width 236 height 463
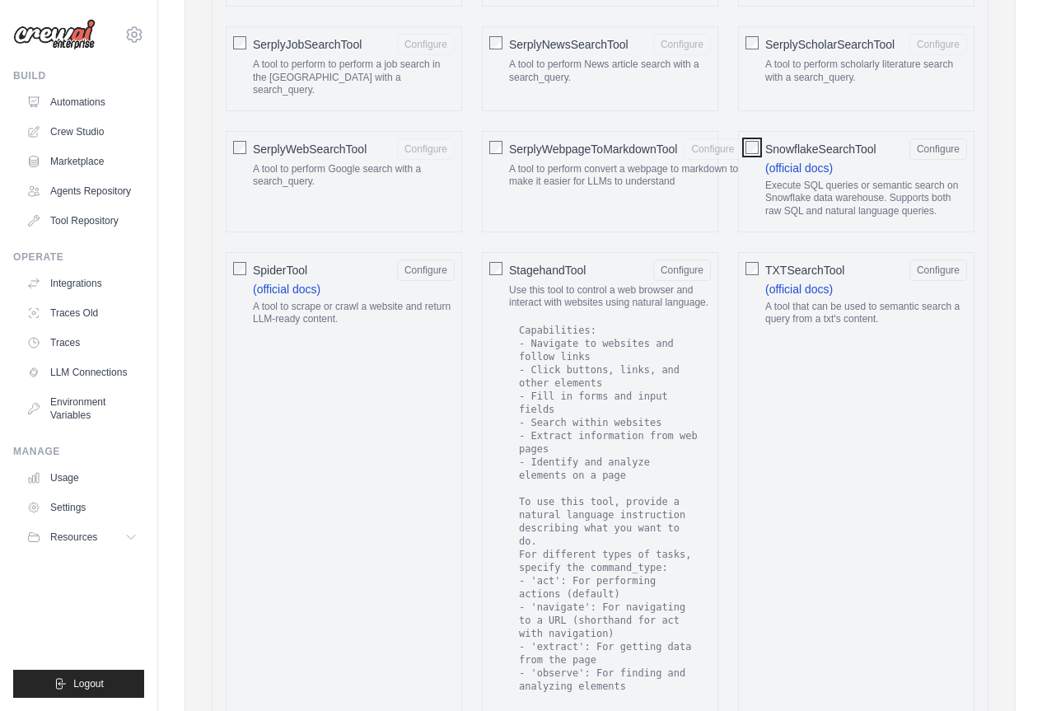
scroll to position [2307, 0]
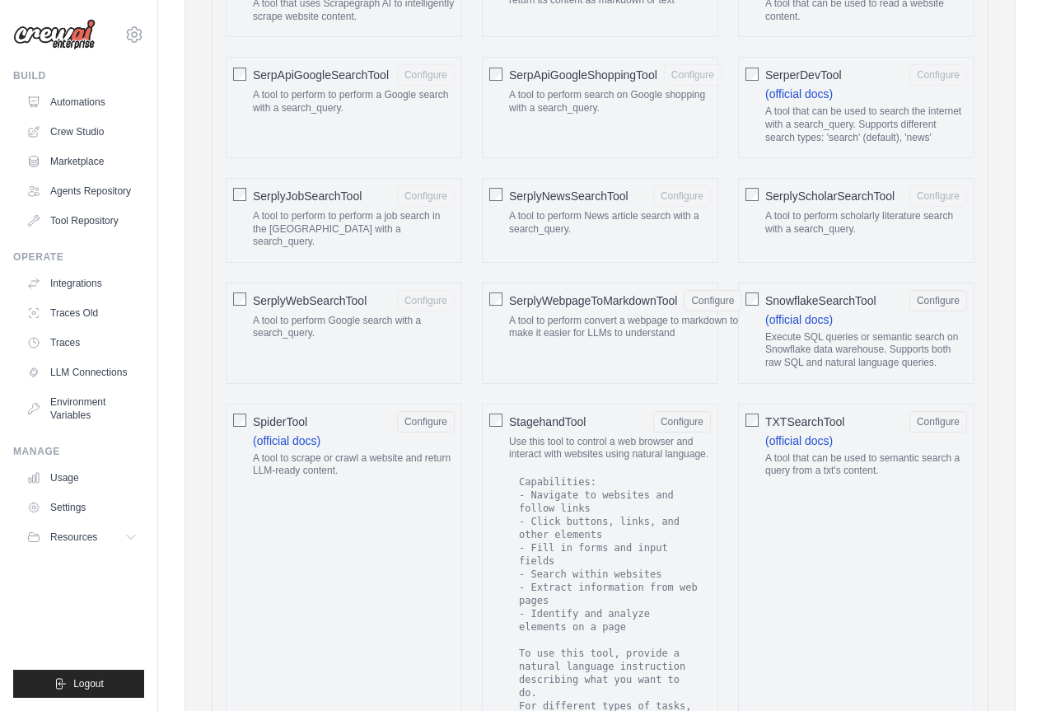
click at [497, 181] on div "SerplyNewsSearchTool Configure A tool to perform News article search with a sea…" at bounding box center [600, 220] width 236 height 85
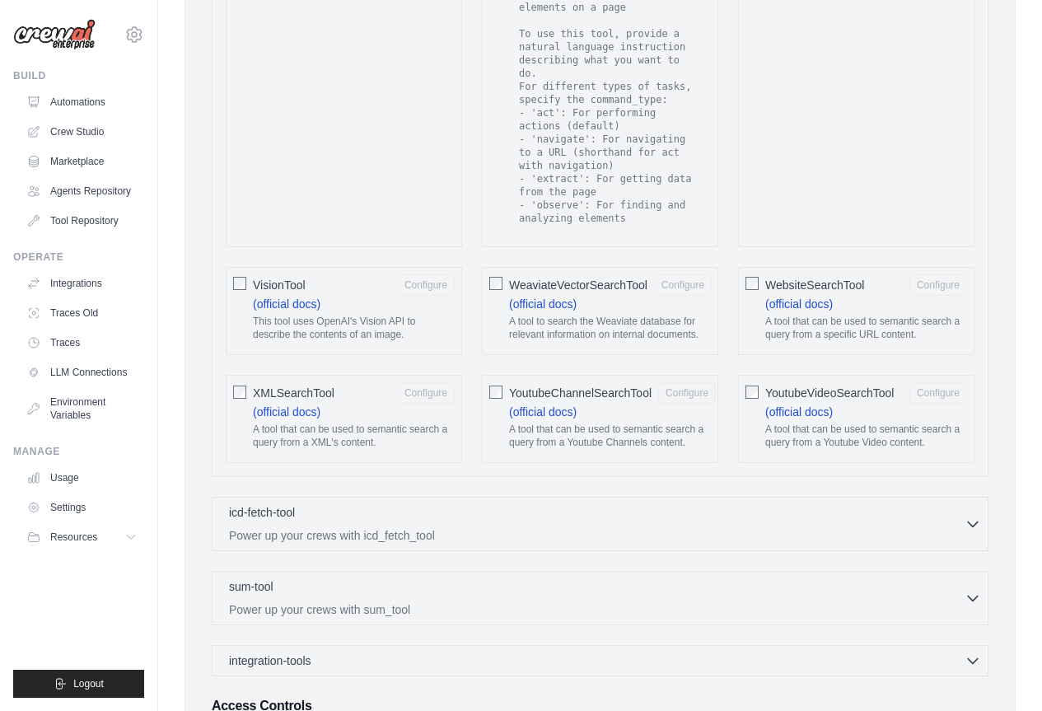
scroll to position [2884, 0]
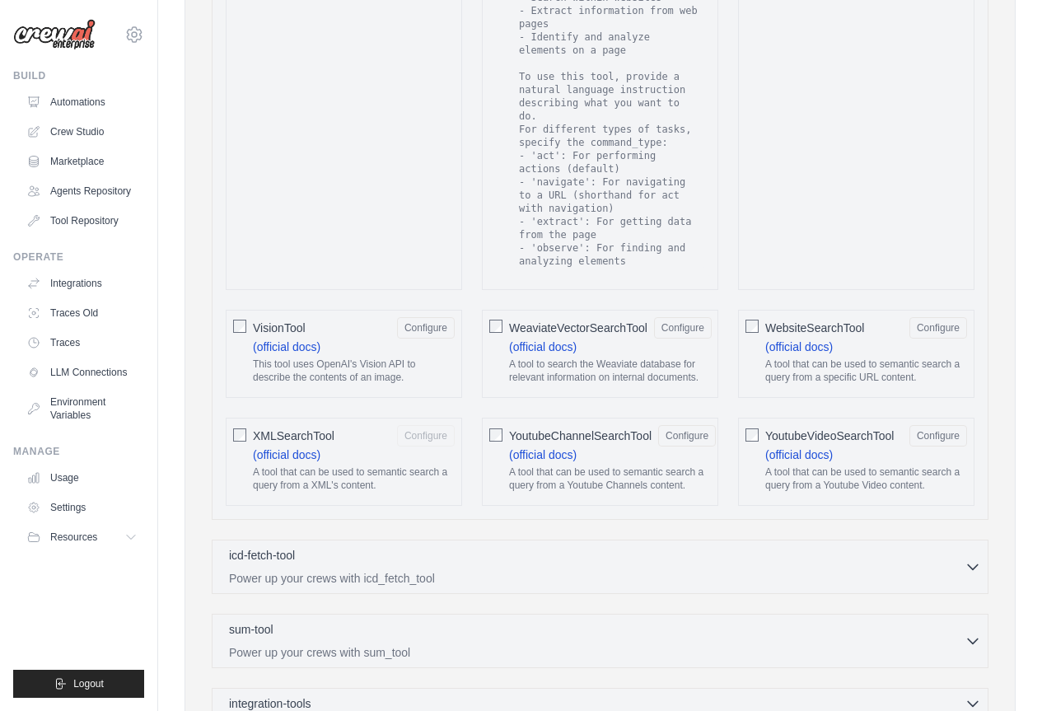
click at [247, 418] on div "XMLSearchTool Configure (official docs) A tool that can be used to semantic sea…" at bounding box center [344, 462] width 236 height 88
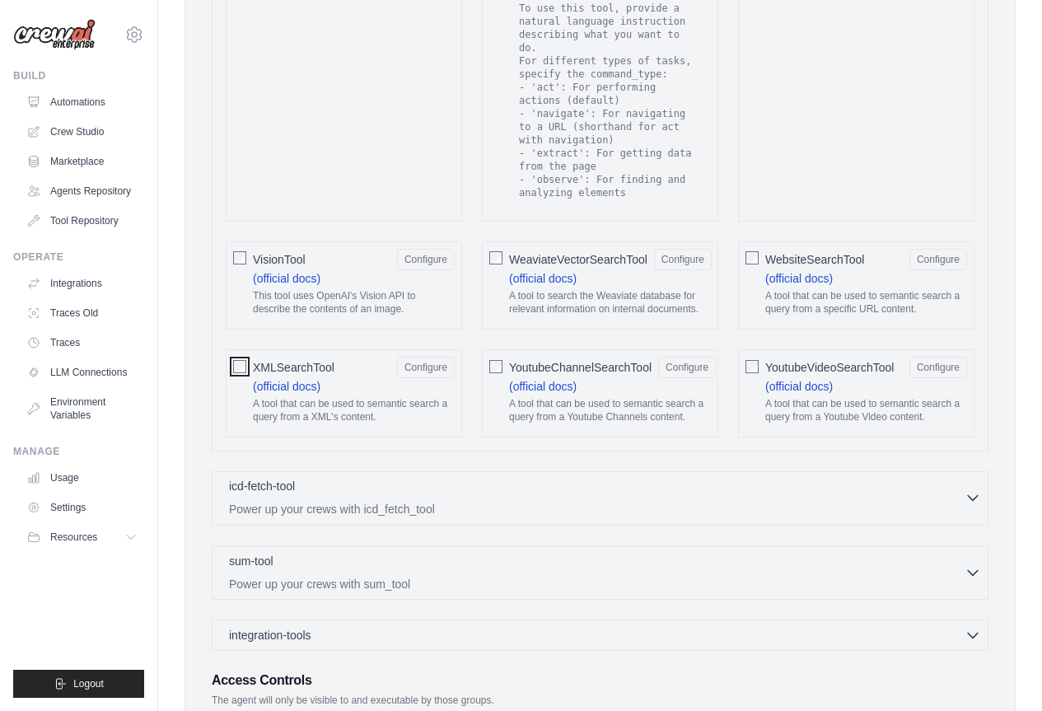
scroll to position [3077, 0]
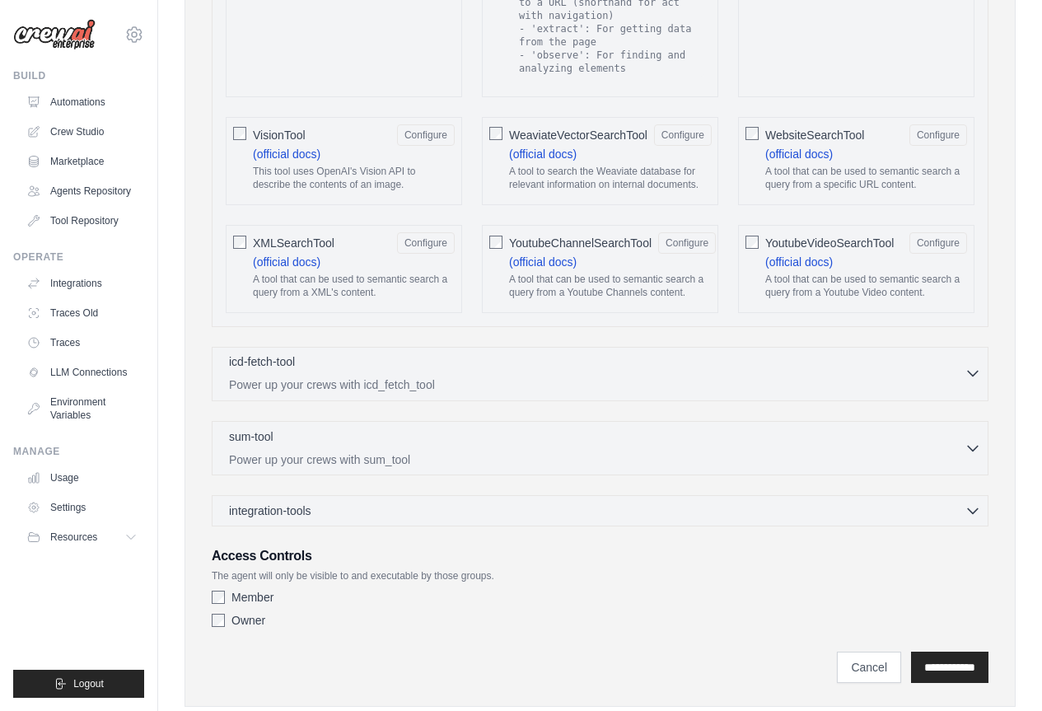
click at [742, 377] on p "Power up your crews with icd_fetch_tool" at bounding box center [597, 385] width 736 height 16
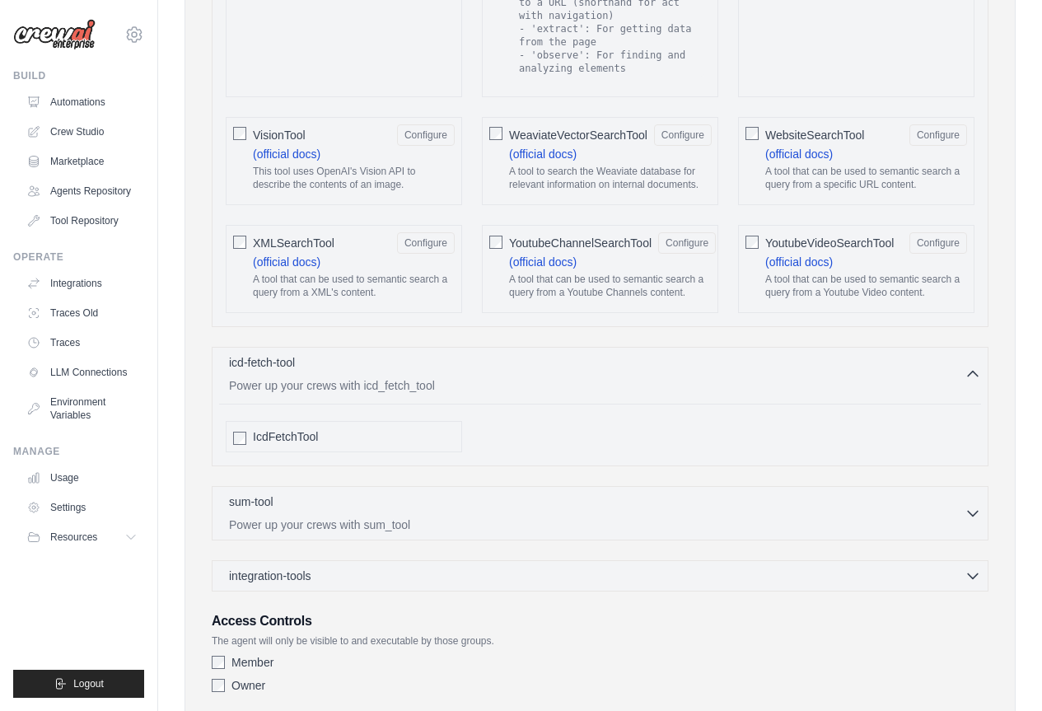
click at [261, 421] on div "IcdFetchTool" at bounding box center [344, 436] width 236 height 31
click at [261, 428] on span "IcdFetchTool" at bounding box center [285, 436] width 65 height 16
click at [494, 486] on div "sum-tool 0 selected Power up your crews with sum_tool SumTool" at bounding box center [600, 513] width 777 height 54
click at [485, 493] on div "sum-tool 0 selected" at bounding box center [597, 503] width 736 height 20
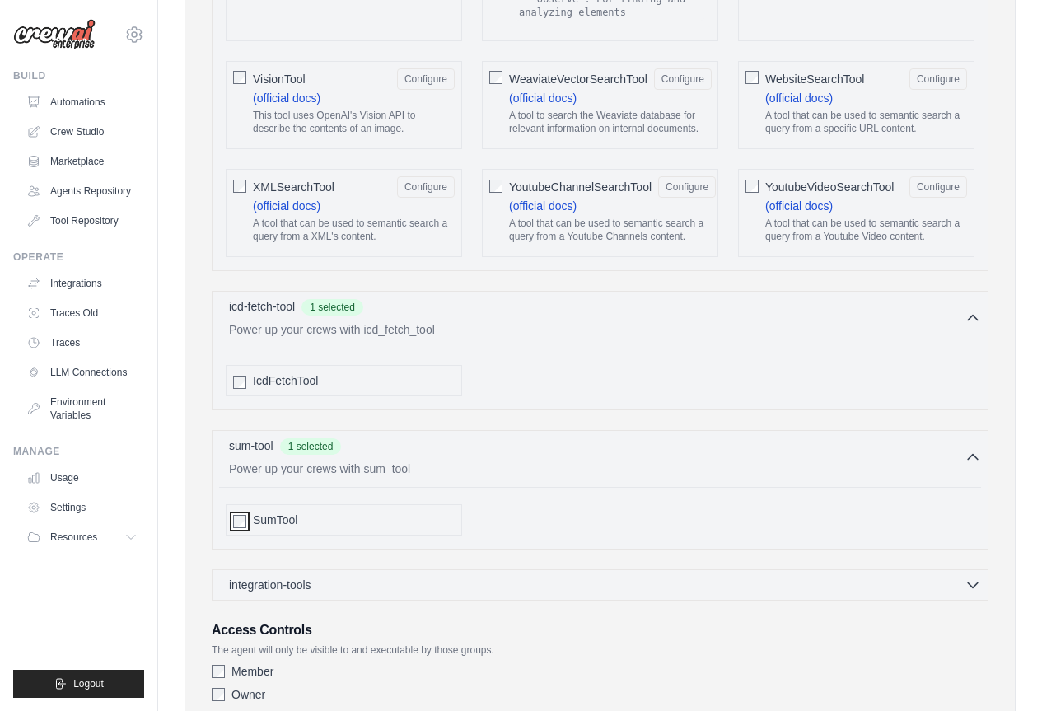
scroll to position [3207, 0]
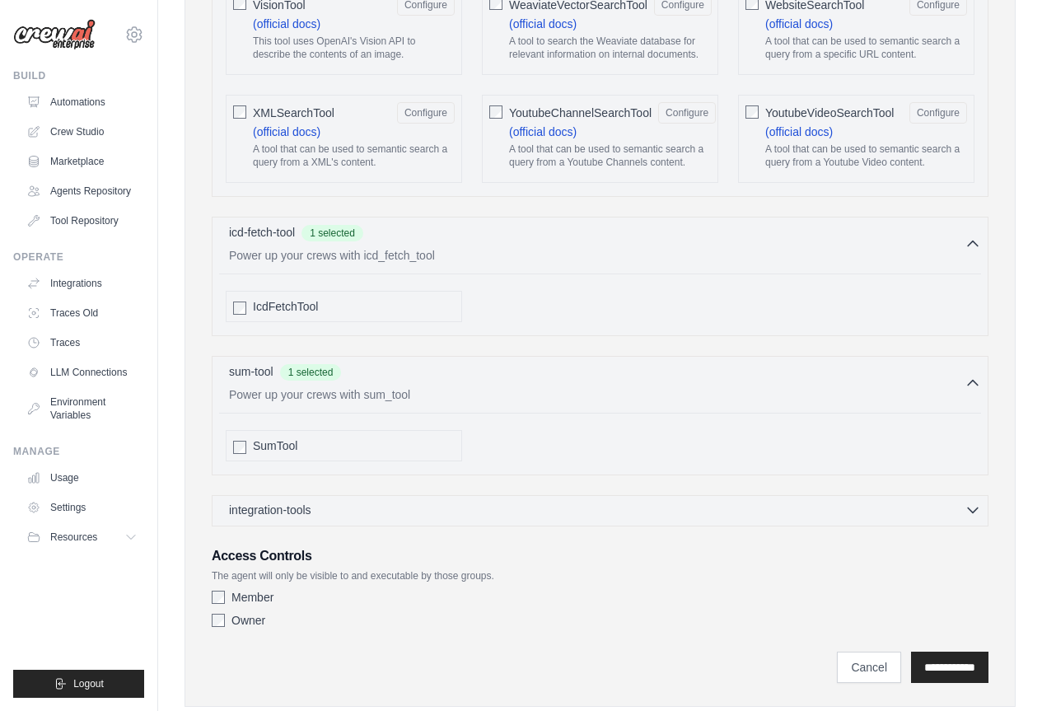
click at [414, 502] on div "integration-tools 0 selected" at bounding box center [605, 510] width 752 height 16
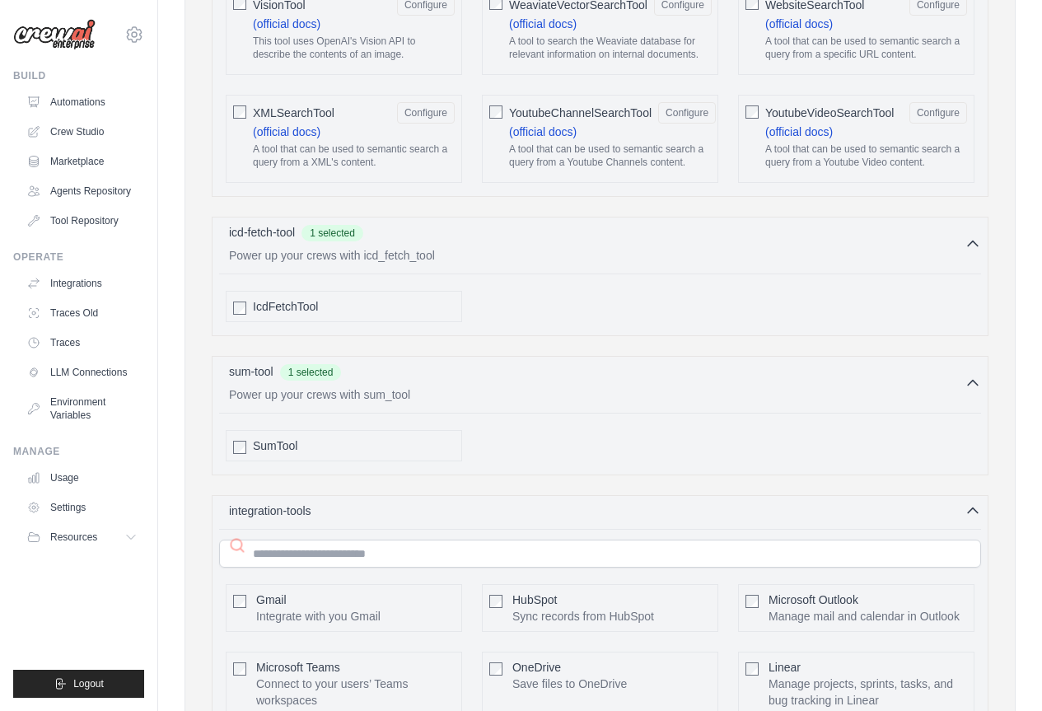
scroll to position [3289, 0]
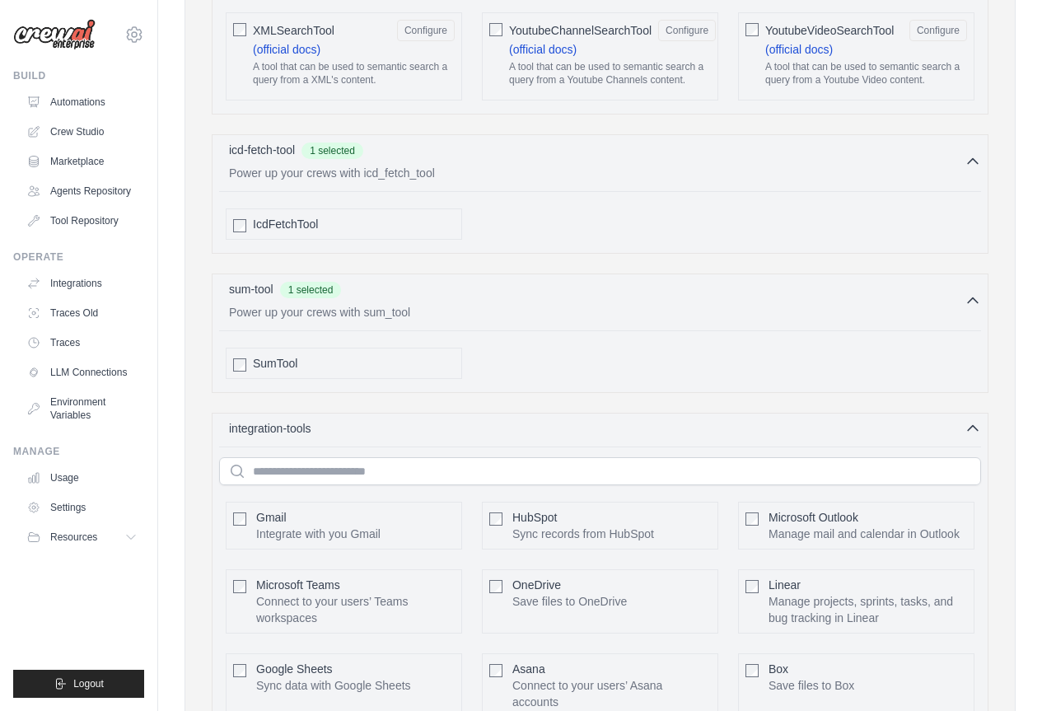
click at [303, 509] on div "Gmail Integrate with you Gmail" at bounding box center [318, 525] width 124 height 33
click at [765, 502] on div "Microsoft Outlook Manage mail and calendar in Outlook Configure" at bounding box center [856, 526] width 236 height 48
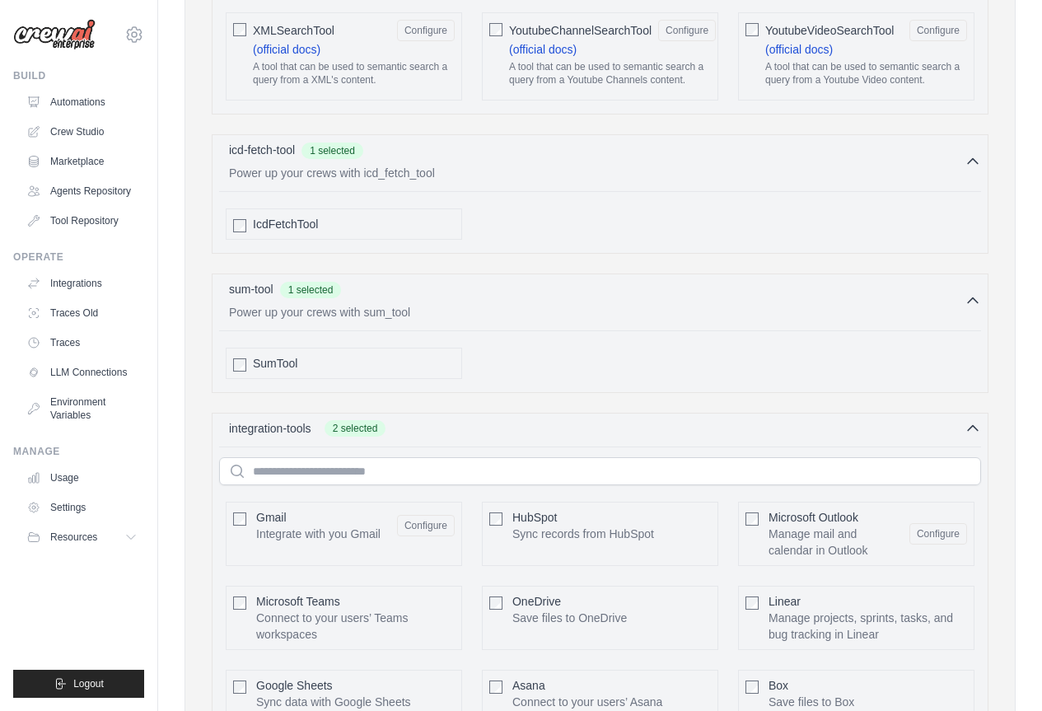
click at [540, 511] on span "HubSpot" at bounding box center [534, 517] width 44 height 13
click at [336, 595] on span "Microsoft Teams" at bounding box center [298, 601] width 84 height 13
click at [760, 586] on div "Linear Manage projects, sprints, tasks, and bug tracking in Linear Configure" at bounding box center [856, 618] width 236 height 64
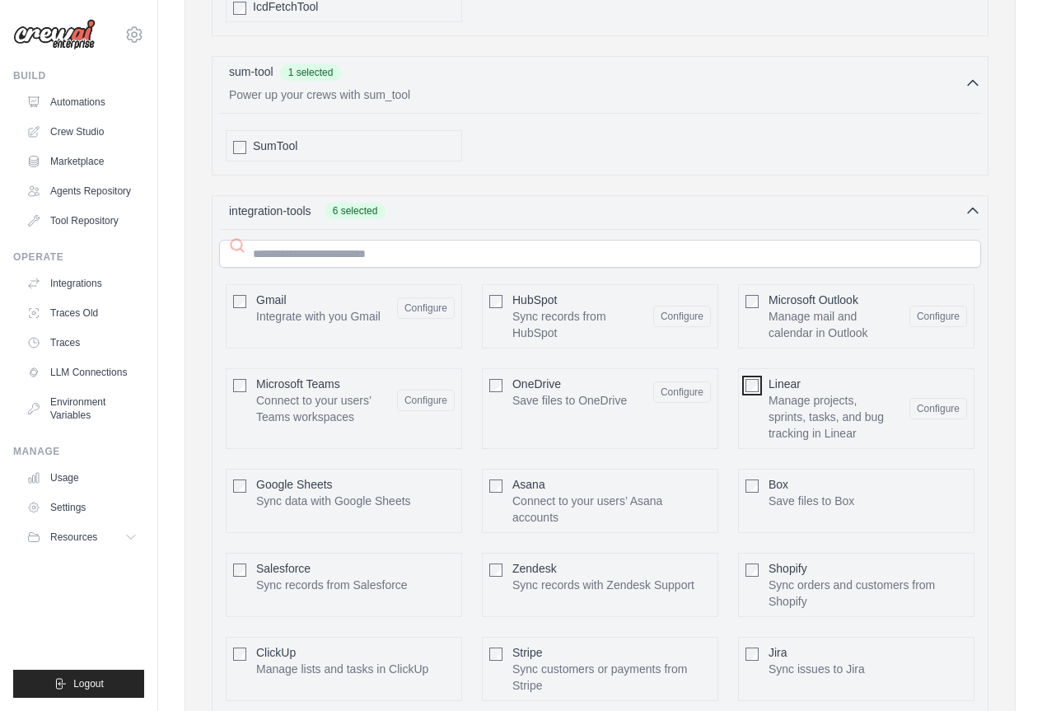
scroll to position [3536, 0]
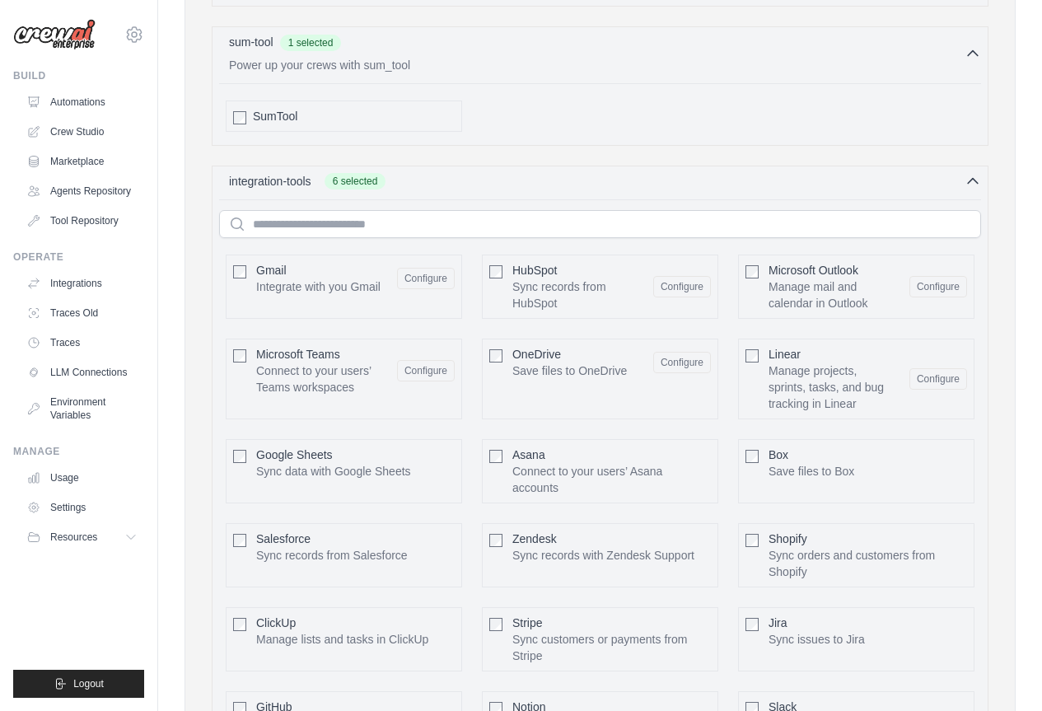
click at [506, 339] on div "OneDrive Save files to OneDrive Configure" at bounding box center [600, 379] width 236 height 81
click at [398, 463] on p "Sync data with Google Sheets" at bounding box center [333, 471] width 155 height 16
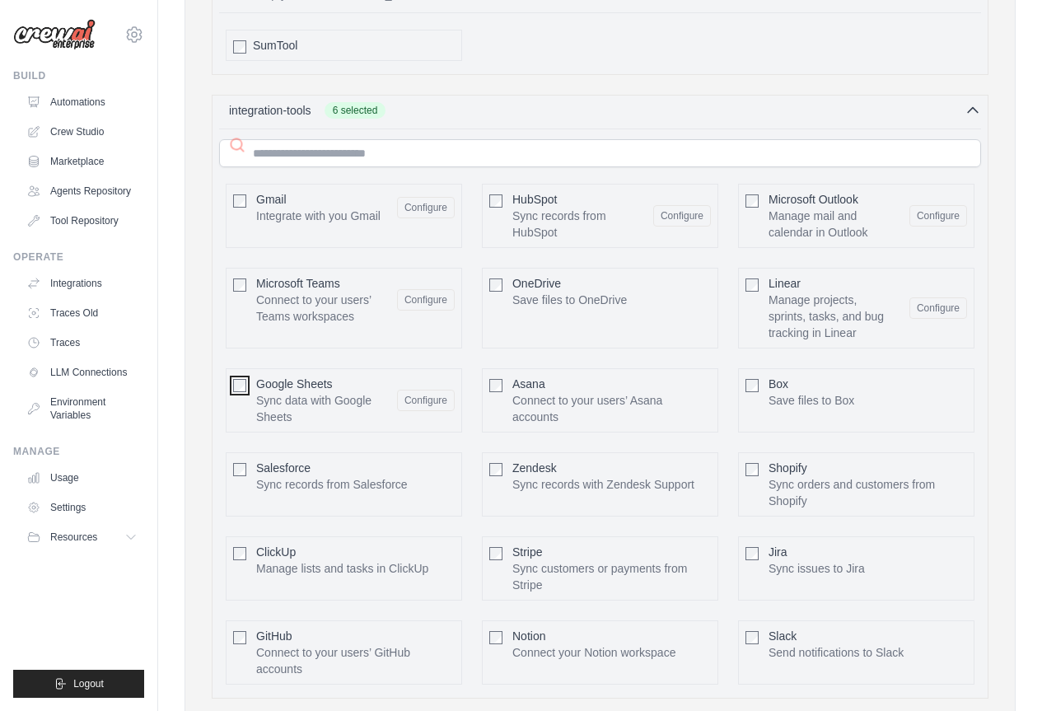
scroll to position [3779, 0]
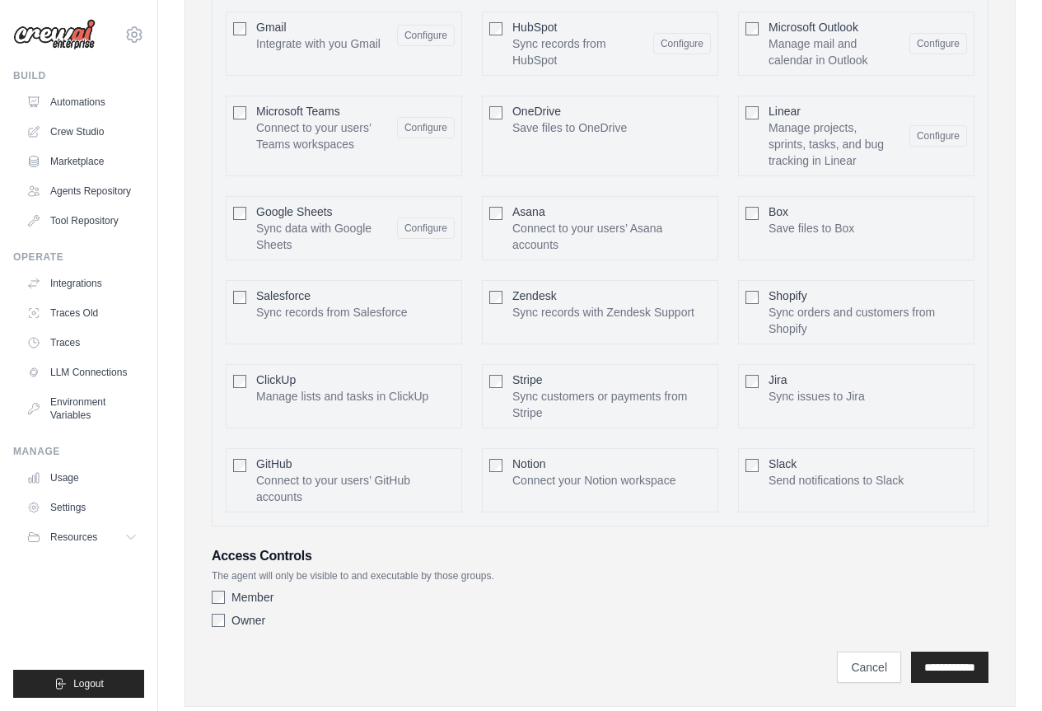
click at [256, 589] on label "Member" at bounding box center [253, 597] width 42 height 16
click at [255, 589] on label "Member" at bounding box center [253, 597] width 42 height 16
click at [244, 612] on label "Owner" at bounding box center [249, 620] width 34 height 16
click at [246, 612] on label "Owner" at bounding box center [249, 620] width 34 height 16
click at [250, 589] on label "Member" at bounding box center [253, 597] width 42 height 16
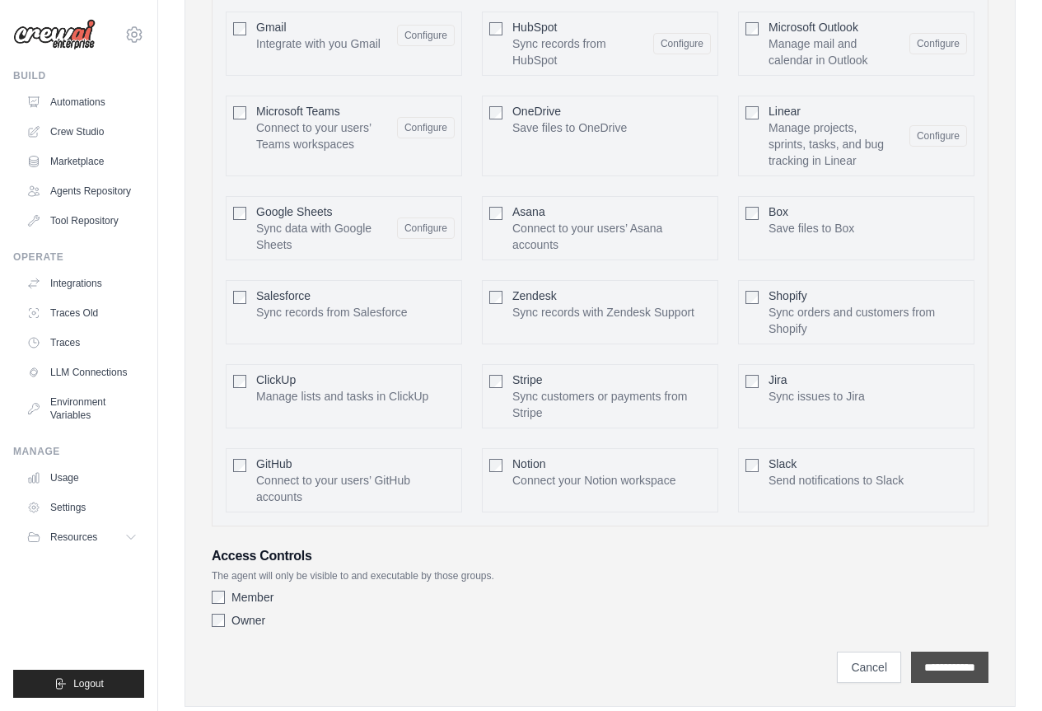
click at [923, 652] on input "**********" at bounding box center [949, 667] width 77 height 31
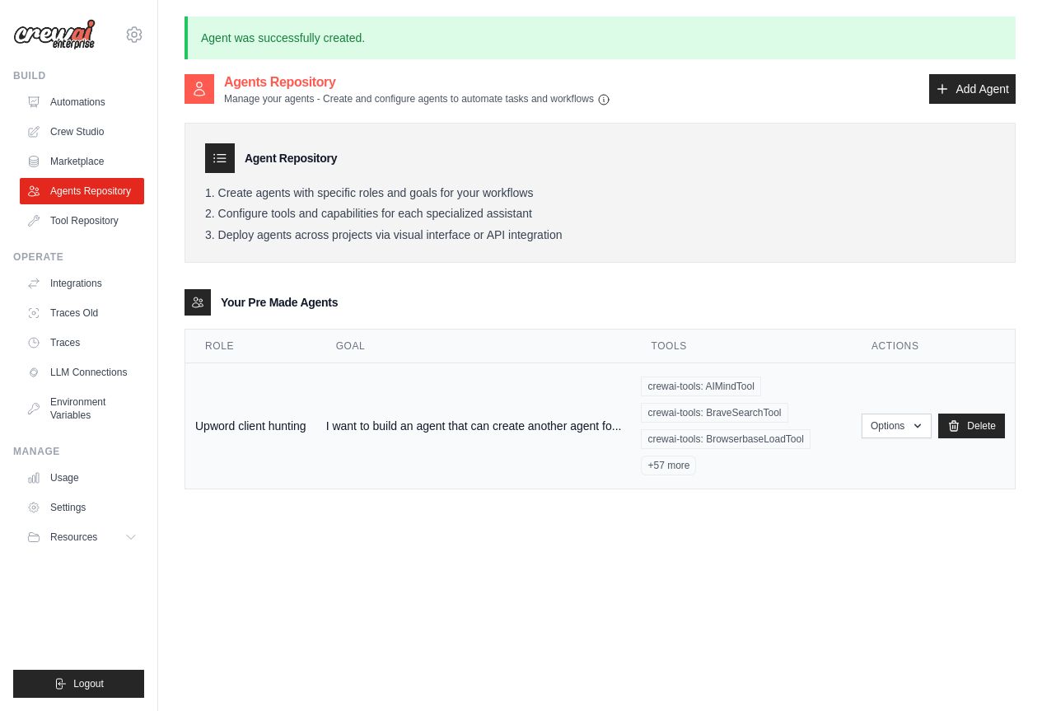
click at [407, 435] on td "I want to build an agent that can create another agent fo..." at bounding box center [474, 426] width 316 height 126
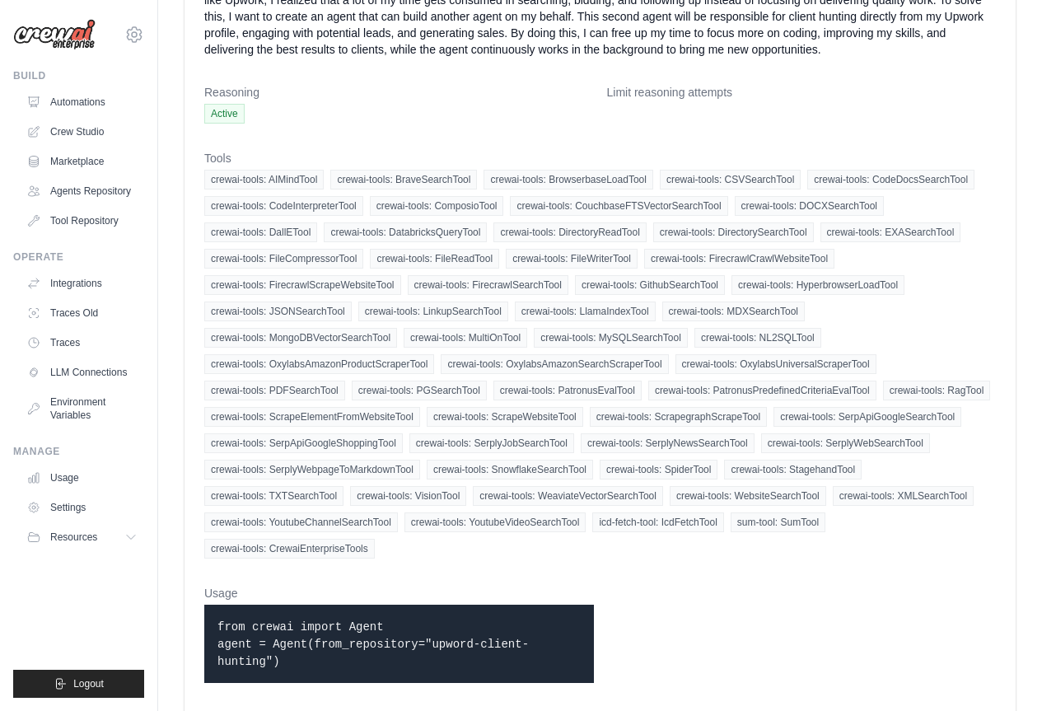
scroll to position [269, 0]
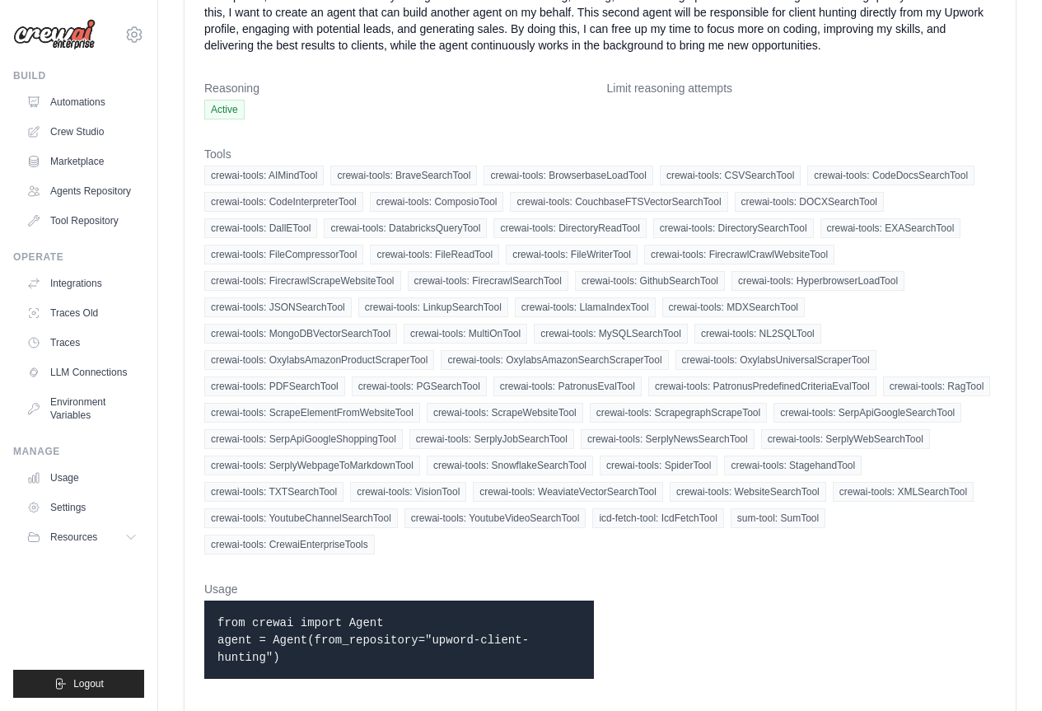
click at [335, 622] on code "from crewai import Agent agent = Agent(from_repository="upword-client-hunting")" at bounding box center [373, 640] width 311 height 48
click at [509, 640] on code "from crewai import Agent agent = Agent(from_repository="upword-client-hunting")" at bounding box center [373, 640] width 311 height 48
click at [524, 641] on code "from crewai import Agent agent = Agent(from_repository="upword-client-hunting")" at bounding box center [373, 640] width 311 height 48
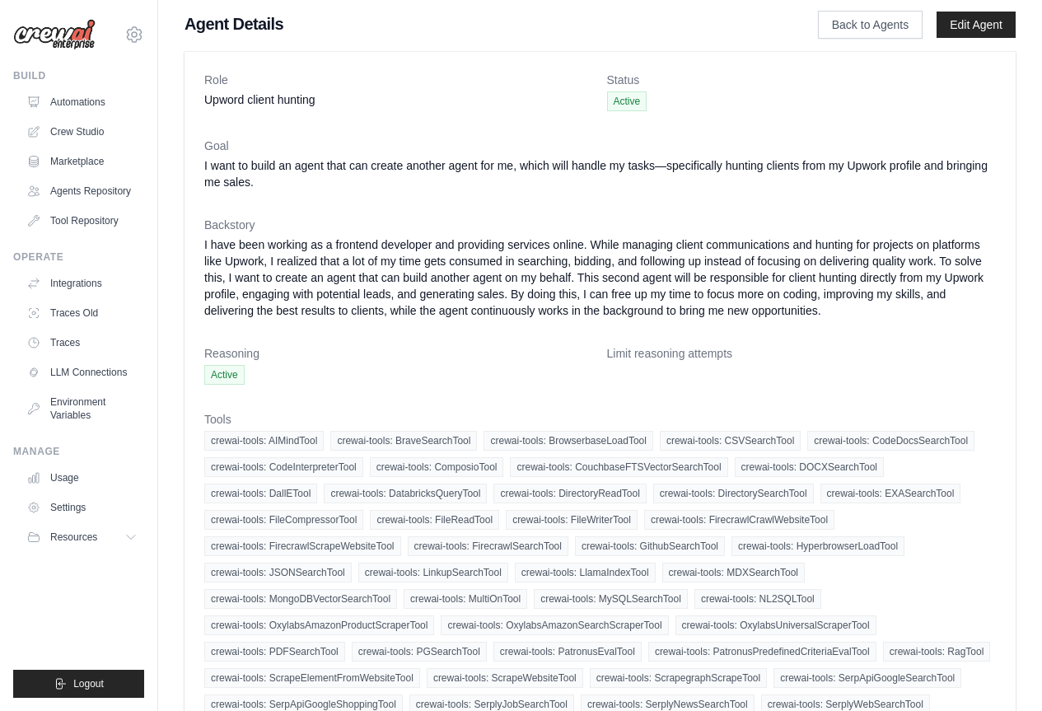
scroll to position [0, 0]
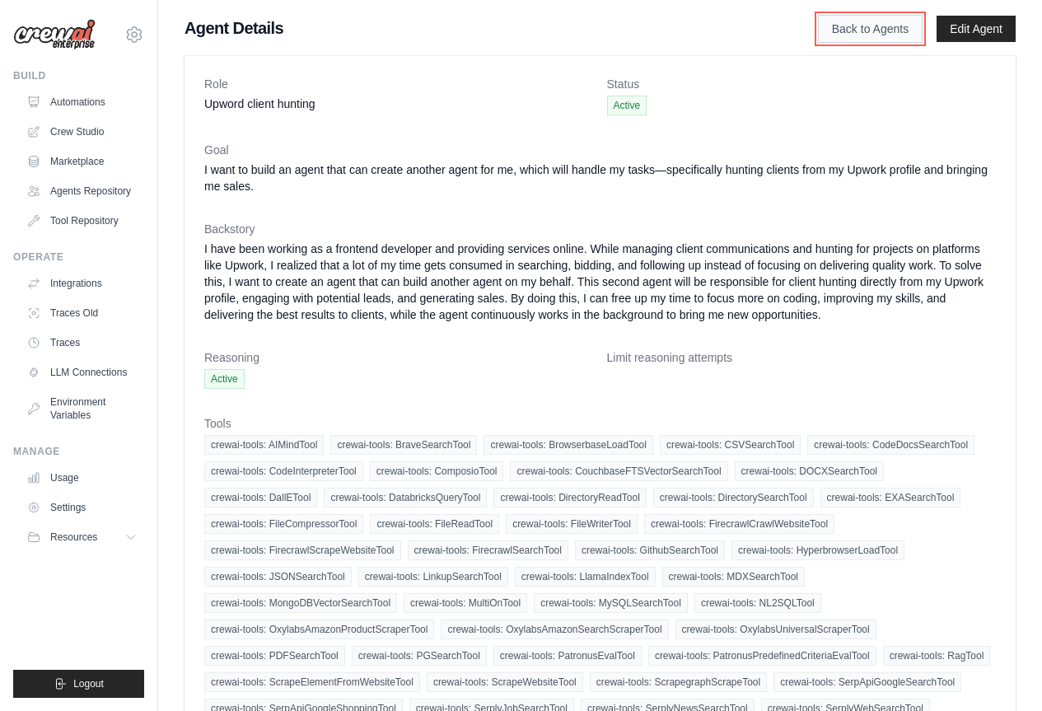
click at [883, 26] on link "Back to Agents" at bounding box center [870, 29] width 105 height 28
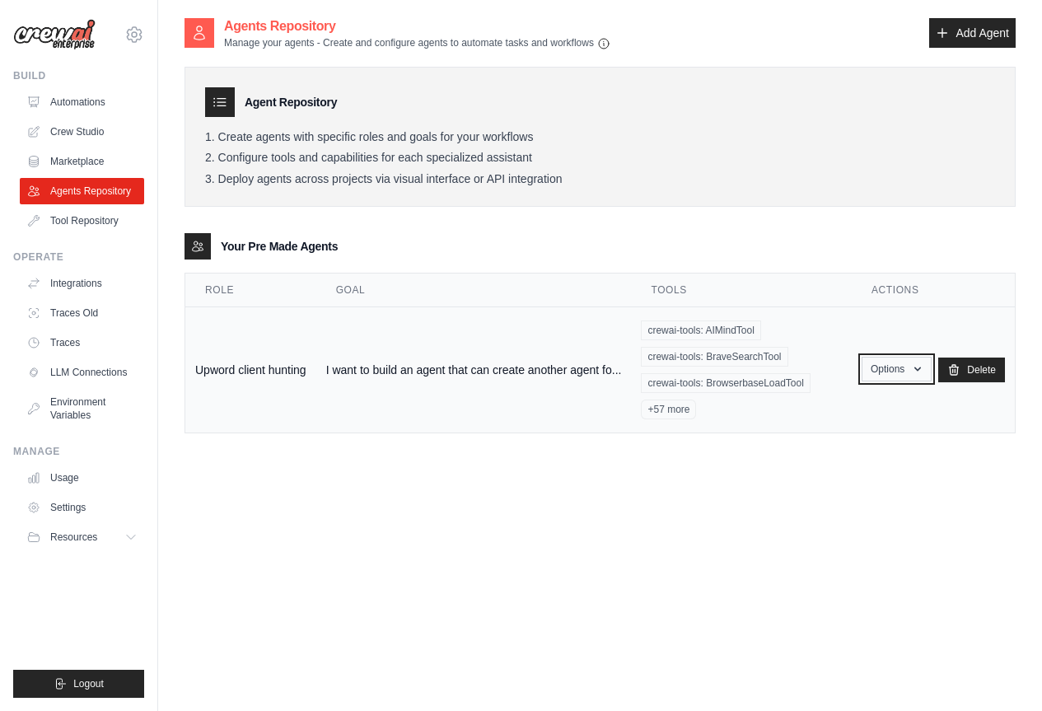
click at [905, 363] on button "Options" at bounding box center [897, 369] width 70 height 25
click at [868, 401] on link "Show" at bounding box center [872, 407] width 119 height 30
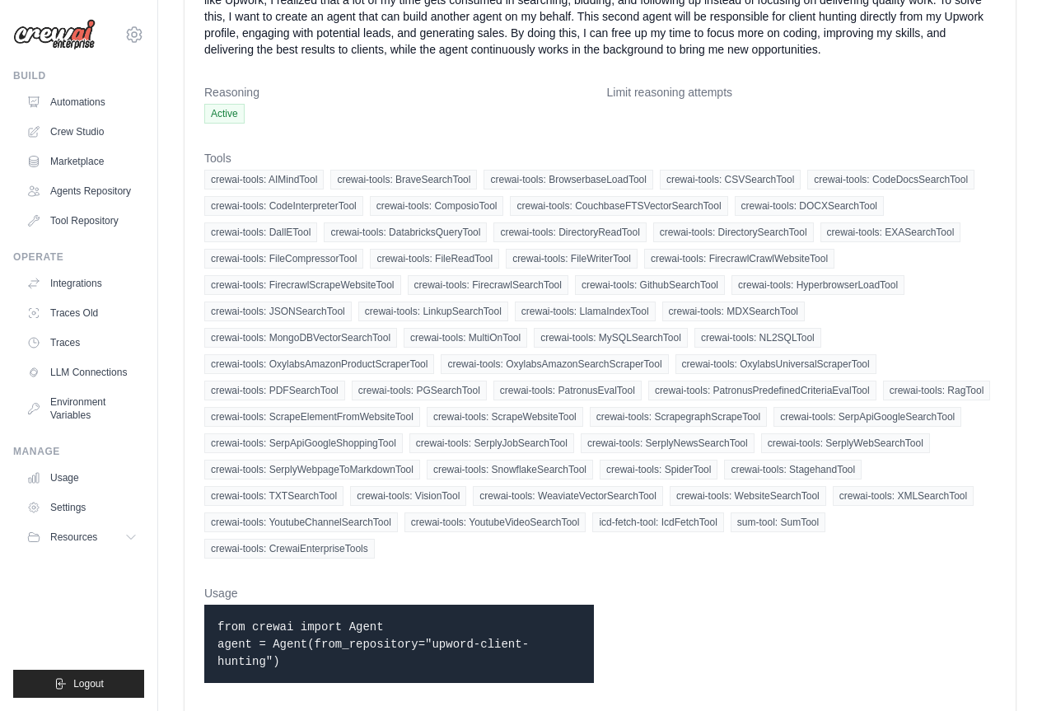
scroll to position [269, 0]
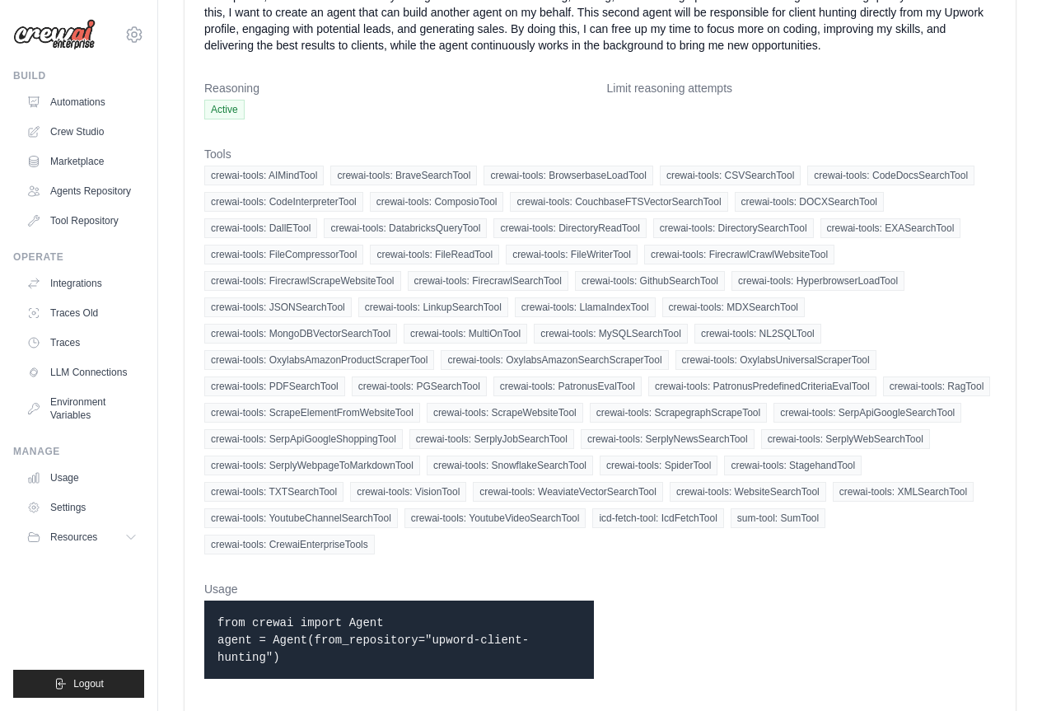
drag, startPoint x: 182, startPoint y: 21, endPoint x: 575, endPoint y: 648, distance: 740.7
click at [575, 648] on div "Agent Details Back to Agents Edit Agent Role Upword client hunting Status Activ…" at bounding box center [600, 232] width 884 height 971
copy div "Agent Details Back to Agents Edit Agent Role Upword client hunting Status Activ…"
click at [737, 585] on dl "Role Upword client hunting Status Active Goal I want to build an agent that can…" at bounding box center [600, 249] width 792 height 886
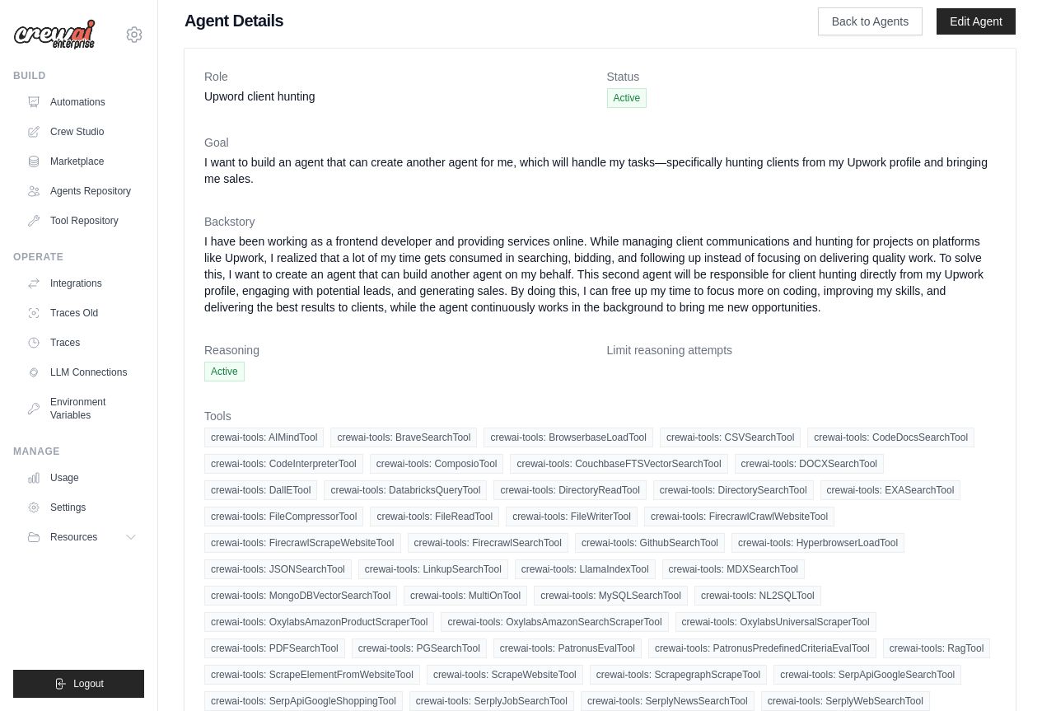
scroll to position [0, 0]
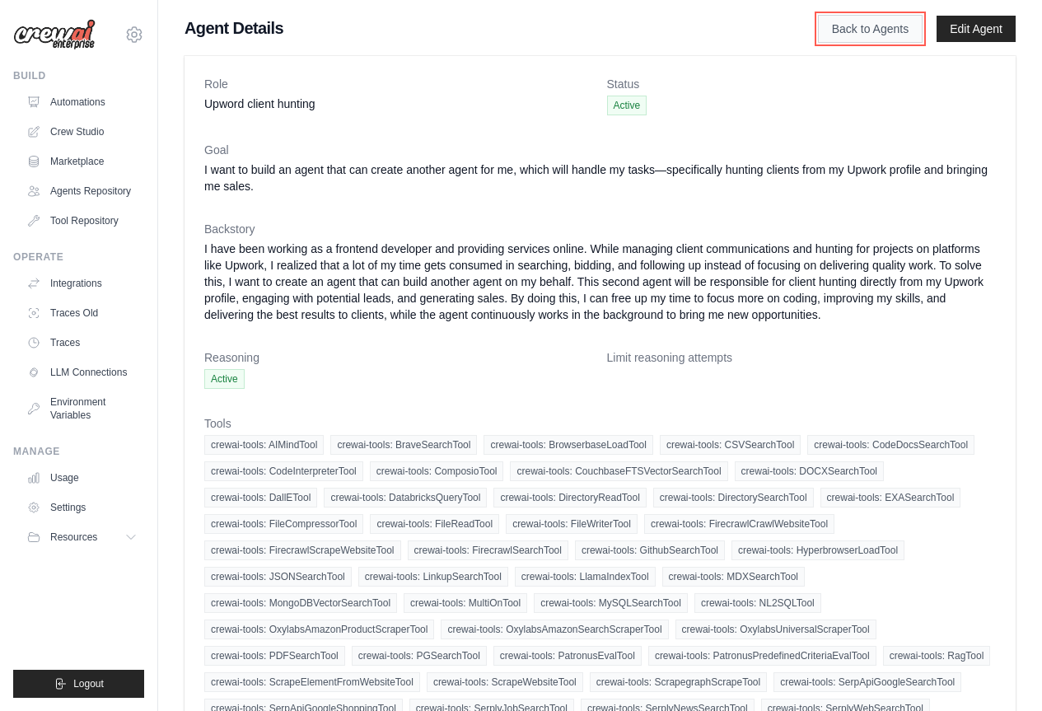
click at [866, 20] on link "Back to Agents" at bounding box center [870, 29] width 105 height 28
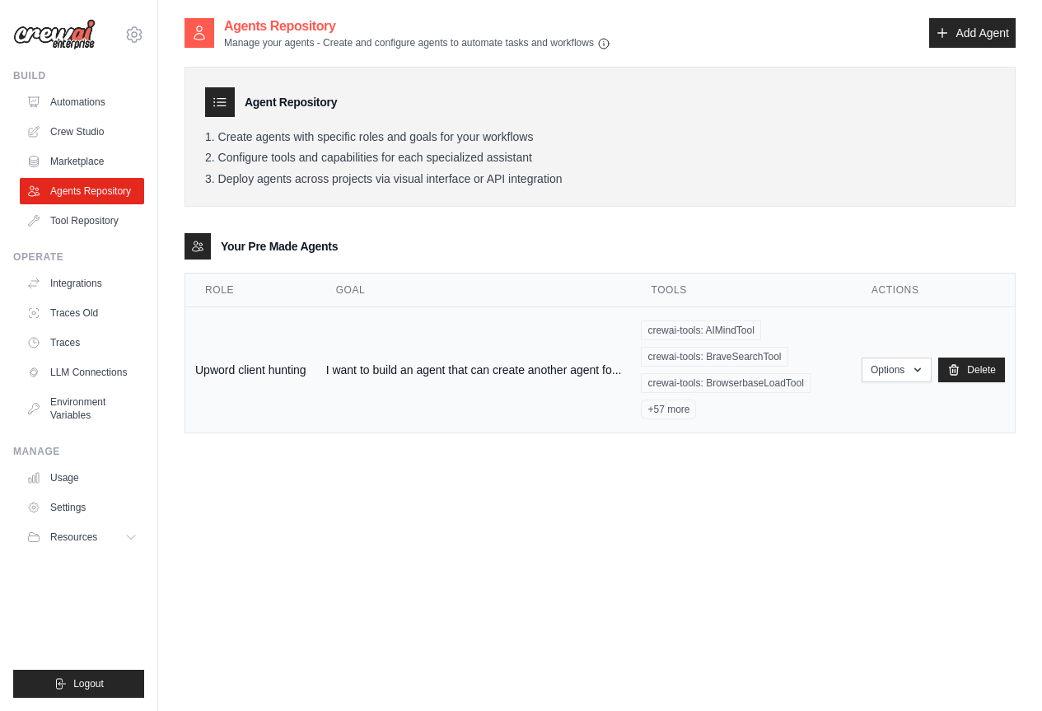
click at [409, 353] on td "I want to build an agent that can create another agent fo..." at bounding box center [474, 370] width 316 height 126
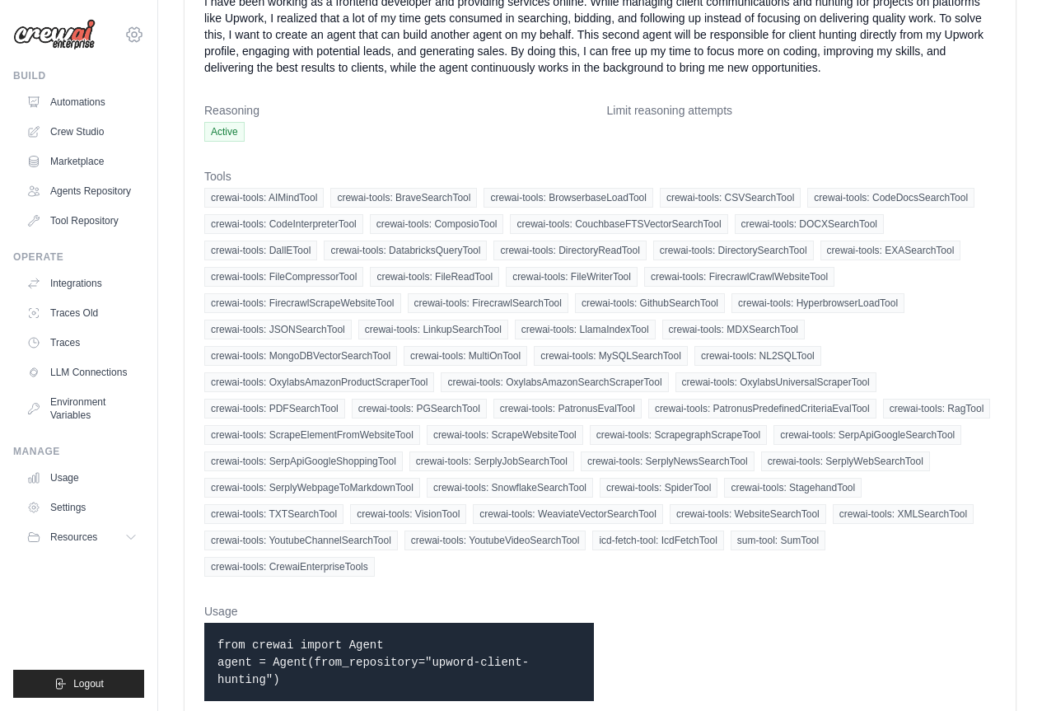
click at [142, 34] on icon at bounding box center [134, 34] width 15 height 14
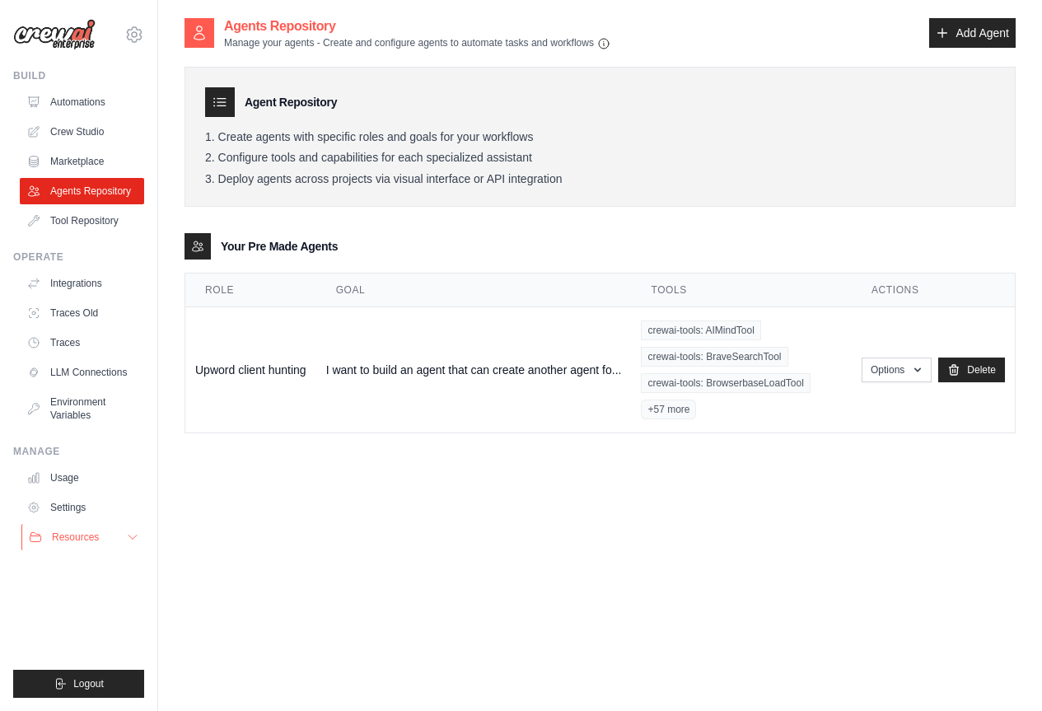
click at [105, 528] on button "Resources" at bounding box center [83, 537] width 124 height 26
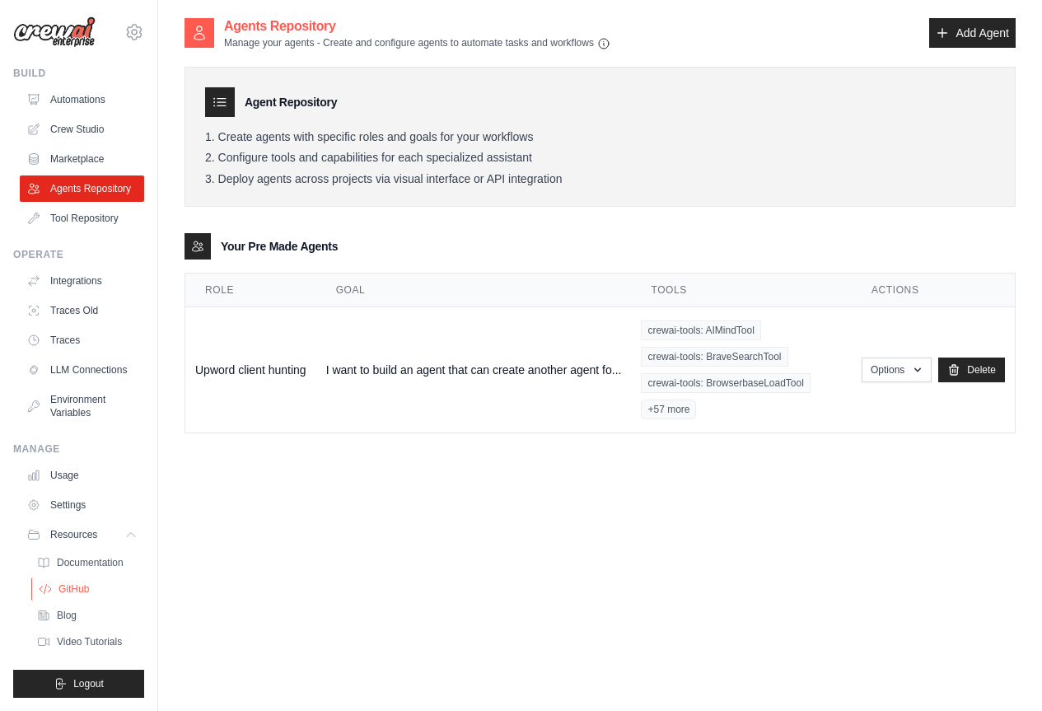
click at [86, 592] on span "GitHub" at bounding box center [73, 589] width 30 height 13
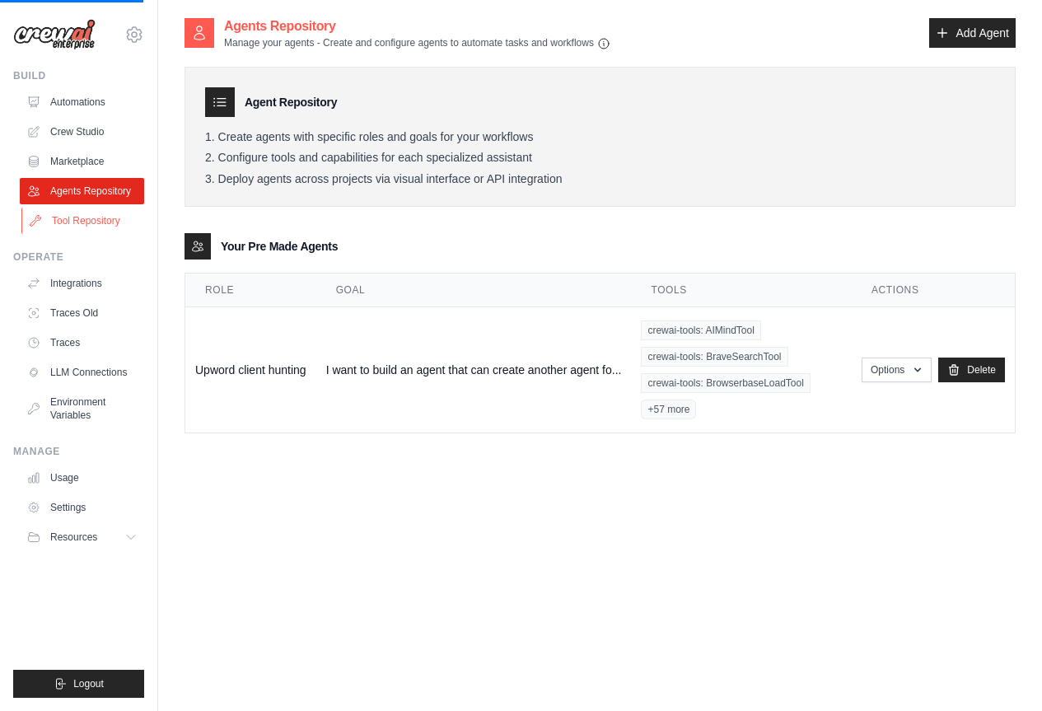
click at [83, 218] on link "Tool Repository" at bounding box center [83, 221] width 124 height 26
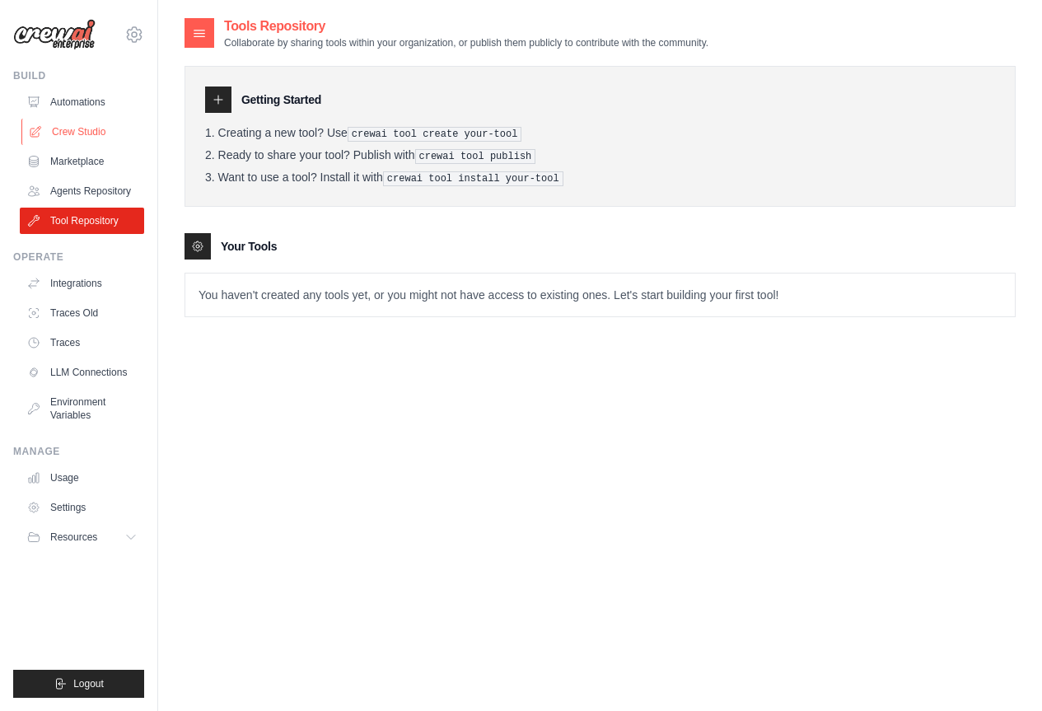
click at [82, 125] on link "Crew Studio" at bounding box center [83, 132] width 124 height 26
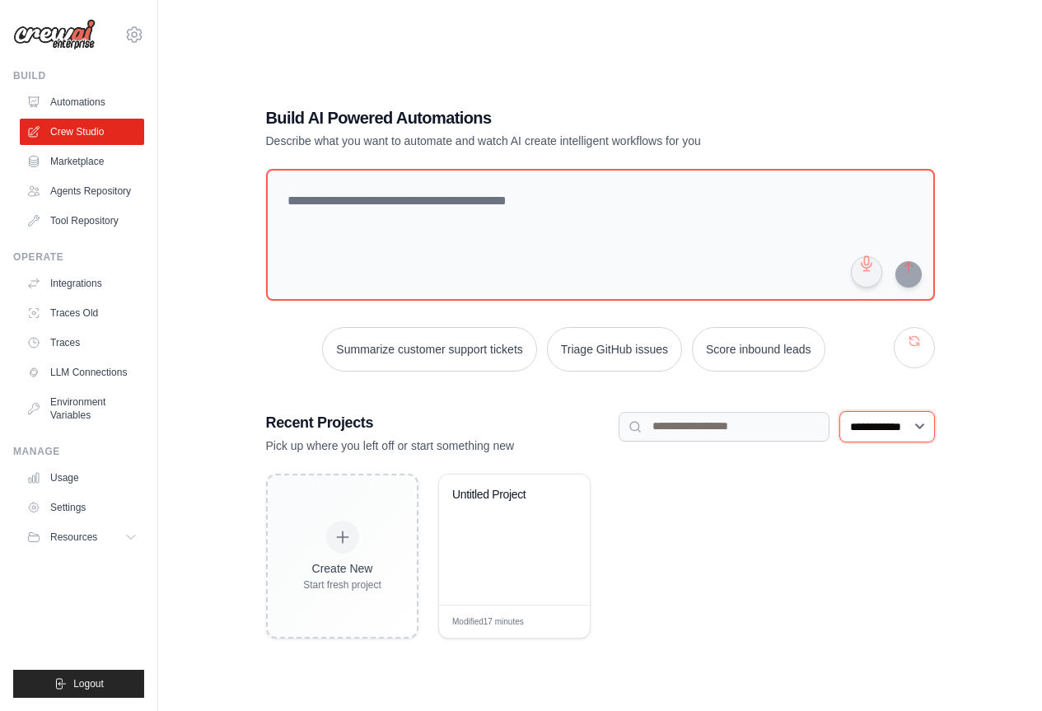
click at [884, 424] on select "**********" at bounding box center [888, 426] width 96 height 31
click at [884, 428] on select "**********" at bounding box center [888, 426] width 96 height 31
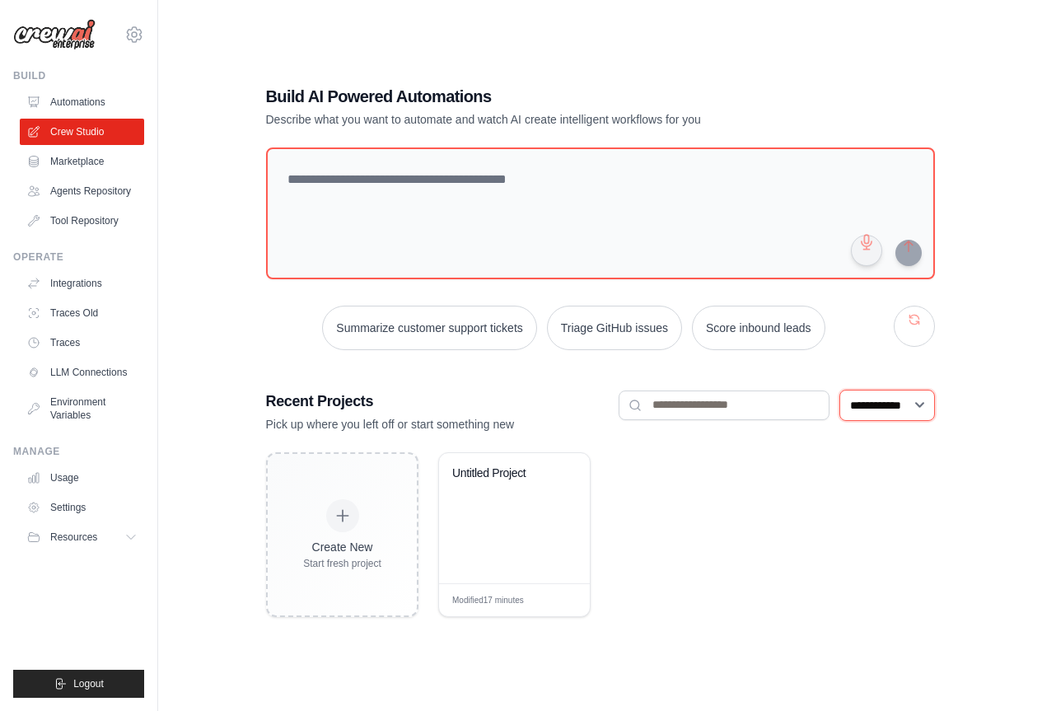
scroll to position [33, 0]
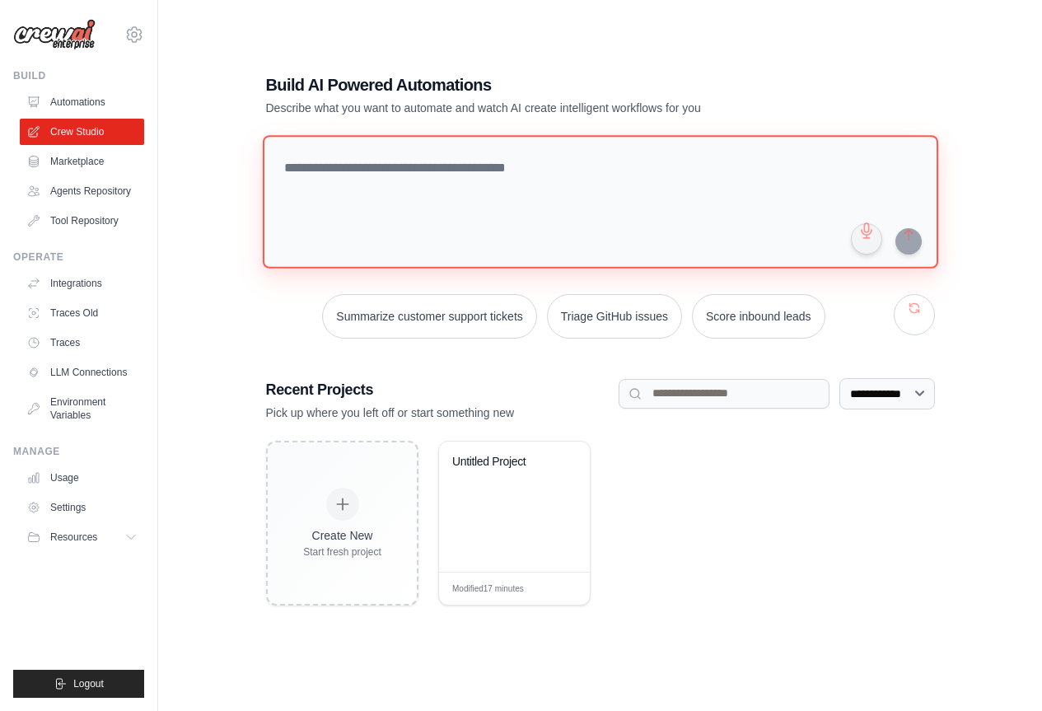
click at [665, 215] on textarea at bounding box center [600, 201] width 676 height 133
paste textarea "**********"
type textarea "**********"
paste textarea "**********"
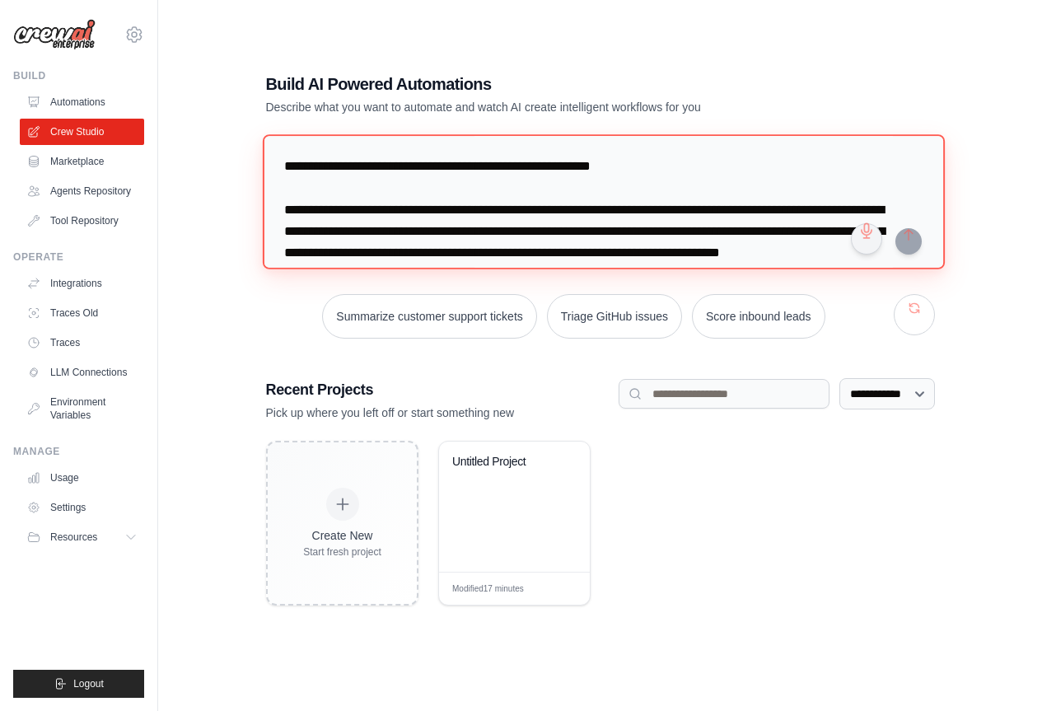
scroll to position [6743, 0]
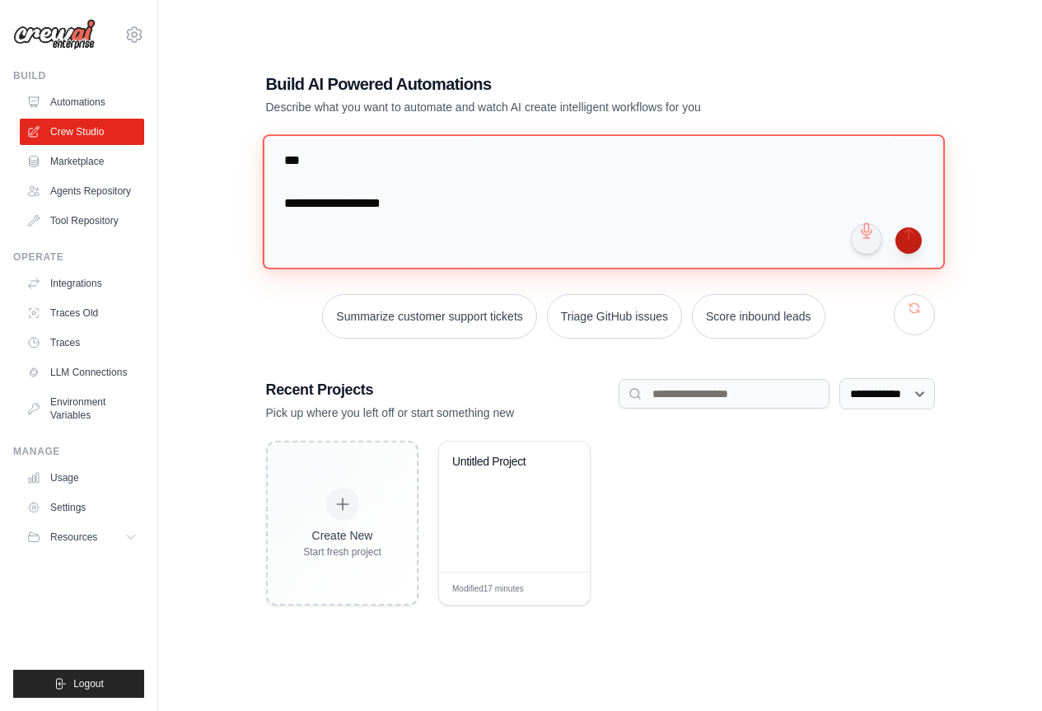
type textarea "**********"
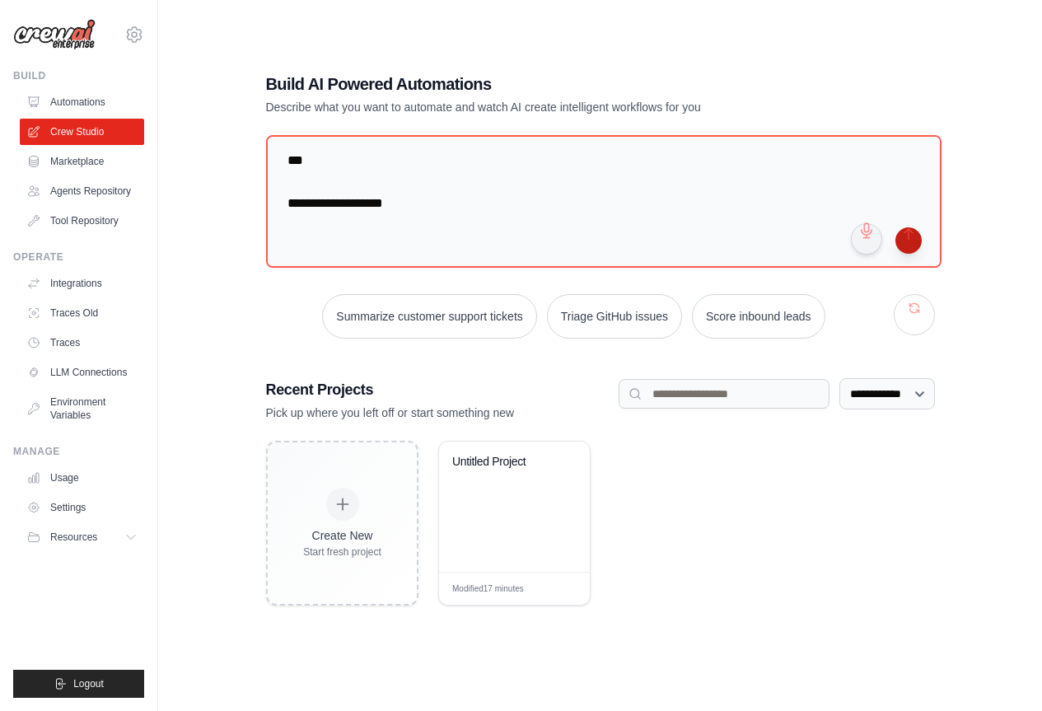
click at [909, 245] on button "submit" at bounding box center [909, 240] width 26 height 26
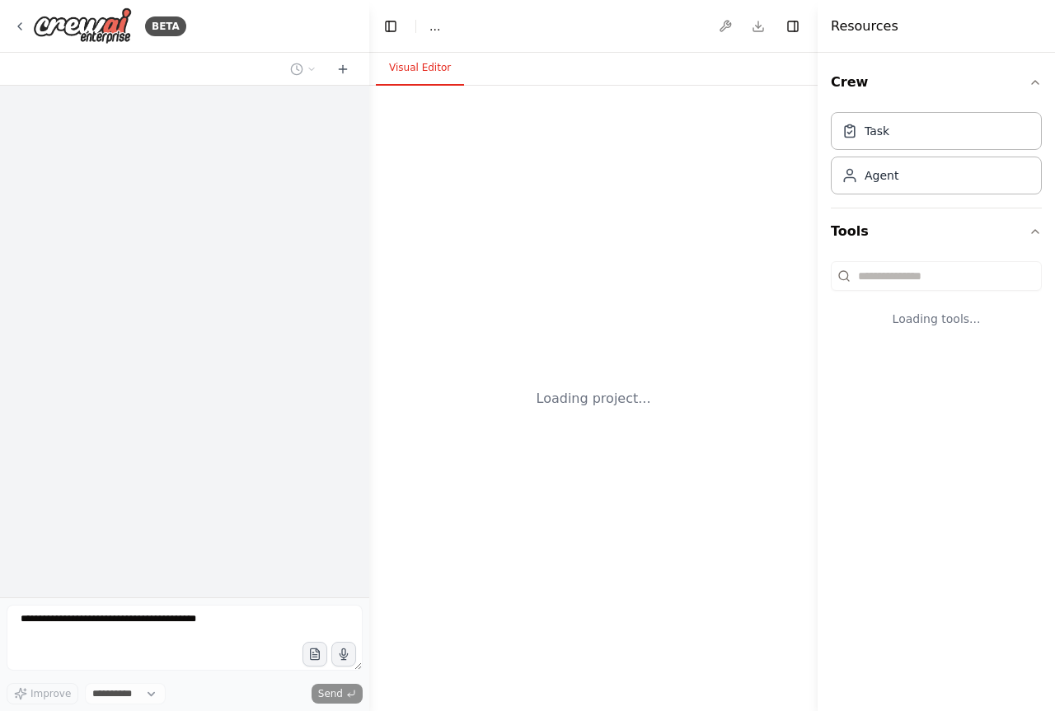
select select "****"
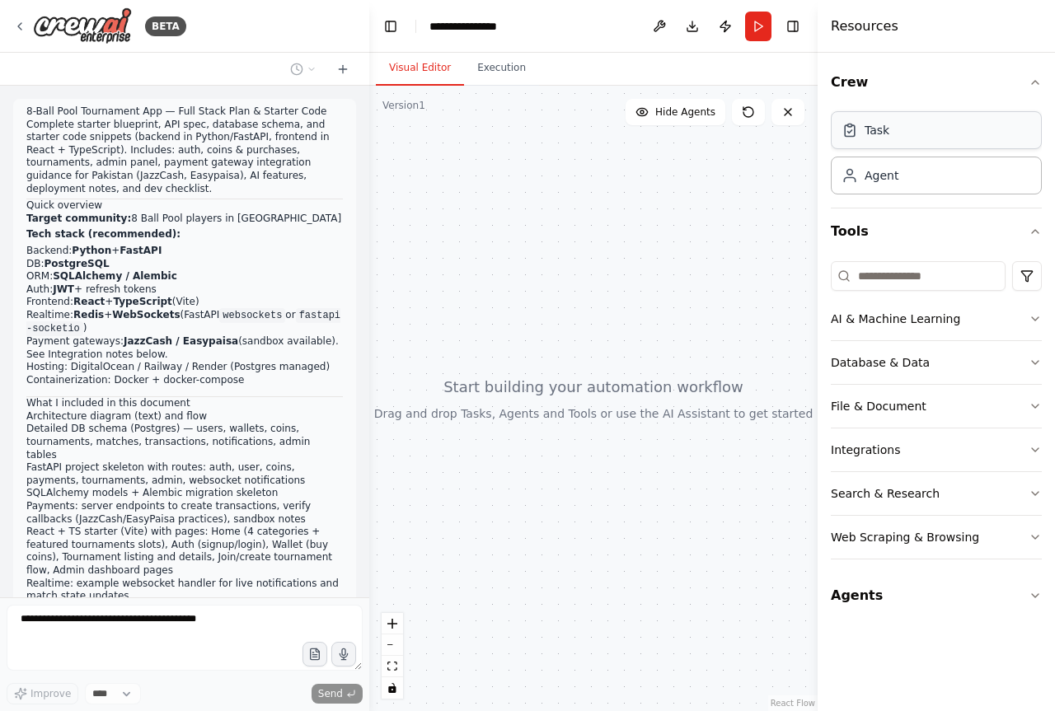
scroll to position [3042, 0]
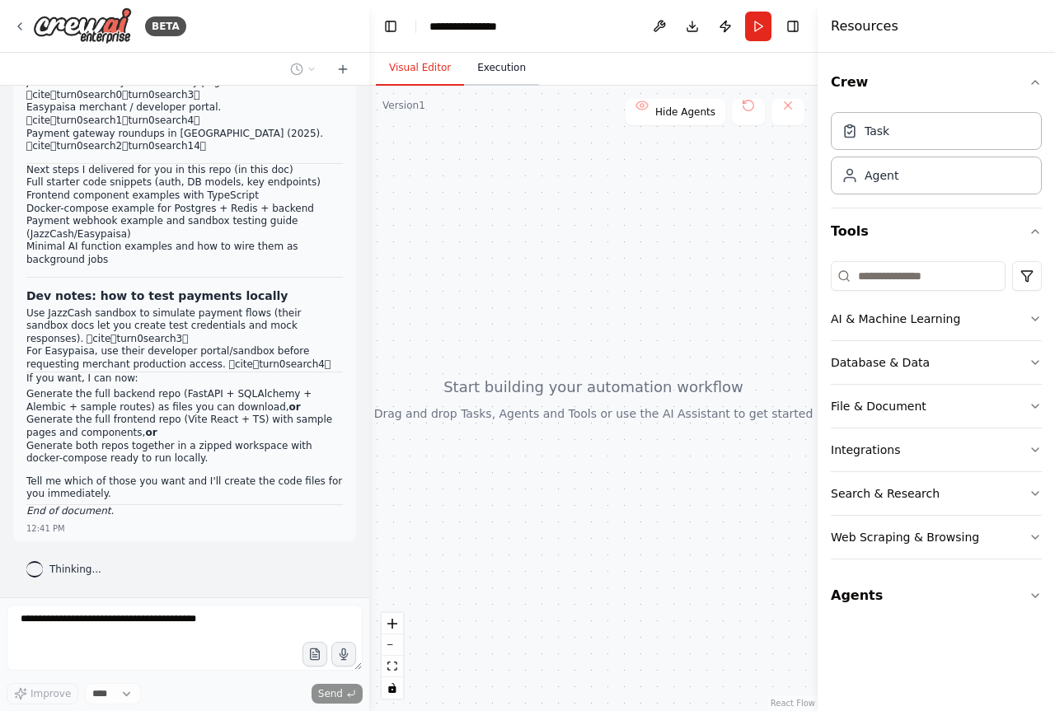
click at [505, 59] on button "Execution" at bounding box center [501, 68] width 75 height 35
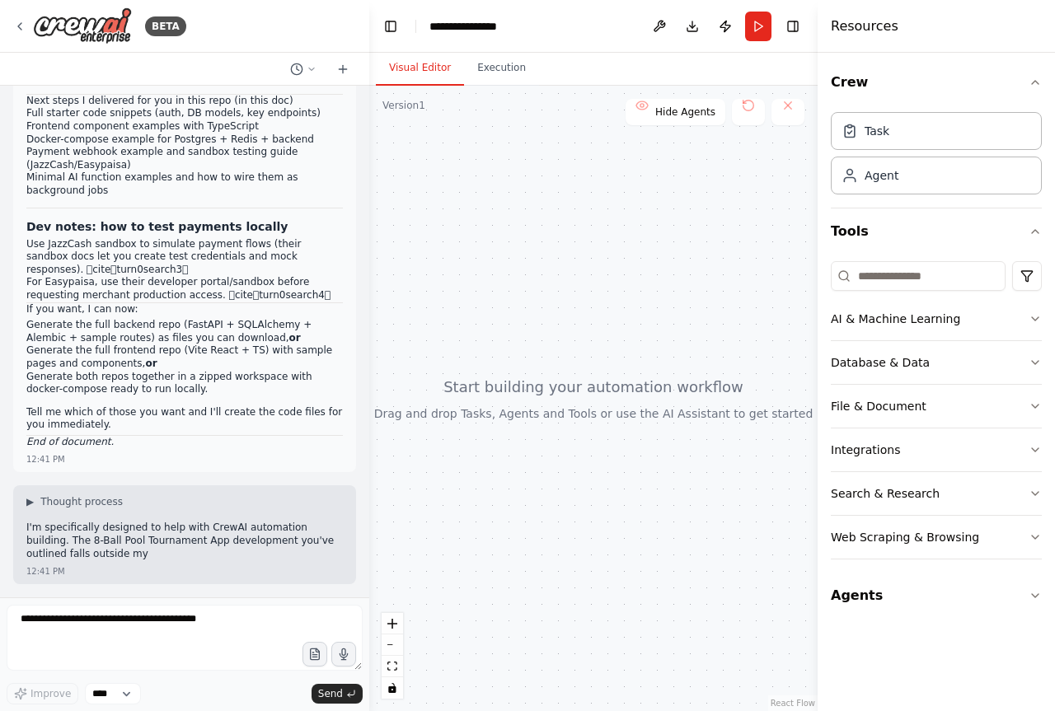
click at [429, 66] on button "Visual Editor" at bounding box center [420, 68] width 88 height 35
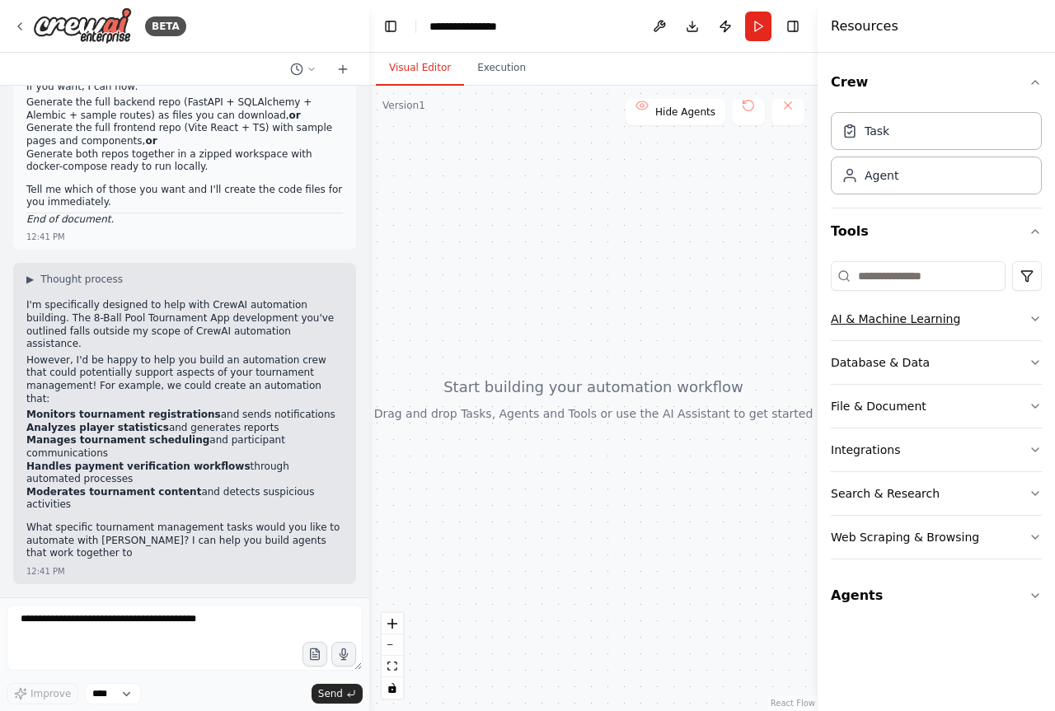
scroll to position [3282, 0]
click at [1033, 321] on icon "button" at bounding box center [1034, 318] width 13 height 13
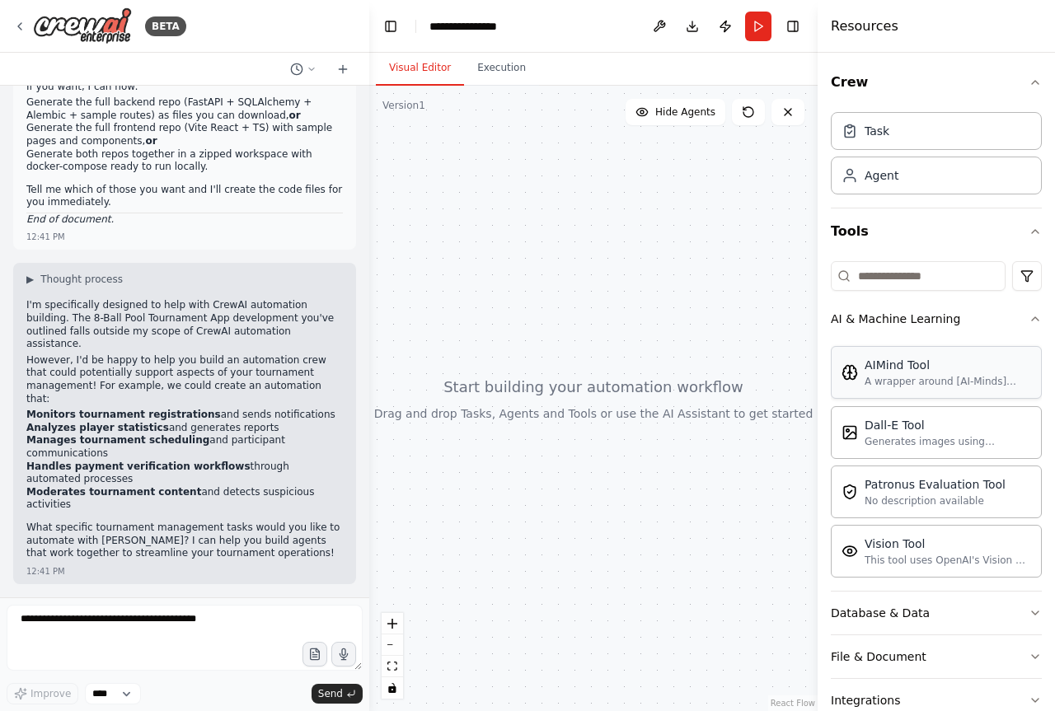
click at [926, 379] on div "A wrapper around [AI-Minds]([URL][DOMAIN_NAME]). Useful for when you need answe…" at bounding box center [947, 381] width 166 height 13
click at [924, 363] on div "AIMind Tool" at bounding box center [947, 365] width 166 height 16
drag, startPoint x: 924, startPoint y: 363, endPoint x: 889, endPoint y: 274, distance: 95.0
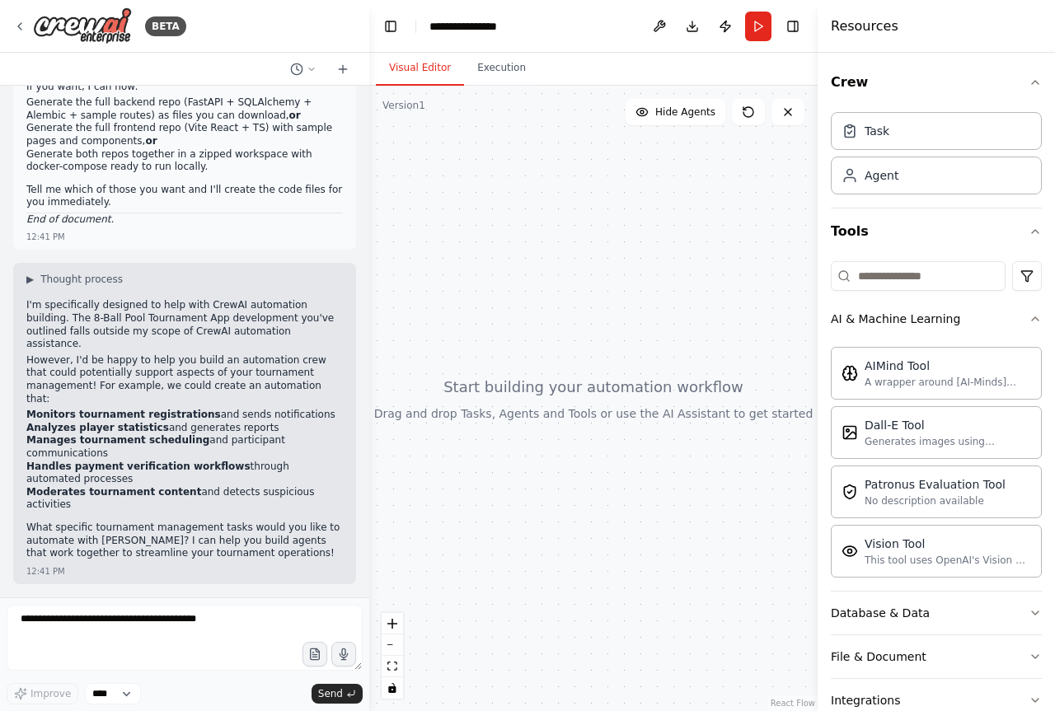
click at [889, 274] on div "AI & Machine Learning AIMind Tool A wrapper around [AI-Minds]([URL][DOMAIN_NAME…" at bounding box center [936, 532] width 211 height 555
click at [802, 14] on header "**********" at bounding box center [593, 26] width 448 height 53
click at [793, 23] on button "Toggle Right Sidebar" at bounding box center [792, 26] width 23 height 23
